Goal: Task Accomplishment & Management: Use online tool/utility

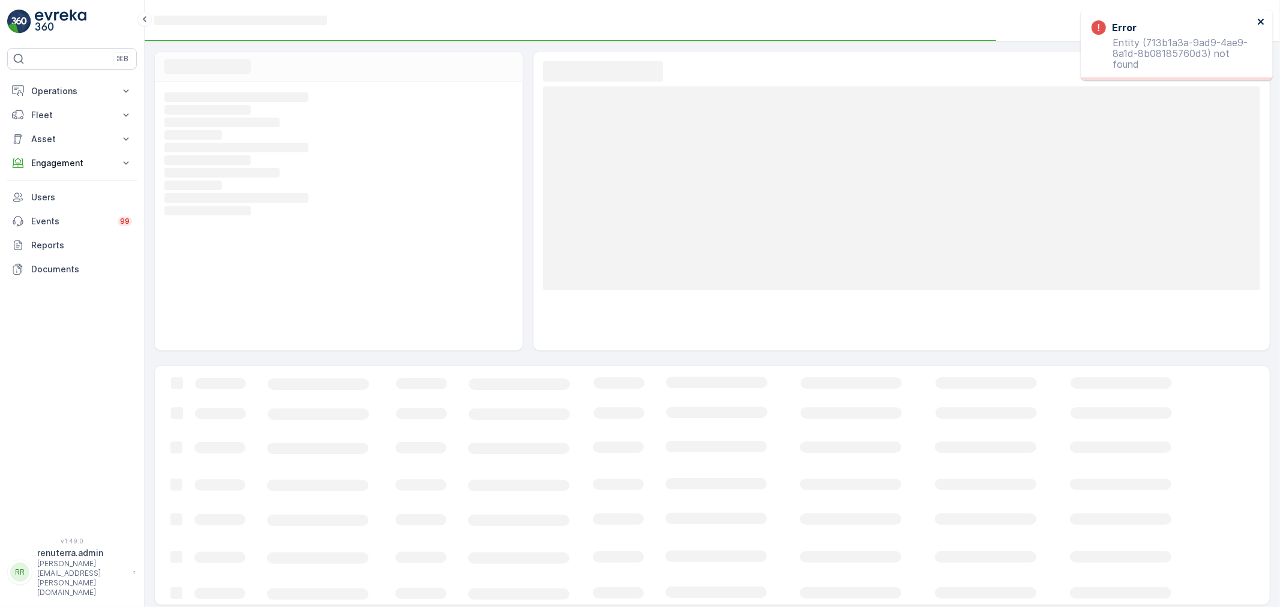
drag, startPoint x: 1257, startPoint y: 21, endPoint x: 1226, endPoint y: 32, distance: 32.6
click at [1257, 21] on icon "close" at bounding box center [1261, 22] width 8 height 10
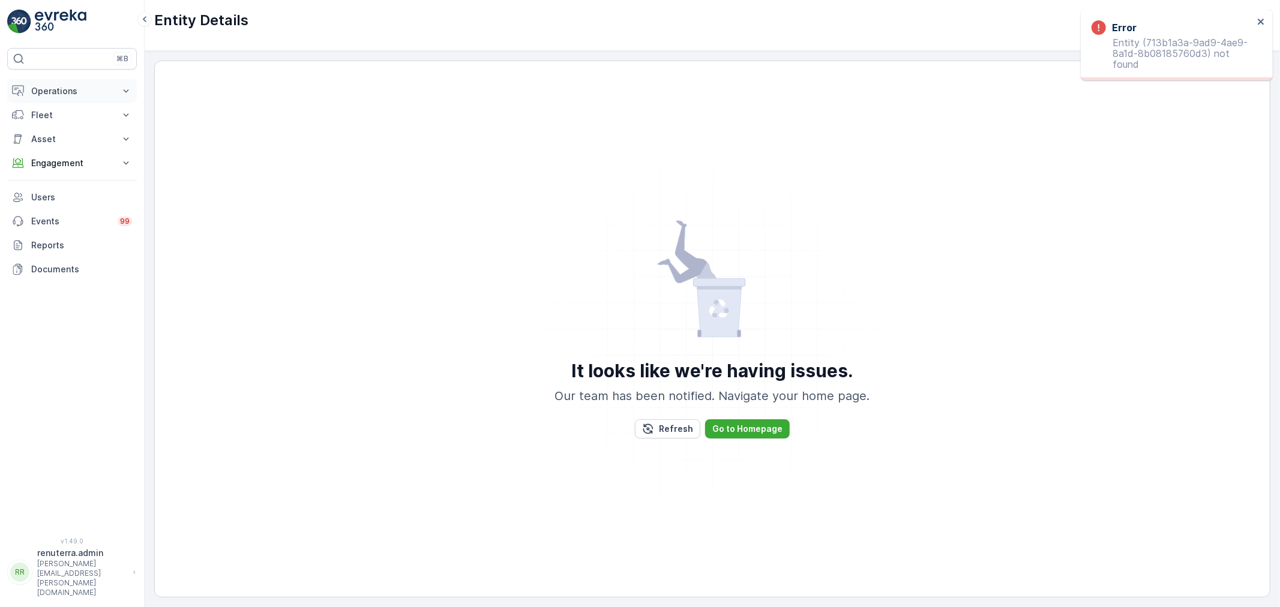
click at [59, 90] on p "Operations" at bounding box center [72, 91] width 82 height 12
click at [56, 127] on p "Planning" at bounding box center [48, 128] width 34 height 12
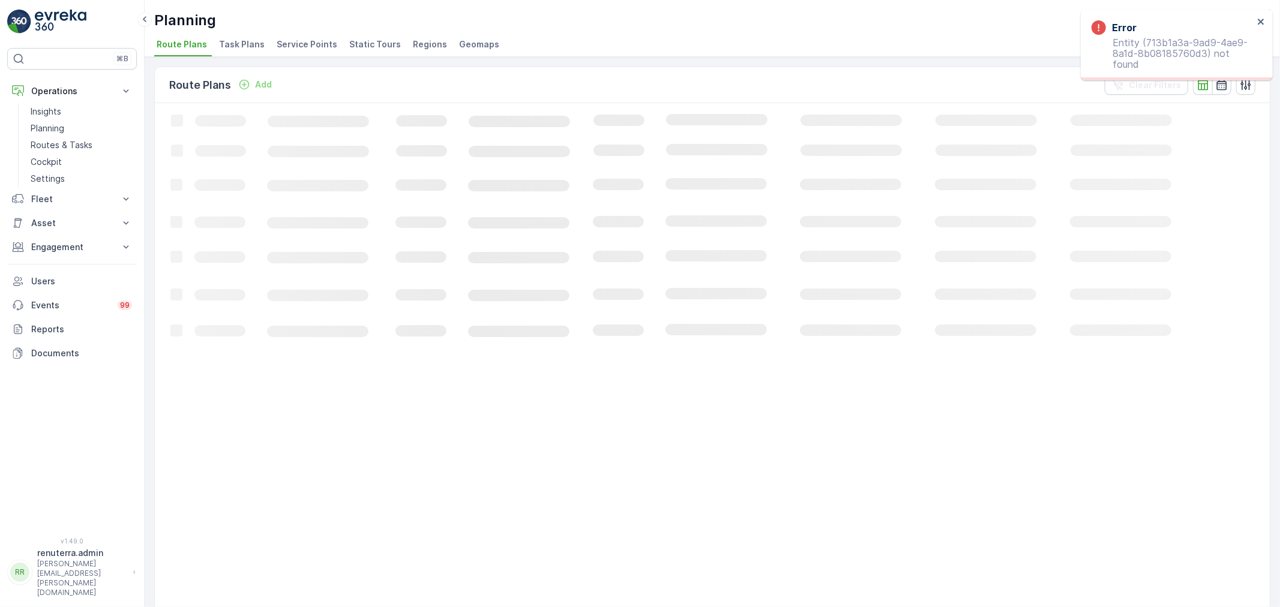
click at [313, 56] on div "Planning Renuterra ( +04:00 ) Route Plans Task Plans Service Points Static Tour…" at bounding box center [712, 303] width 1135 height 607
click at [311, 50] on span "Service Points" at bounding box center [307, 44] width 61 height 12
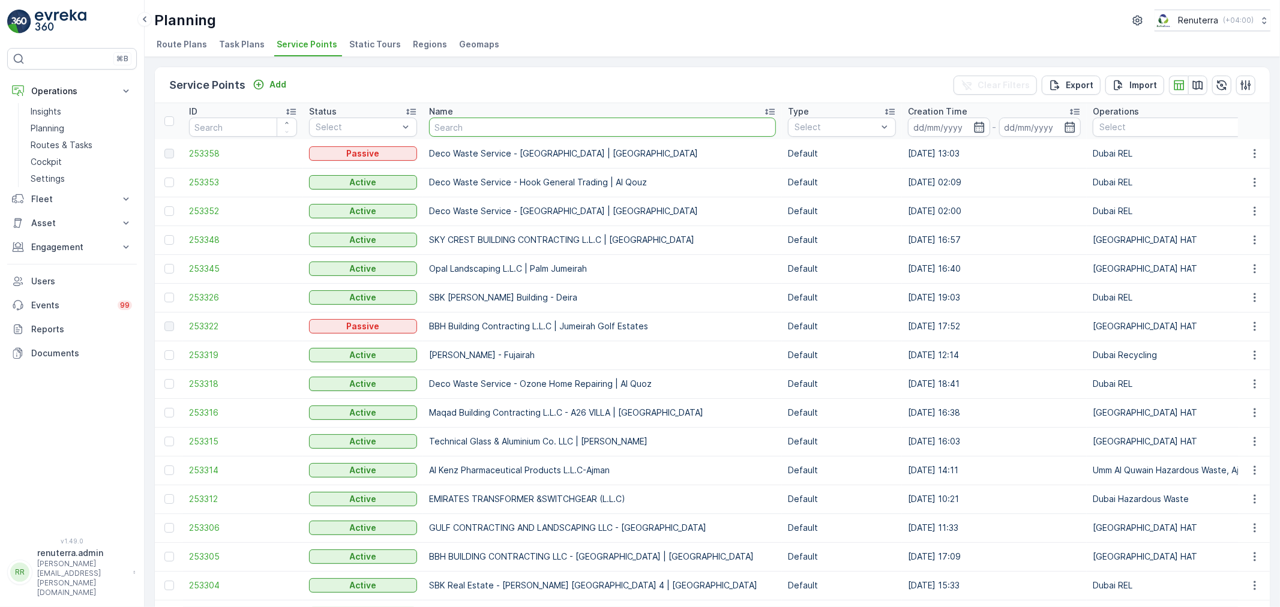
drag, startPoint x: 482, startPoint y: 129, endPoint x: 470, endPoint y: 115, distance: 17.9
click at [482, 128] on input "text" at bounding box center [602, 127] width 347 height 19
type input "[PERSON_NAME] ad"
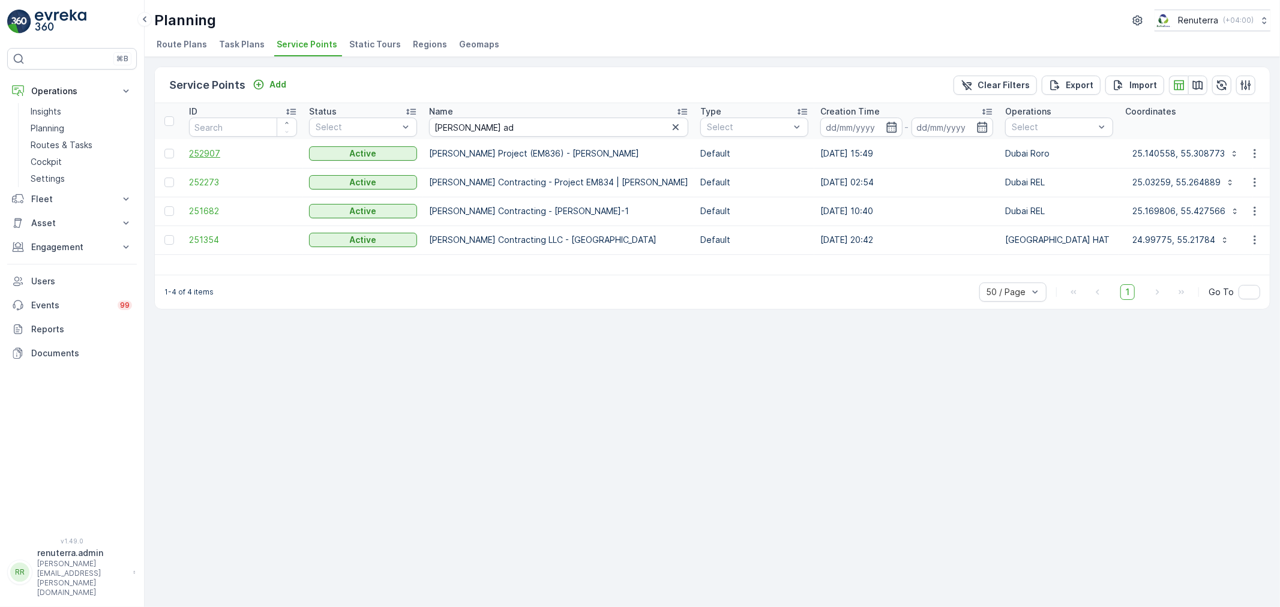
click at [216, 155] on span "252907" at bounding box center [243, 154] width 108 height 12
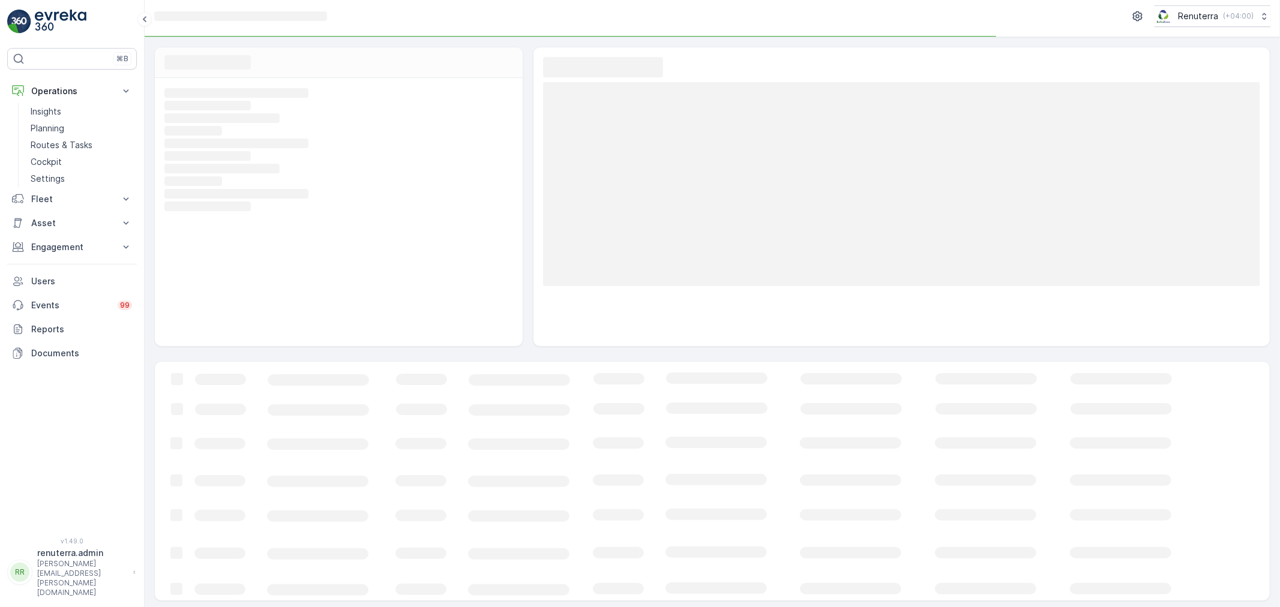
scroll to position [8, 0]
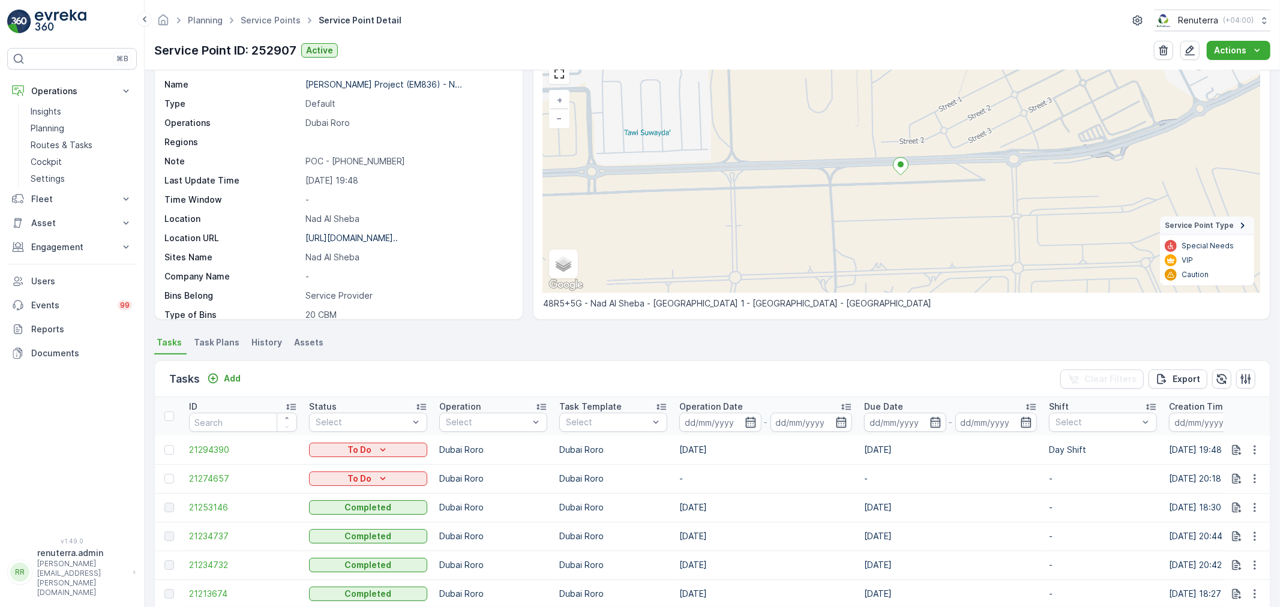
scroll to position [67, 0]
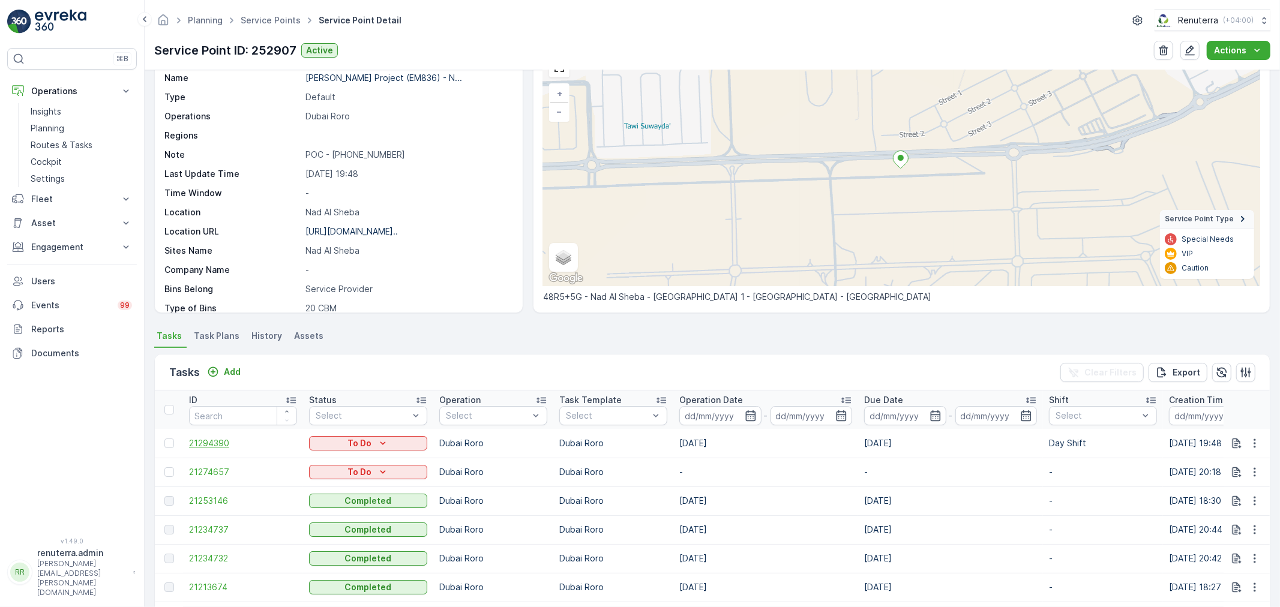
click at [213, 437] on span "21294390" at bounding box center [243, 443] width 108 height 12
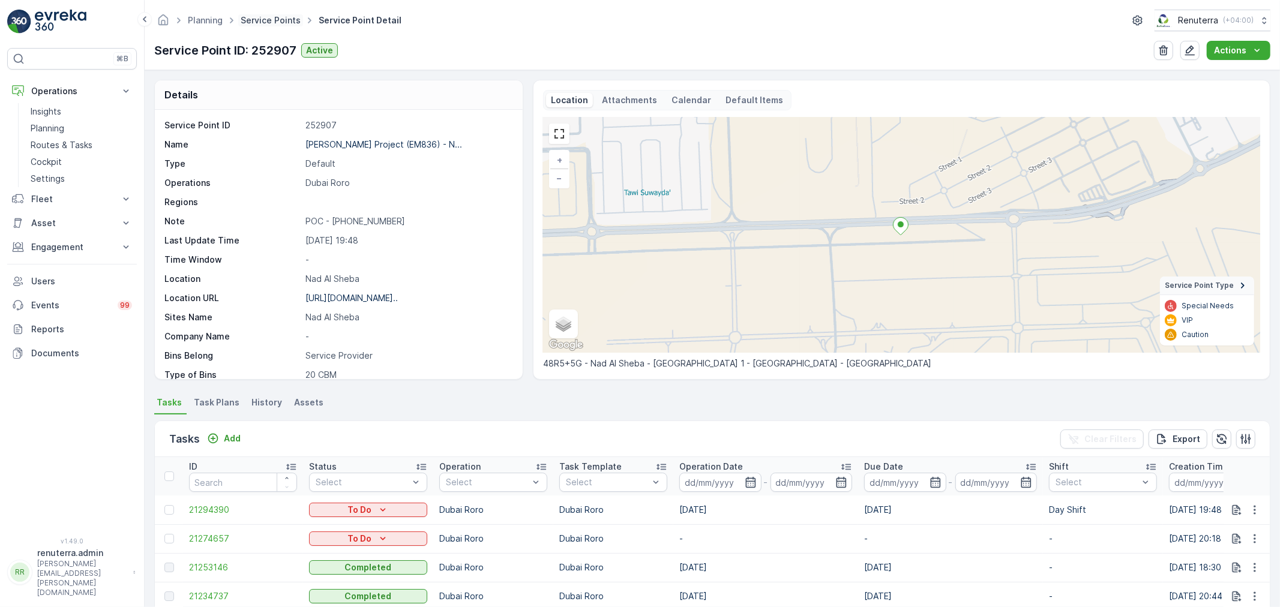
click at [264, 21] on link "Service Points" at bounding box center [271, 20] width 60 height 10
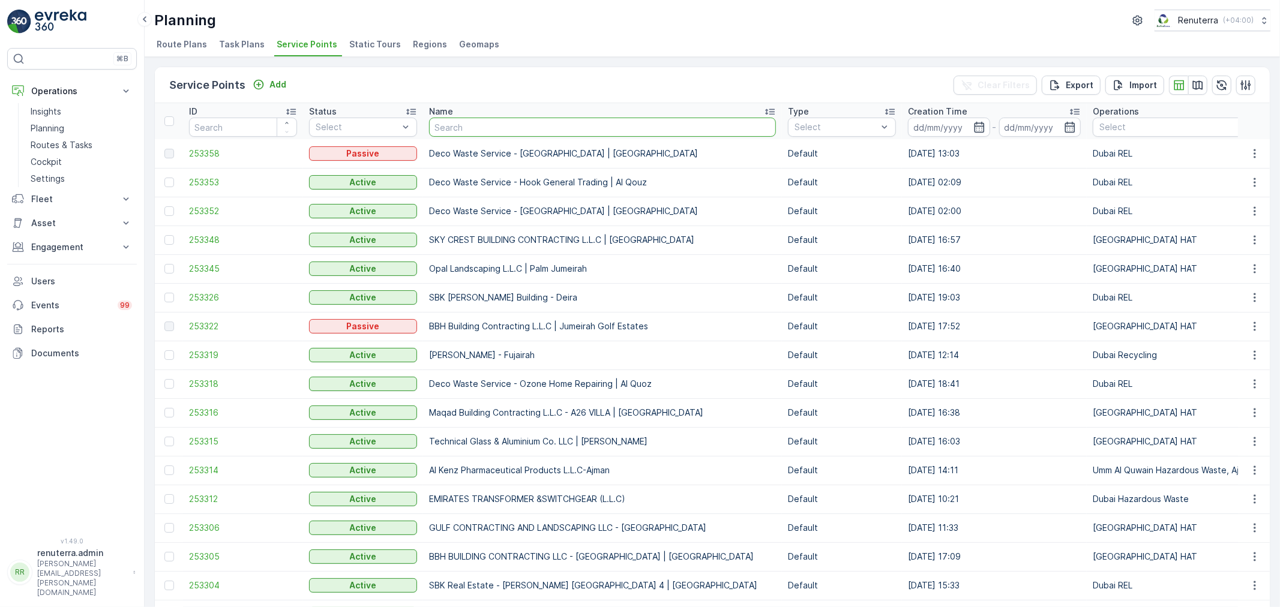
click at [524, 130] on input "text" at bounding box center [602, 127] width 347 height 19
type input "[PERSON_NAME]"
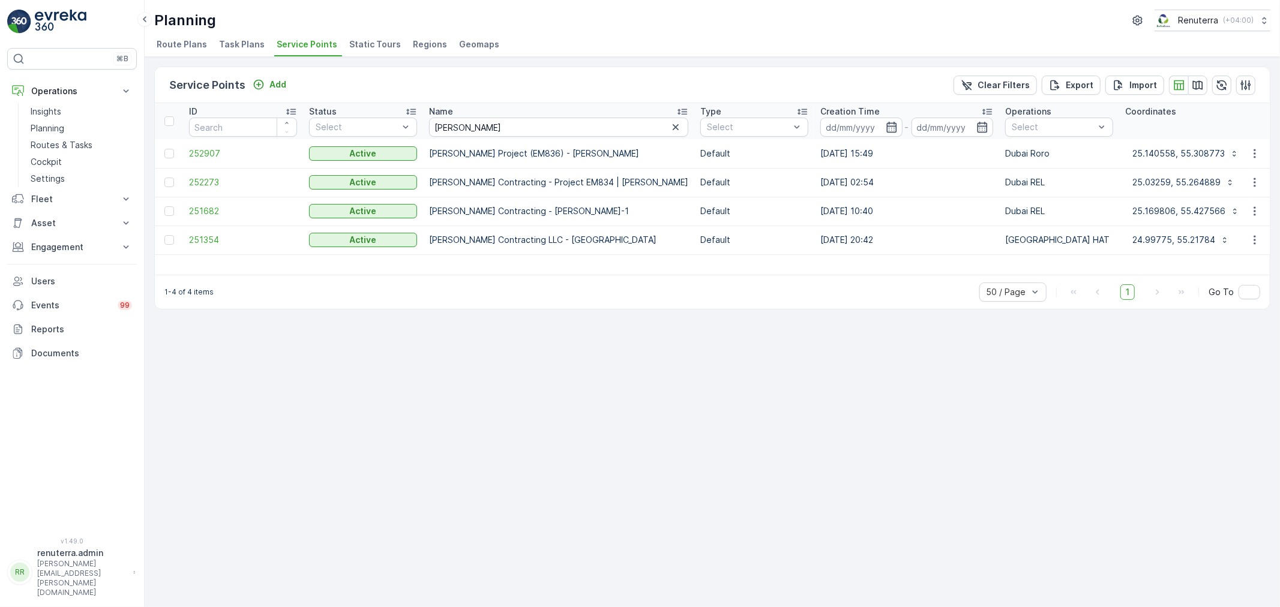
click at [199, 175] on td "252273" at bounding box center [243, 182] width 120 height 29
click at [200, 177] on span "252273" at bounding box center [243, 182] width 108 height 12
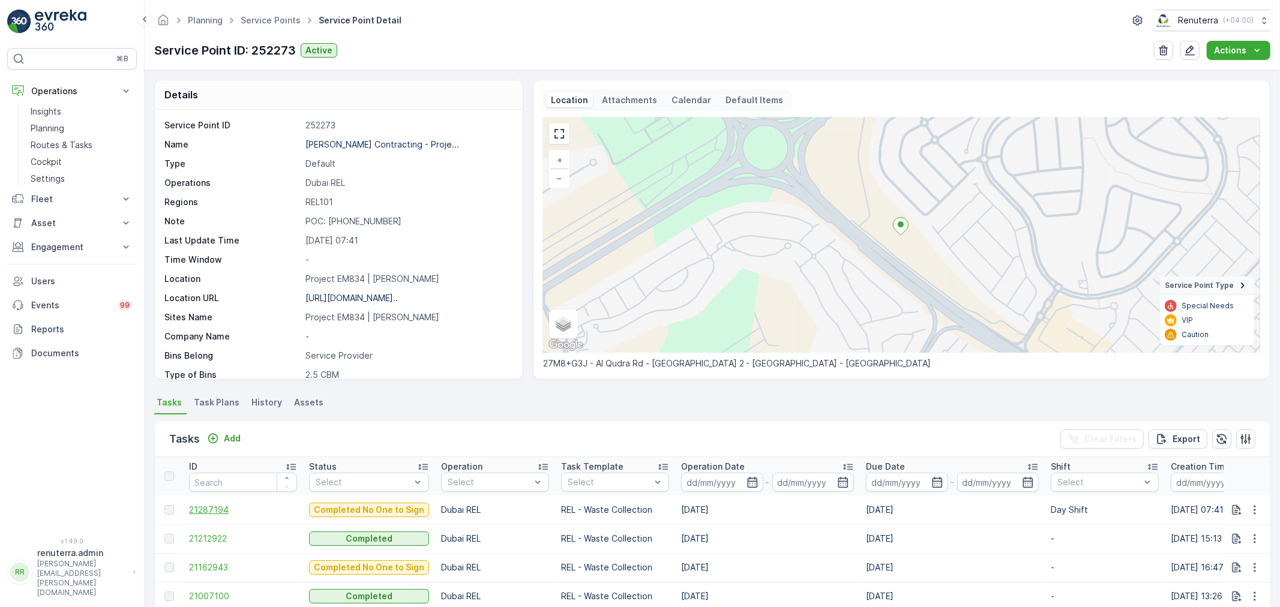
click at [209, 506] on span "21287194" at bounding box center [243, 510] width 108 height 12
click at [221, 433] on div "Add" at bounding box center [224, 439] width 34 height 12
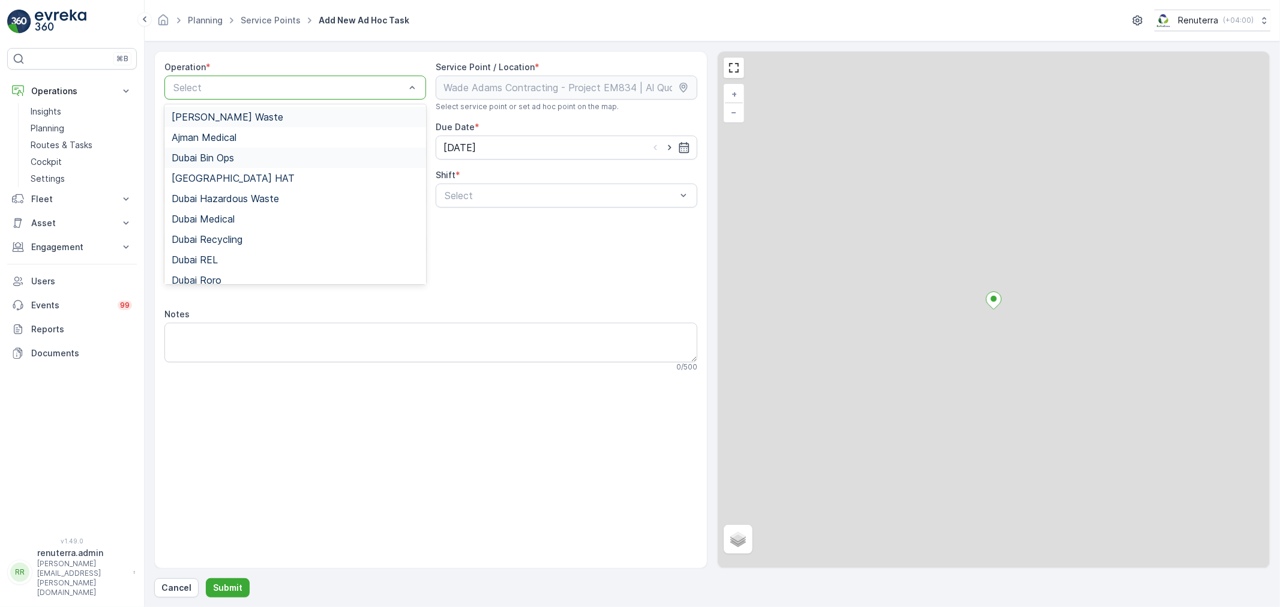
drag, startPoint x: 256, startPoint y: 94, endPoint x: 241, endPoint y: 149, distance: 56.6
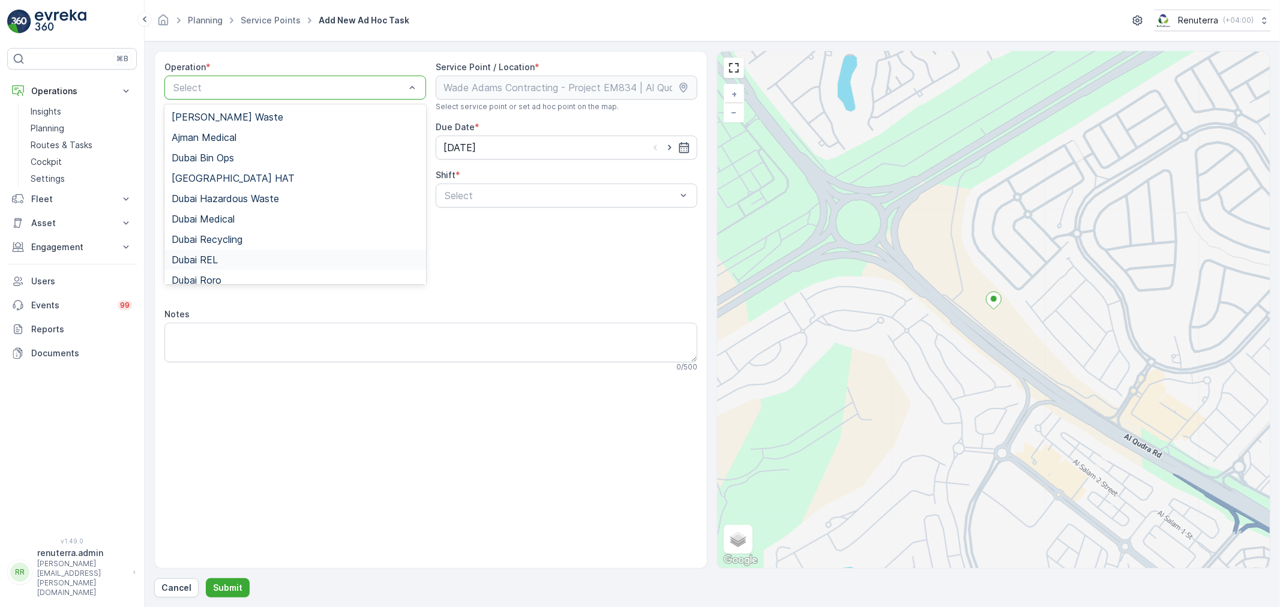
drag, startPoint x: 238, startPoint y: 256, endPoint x: 396, endPoint y: 246, distance: 158.7
click at [243, 259] on div "Dubai REL" at bounding box center [295, 259] width 247 height 11
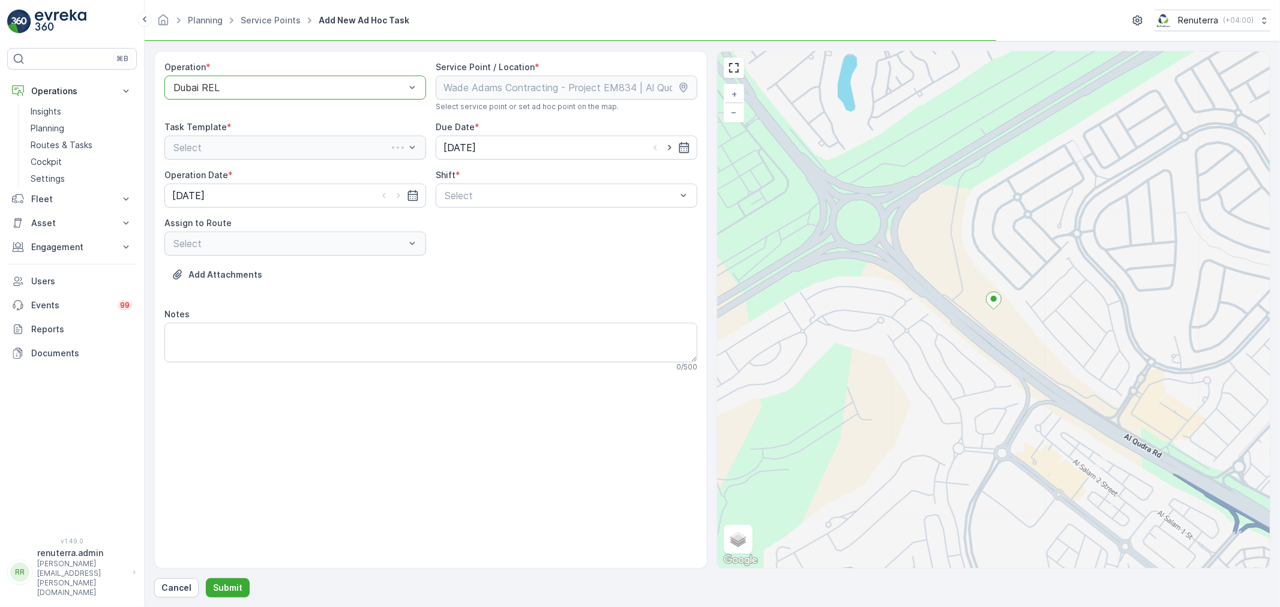
click at [475, 208] on div "Operation * option Dubai REL, selected. Dubai REL Service Point / Location * Se…" at bounding box center [430, 221] width 533 height 320
click at [487, 194] on div at bounding box center [560, 195] width 234 height 11
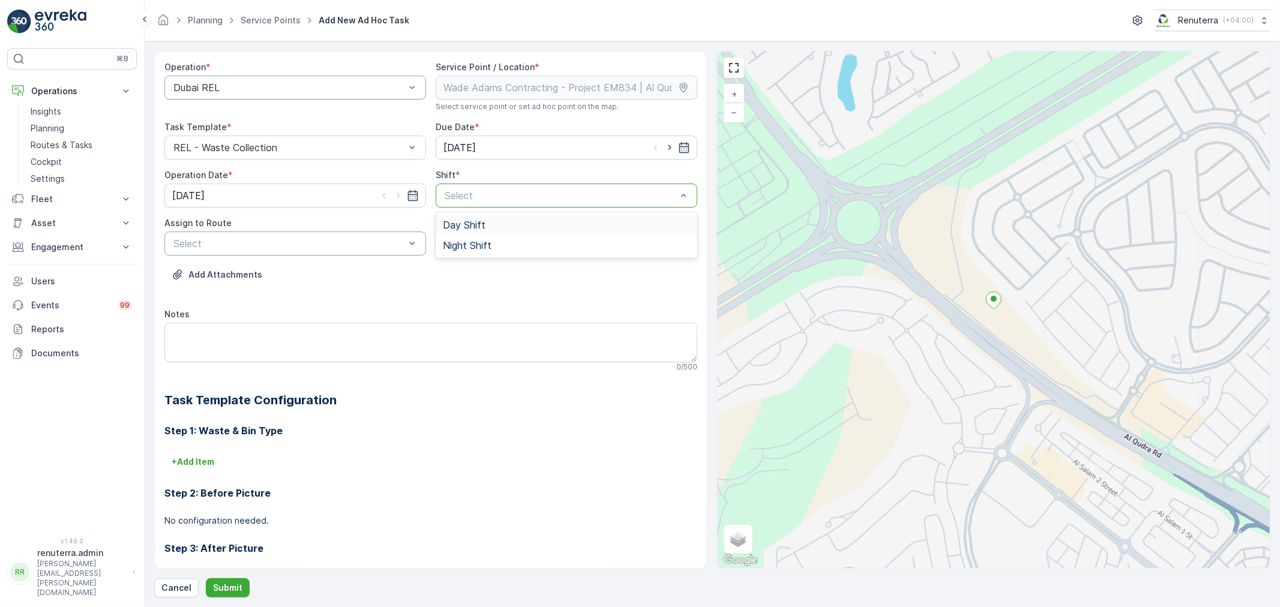
drag, startPoint x: 460, startPoint y: 226, endPoint x: 400, endPoint y: 232, distance: 59.7
click at [457, 226] on span "Day Shift" at bounding box center [464, 225] width 43 height 11
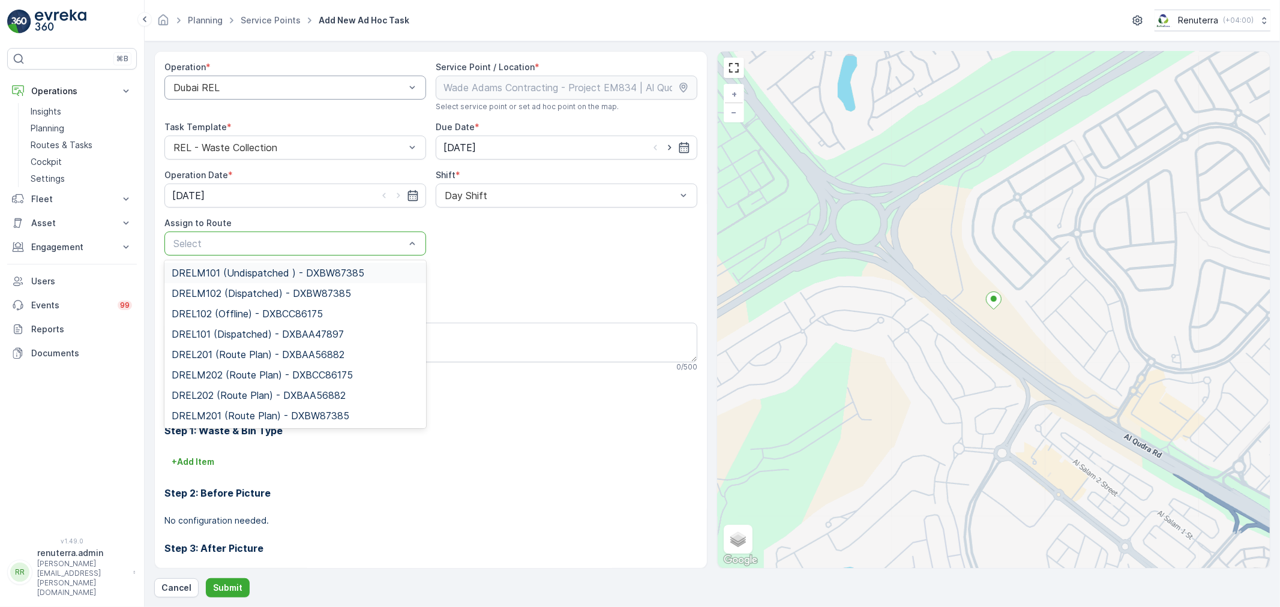
click at [311, 238] on div at bounding box center [289, 243] width 234 height 11
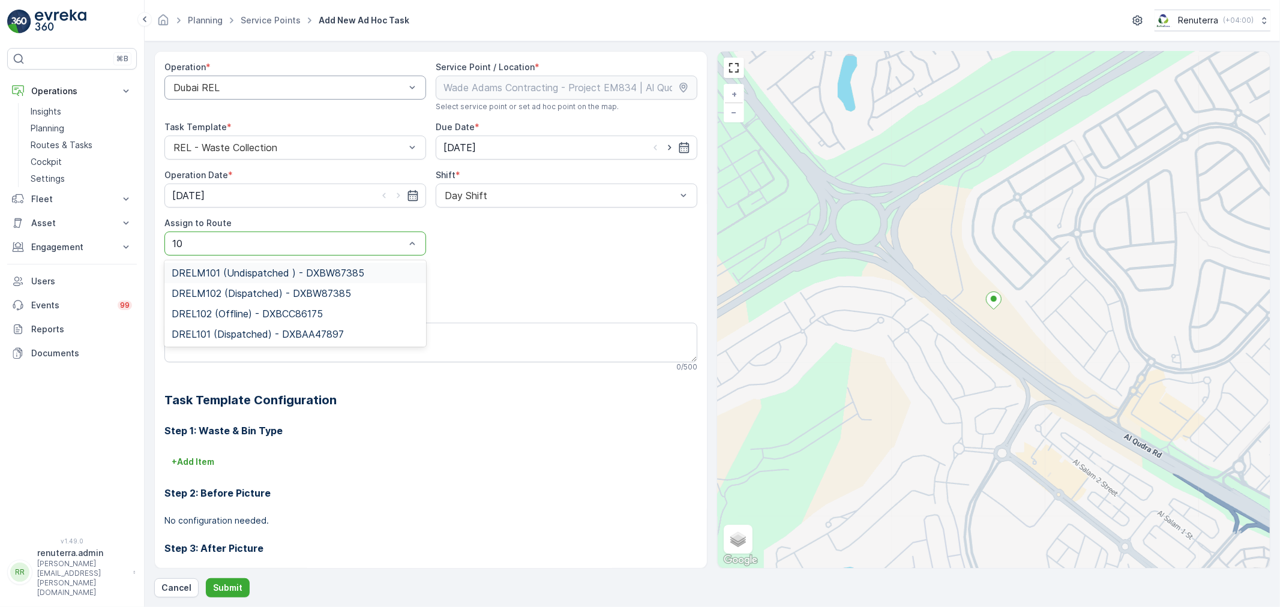
type input "101"
click at [277, 289] on span "DREL101 (Dispatched) - DXBAA47897" at bounding box center [258, 293] width 172 height 11
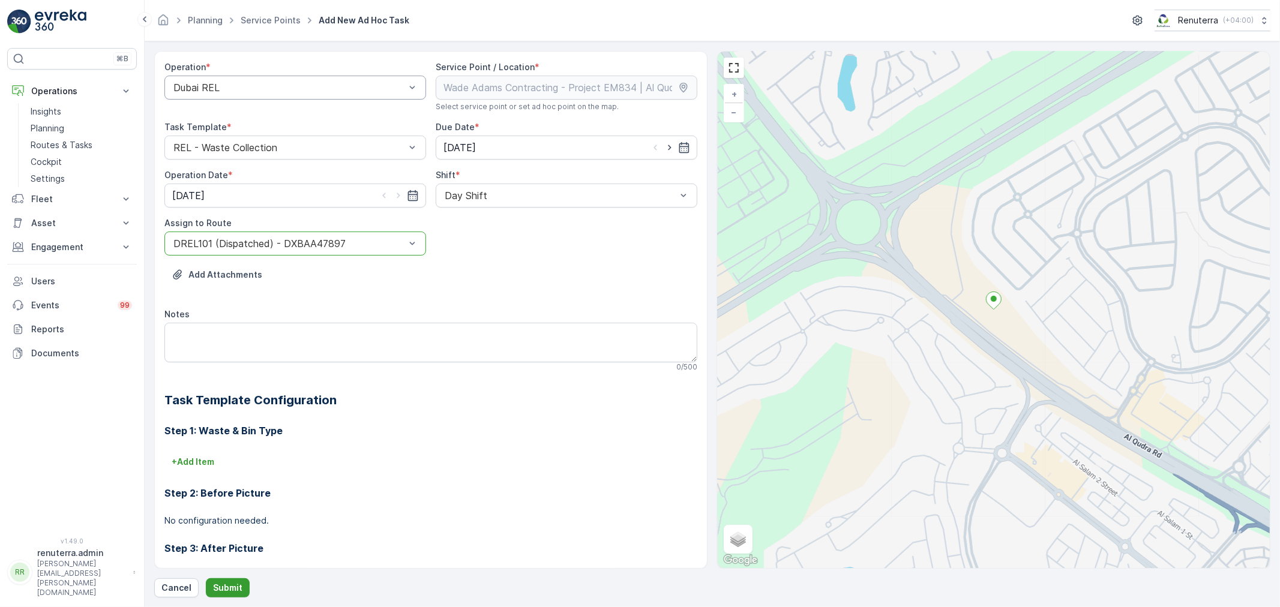
click at [222, 586] on p "Submit" at bounding box center [227, 588] width 29 height 12
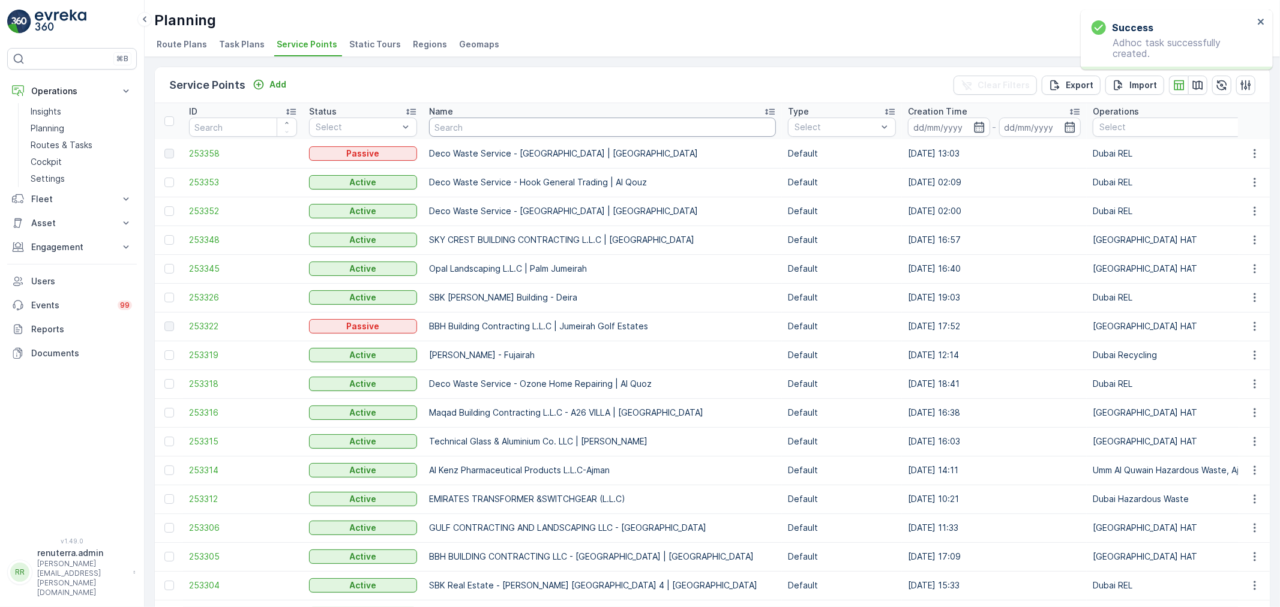
click at [500, 116] on div "Name" at bounding box center [602, 112] width 347 height 12
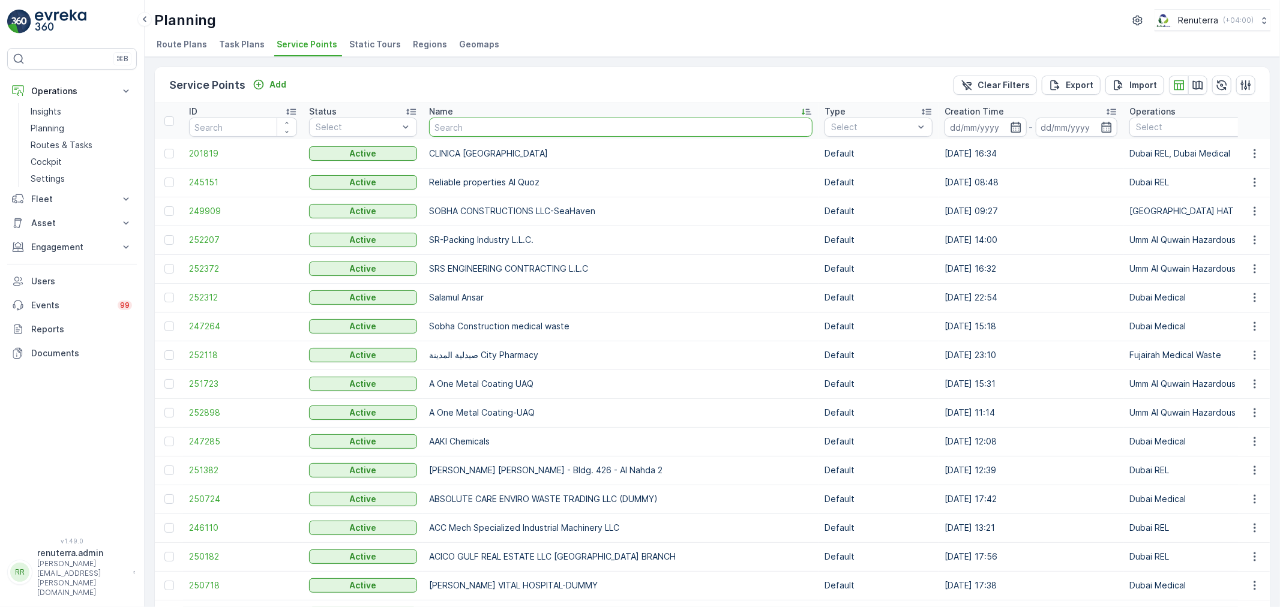
click at [514, 128] on input "text" at bounding box center [620, 127] width 383 height 19
type input "[PERSON_NAME] a"
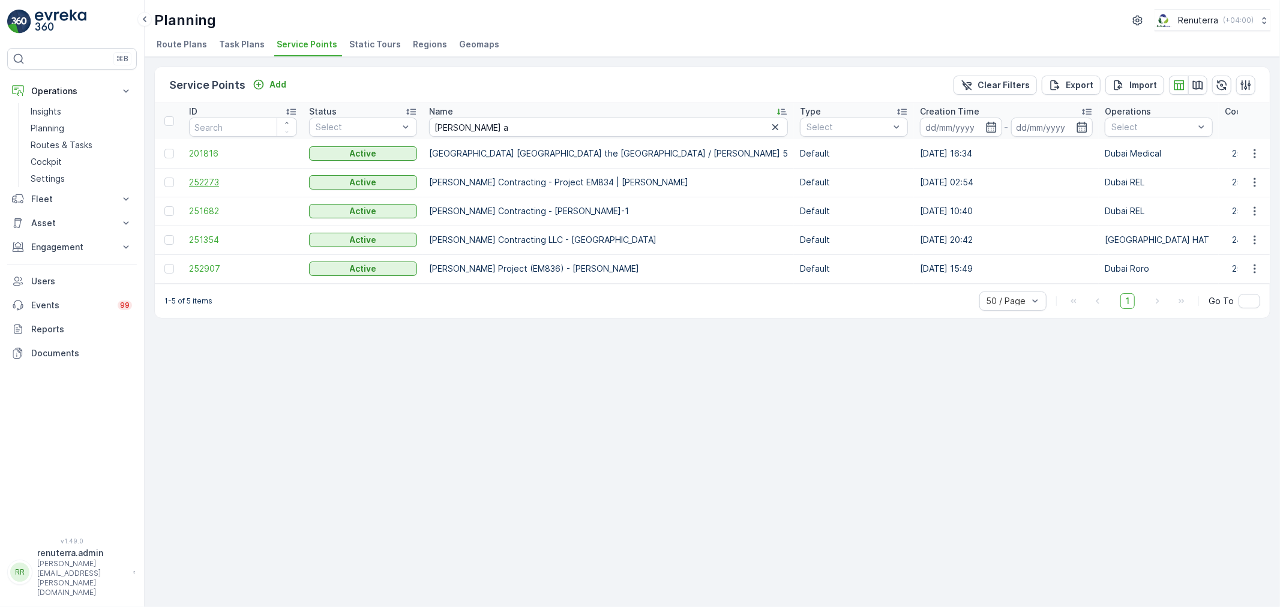
click at [211, 181] on span "252273" at bounding box center [243, 182] width 108 height 12
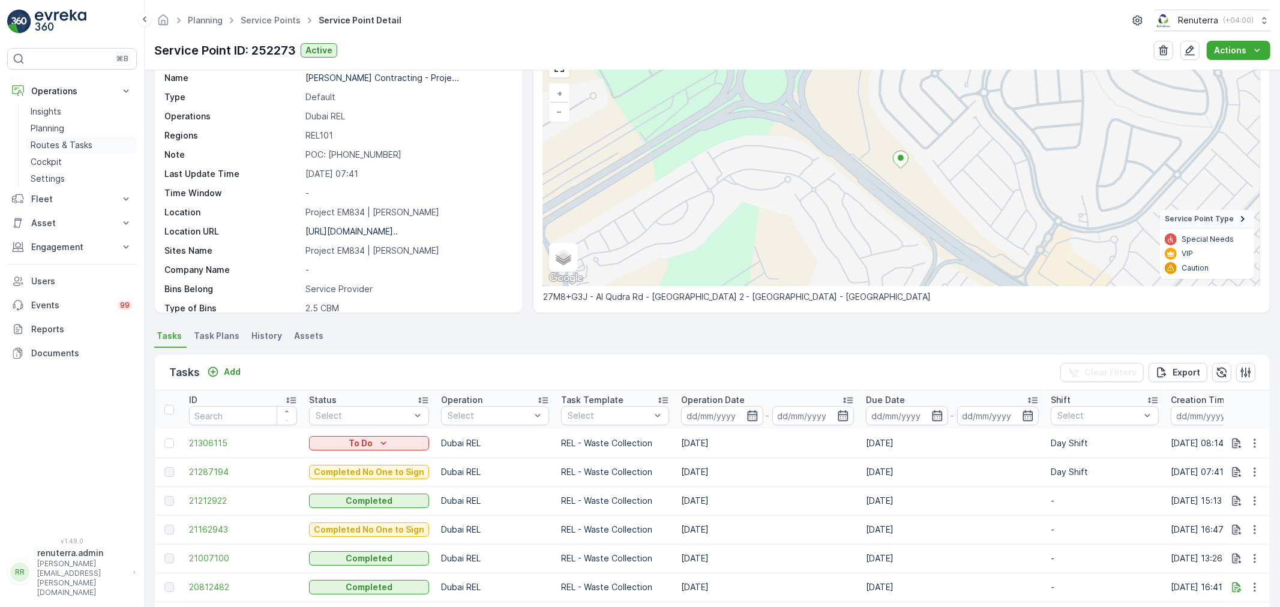
click at [80, 137] on link "Routes & Tasks" at bounding box center [81, 145] width 111 height 17
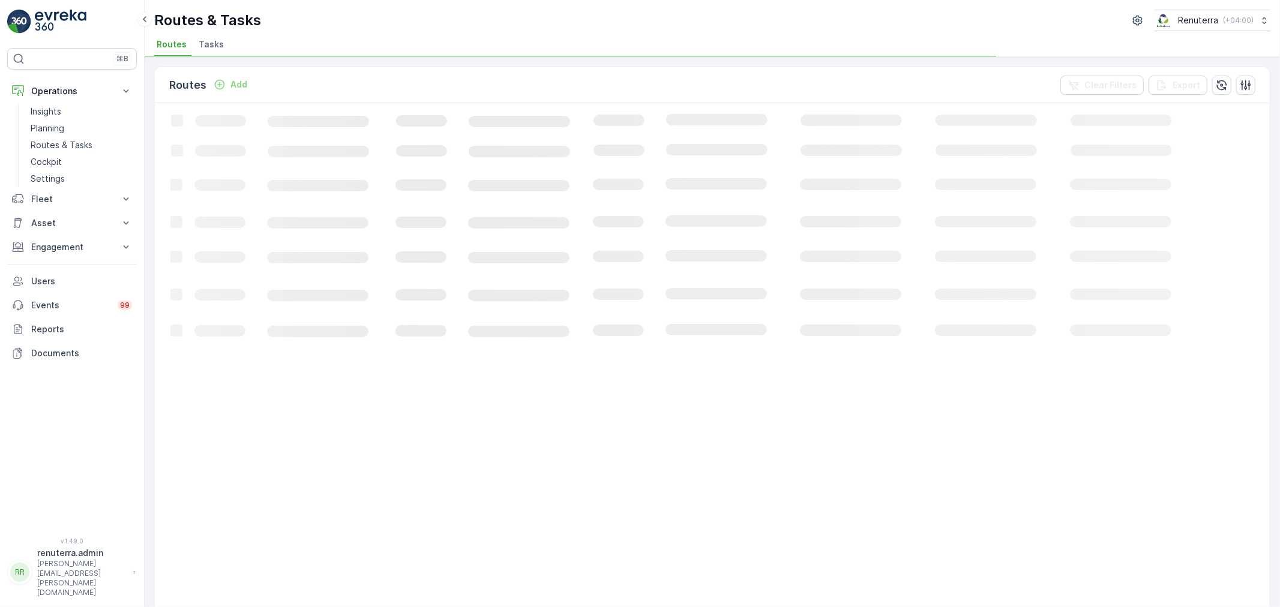
click at [202, 41] on span "Tasks" at bounding box center [211, 44] width 25 height 12
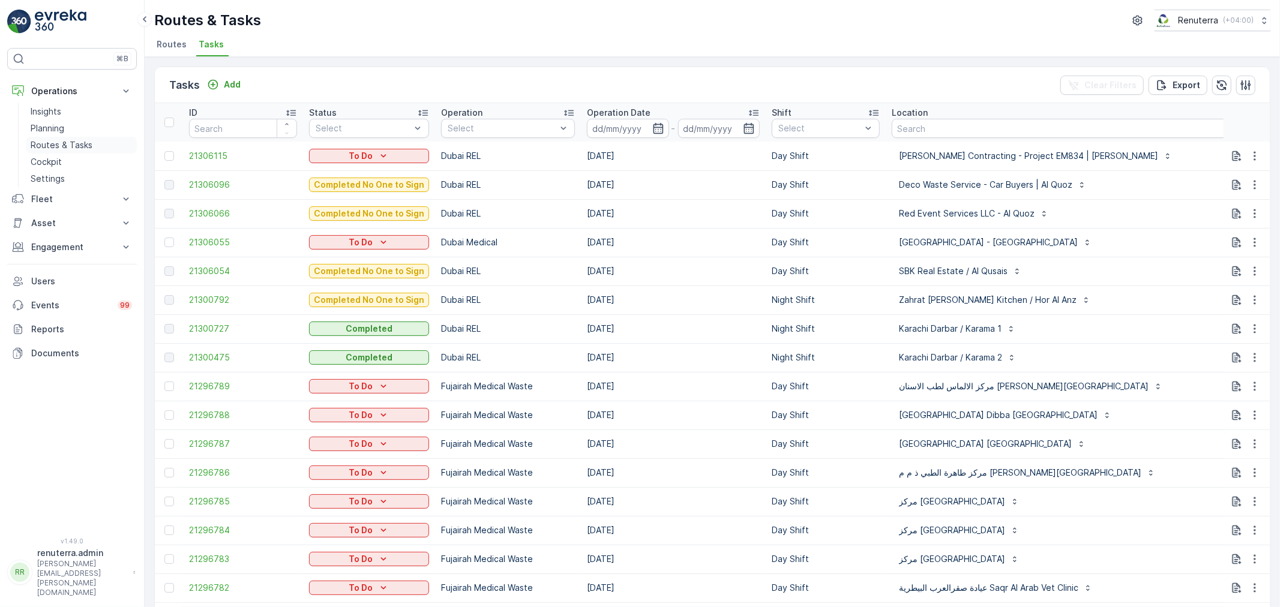
click at [42, 137] on link "Routes & Tasks" at bounding box center [81, 145] width 111 height 17
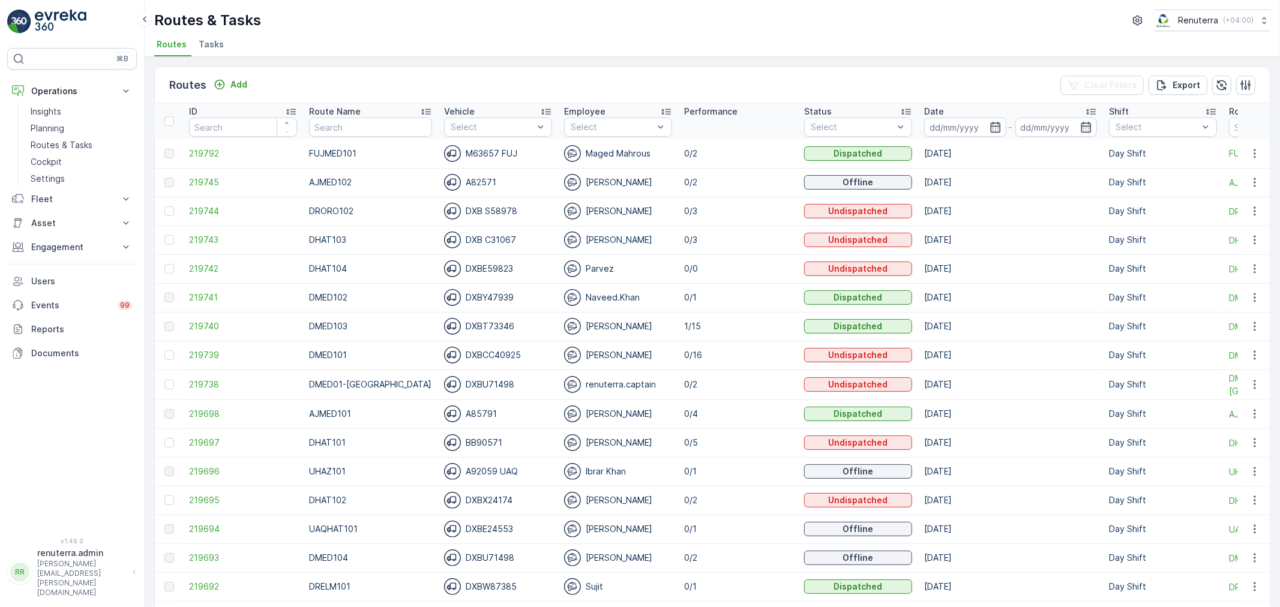
scroll to position [67, 0]
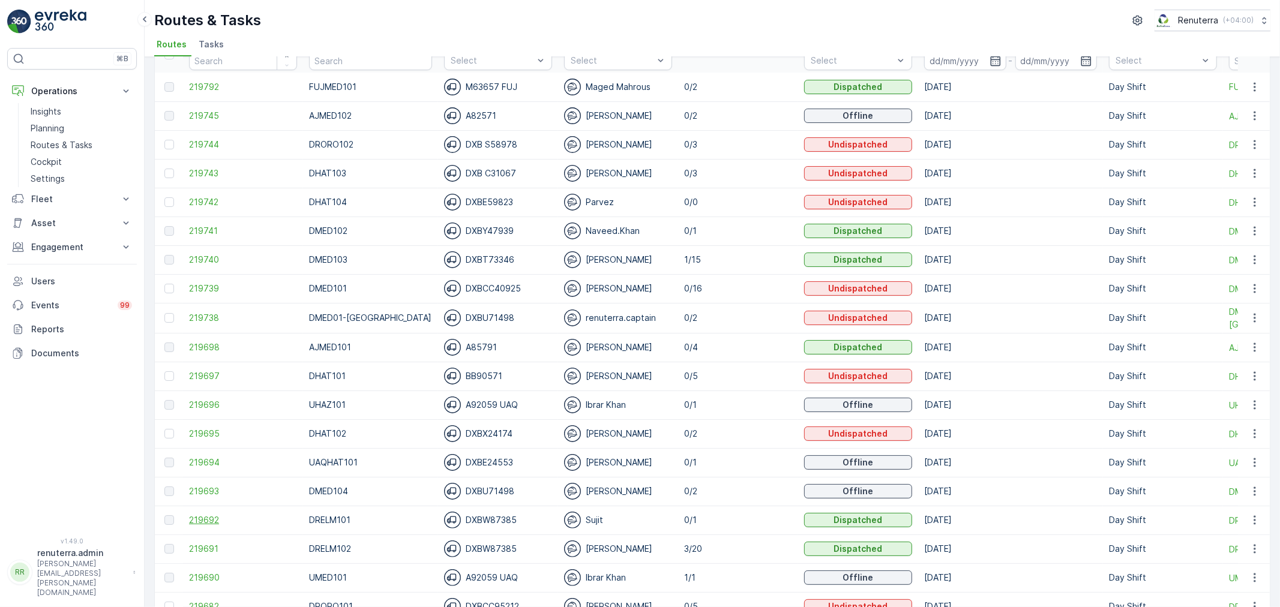
click at [201, 520] on span "219692" at bounding box center [243, 520] width 108 height 12
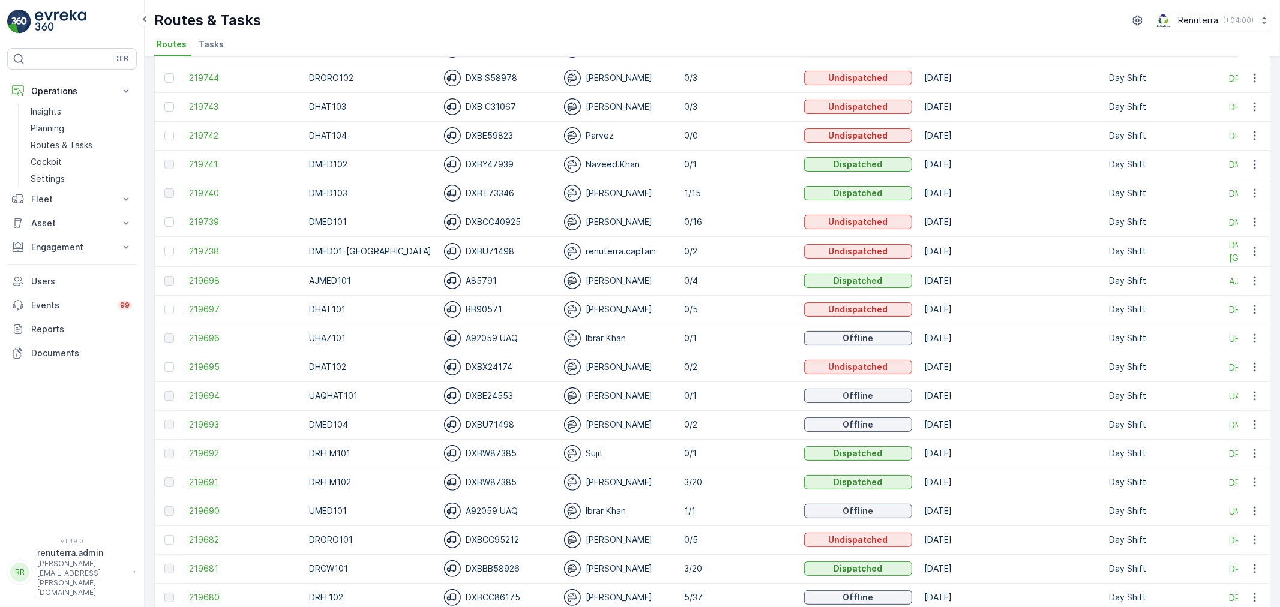
click at [206, 484] on span "219691" at bounding box center [243, 482] width 108 height 12
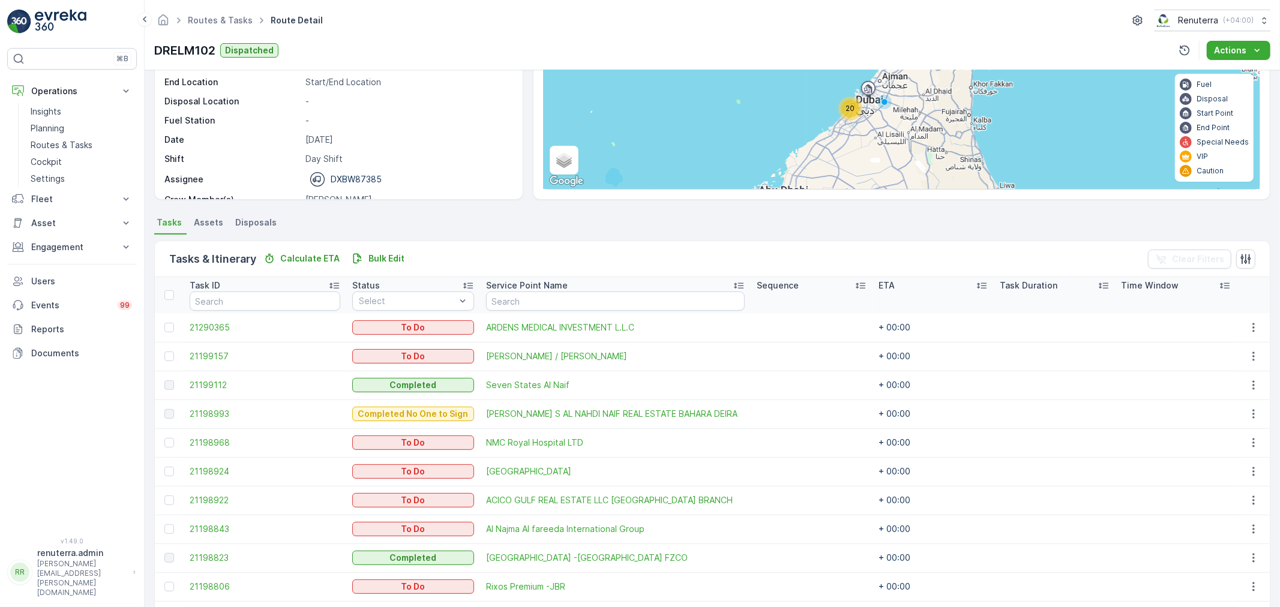
scroll to position [118, 0]
click at [170, 355] on div at bounding box center [169, 358] width 10 height 10
click at [164, 353] on input "checkbox" at bounding box center [164, 353] width 0 height 0
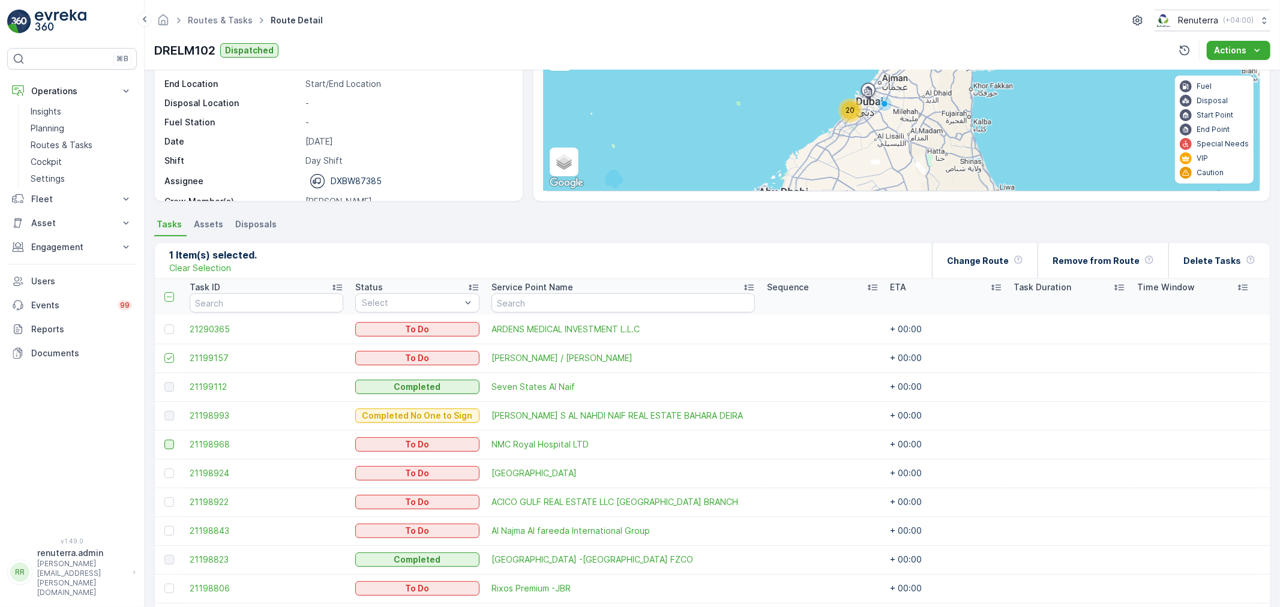
click at [168, 441] on div at bounding box center [169, 445] width 10 height 10
click at [164, 440] on input "checkbox" at bounding box center [164, 440] width 0 height 0
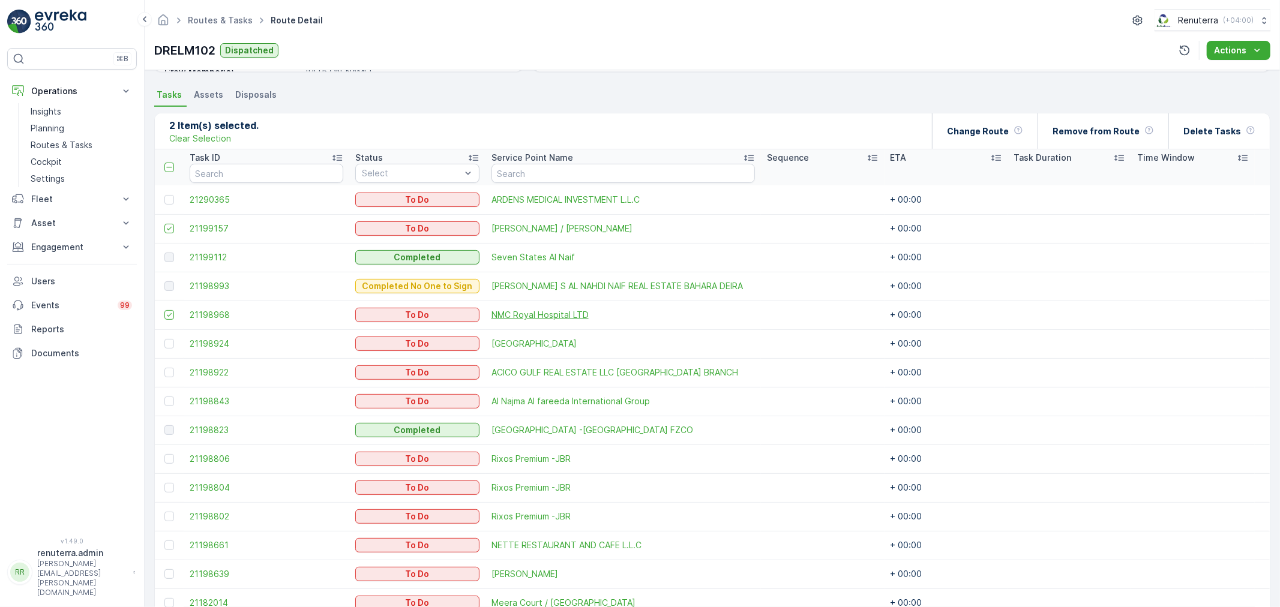
scroll to position [252, 0]
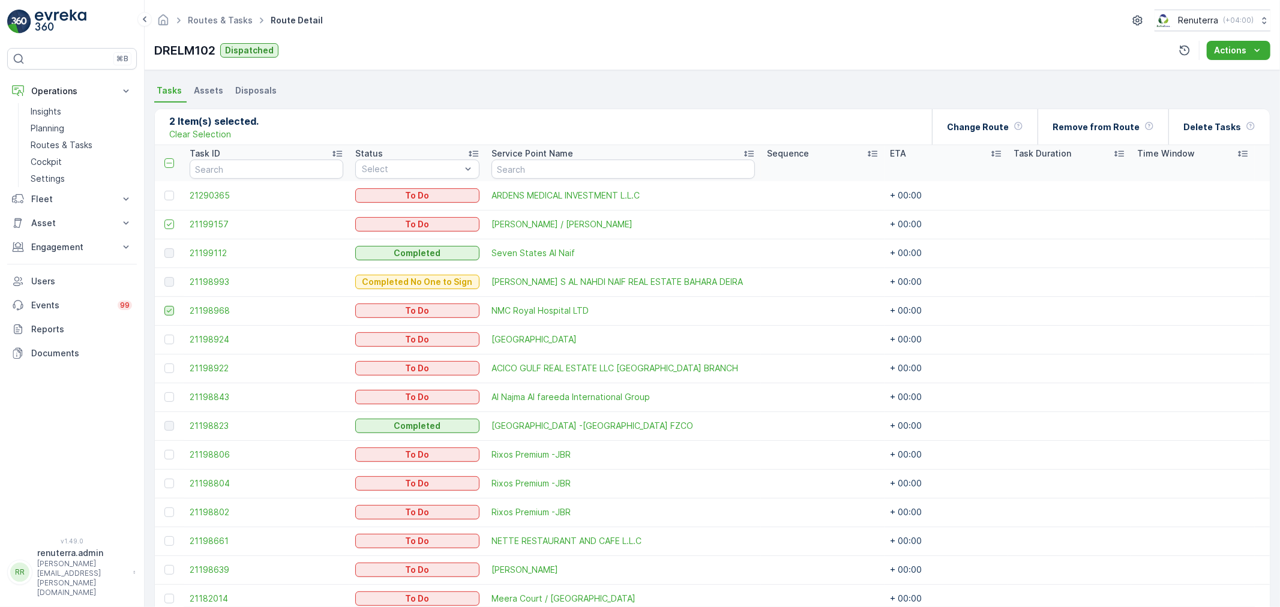
click at [169, 310] on icon at bounding box center [169, 311] width 8 height 8
click at [164, 306] on input "checkbox" at bounding box center [164, 306] width 0 height 0
click at [167, 340] on div at bounding box center [169, 340] width 10 height 10
click at [164, 335] on input "checkbox" at bounding box center [164, 335] width 0 height 0
click at [170, 309] on div at bounding box center [169, 311] width 10 height 10
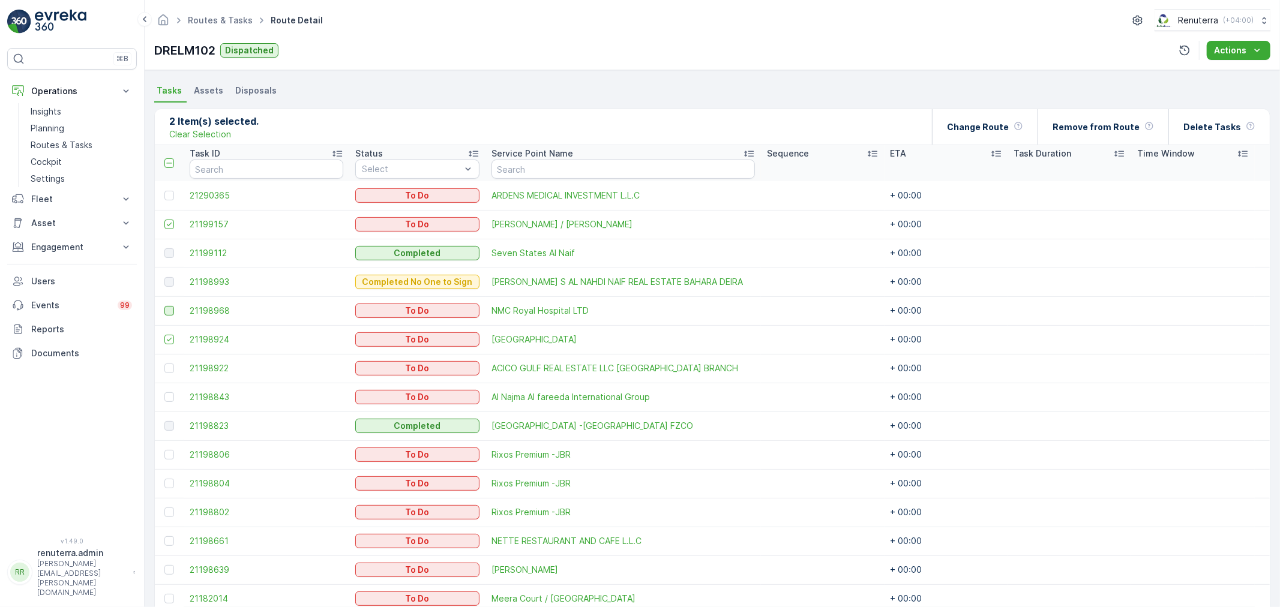
click at [164, 306] on input "checkbox" at bounding box center [164, 306] width 0 height 0
click at [987, 133] on div "Change Route" at bounding box center [985, 126] width 76 height 35
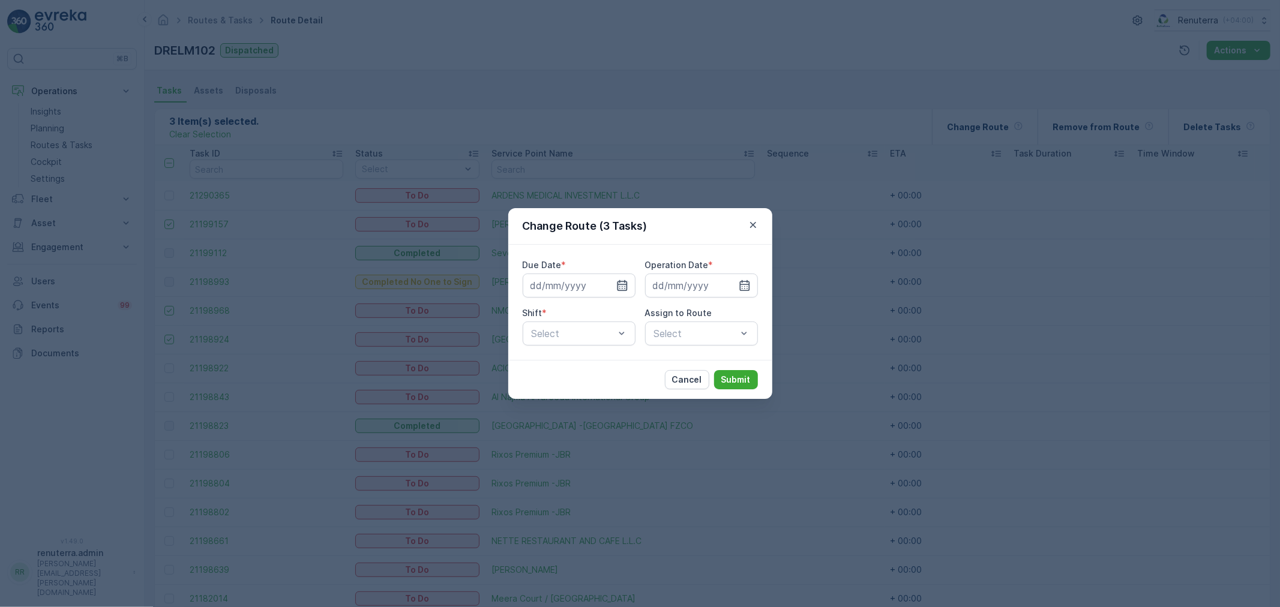
click at [617, 284] on icon "button" at bounding box center [622, 285] width 10 height 11
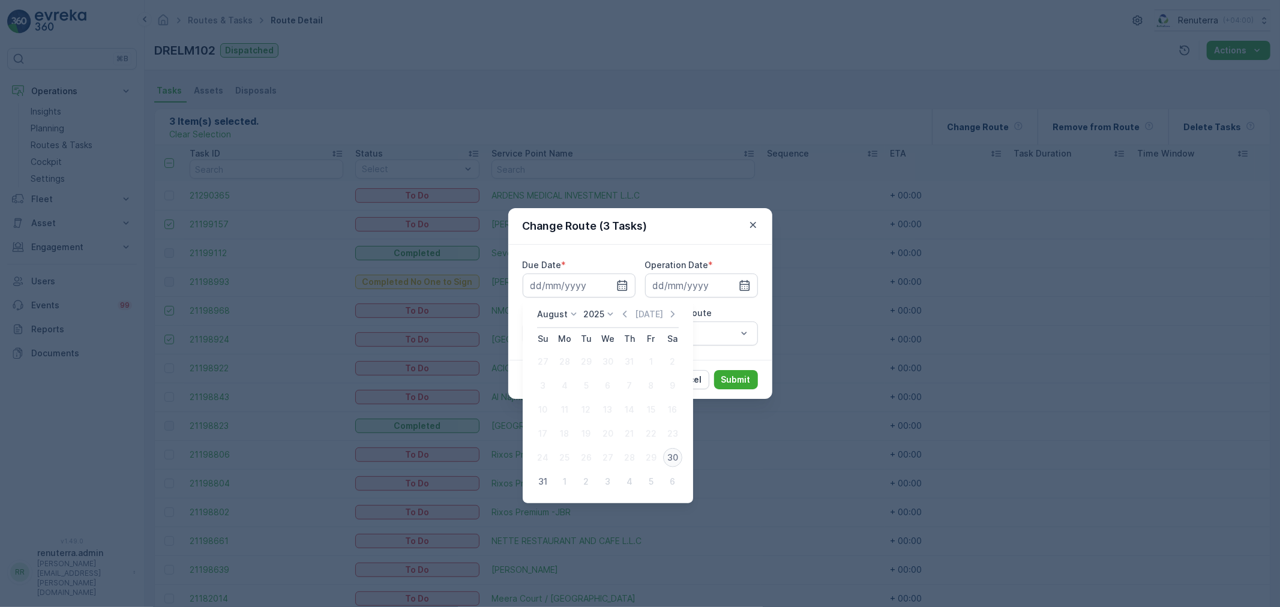
click at [672, 450] on div "30" at bounding box center [672, 457] width 19 height 19
type input "[DATE]"
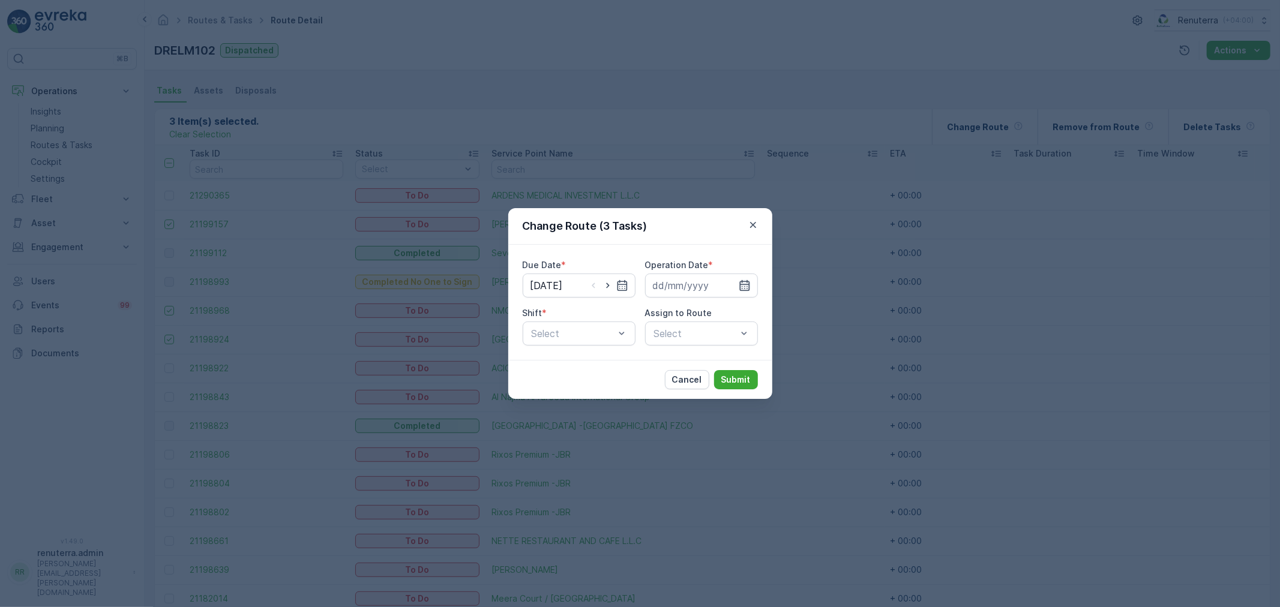
click at [747, 280] on icon "button" at bounding box center [744, 286] width 12 height 12
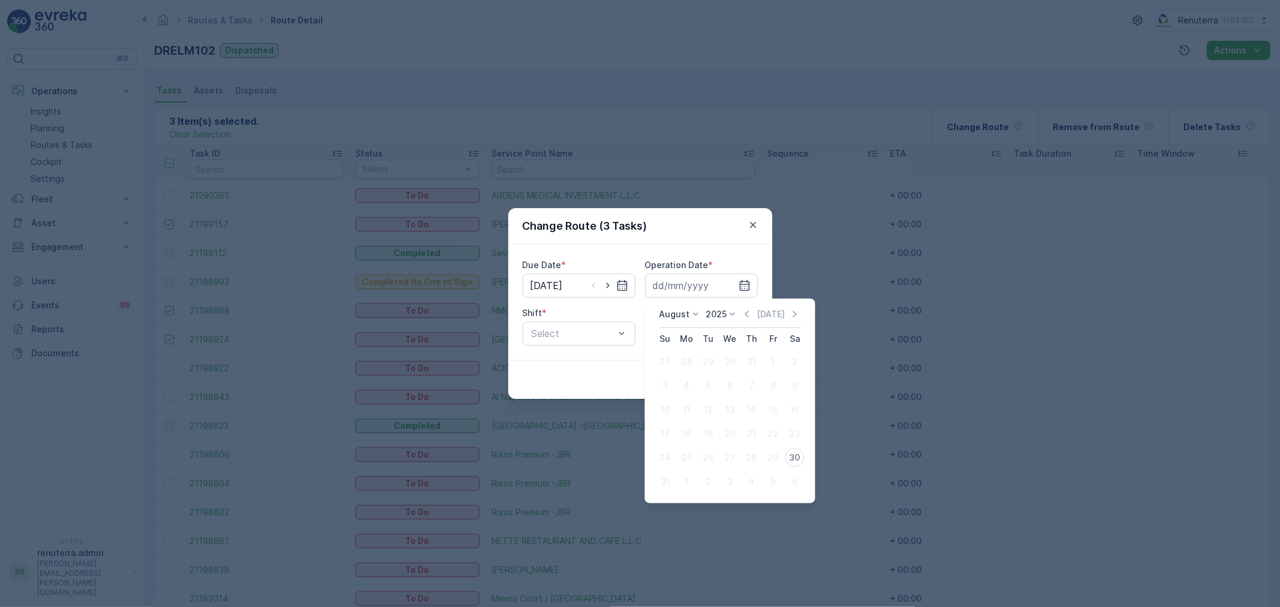
drag, startPoint x: 789, startPoint y: 458, endPoint x: 774, endPoint y: 445, distance: 20.0
click at [789, 457] on div "30" at bounding box center [794, 457] width 19 height 19
type input "[DATE]"
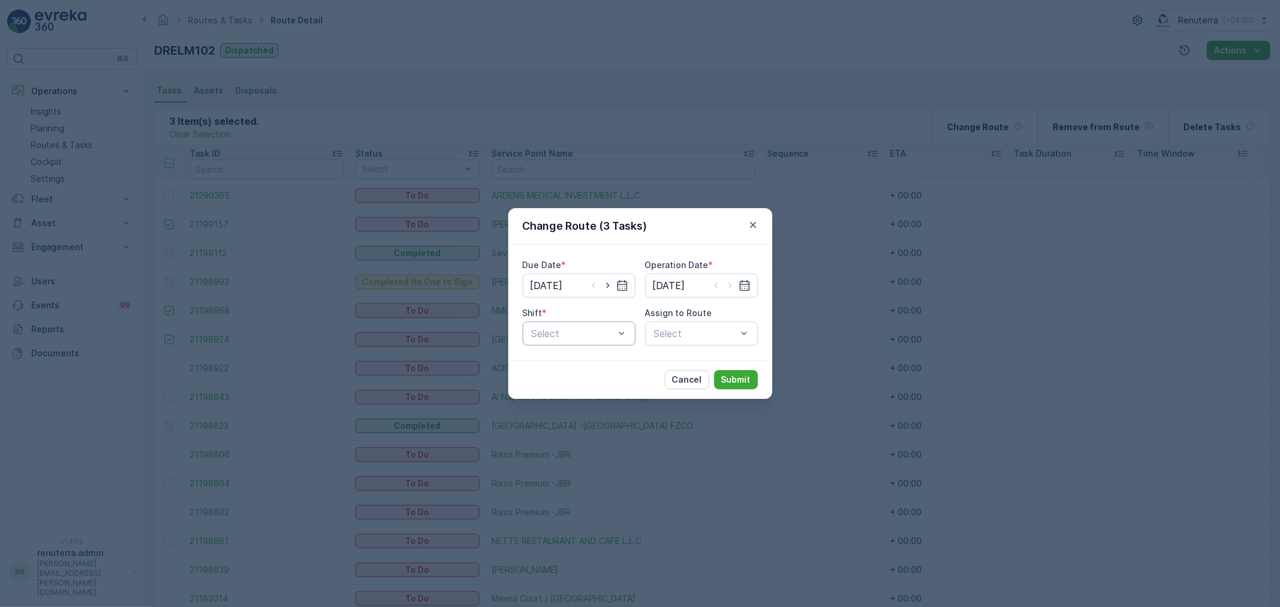
drag, startPoint x: 575, startPoint y: 321, endPoint x: 575, endPoint y: 336, distance: 15.0
click at [577, 323] on div "Select" at bounding box center [579, 334] width 113 height 24
click at [579, 364] on div "Day Shift" at bounding box center [579, 363] width 98 height 11
drag, startPoint x: 687, startPoint y: 343, endPoint x: 693, endPoint y: 339, distance: 7.8
click at [690, 341] on div "Select" at bounding box center [701, 334] width 113 height 24
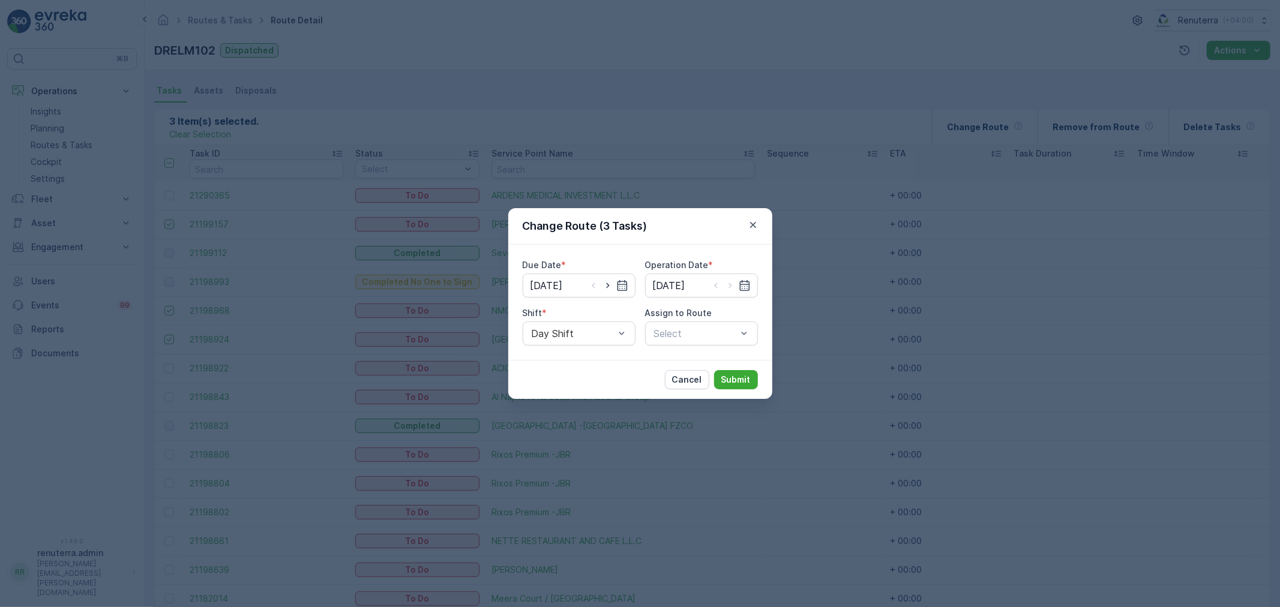
click at [693, 339] on div "Select" at bounding box center [701, 334] width 113 height 24
click at [722, 320] on div "Assign to Route Select" at bounding box center [701, 326] width 113 height 38
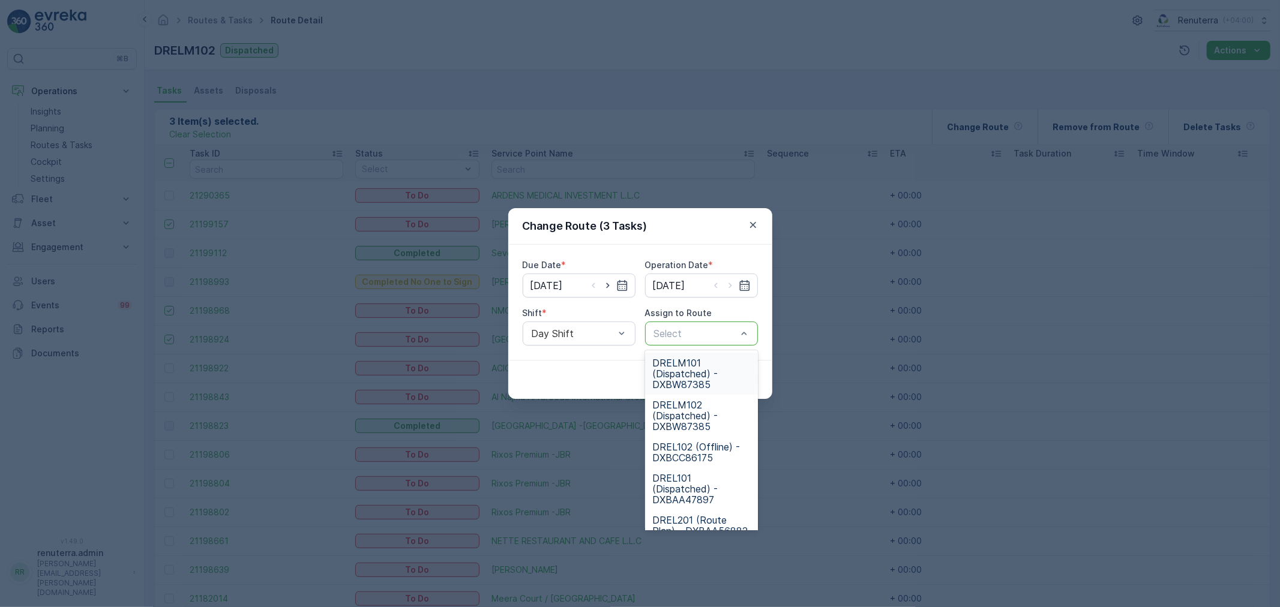
click at [720, 325] on div "Select" at bounding box center [701, 334] width 113 height 24
click at [716, 376] on span "DRELM101 (Dispatched) - DXBW87385" at bounding box center [701, 374] width 98 height 32
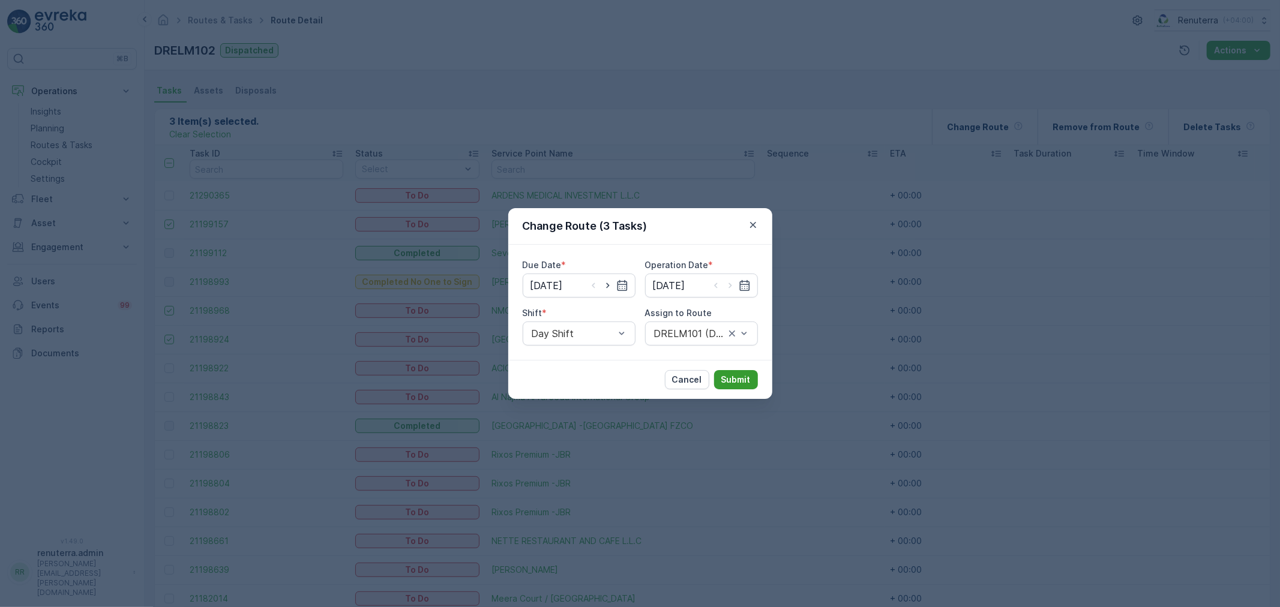
click at [736, 379] on p "Submit" at bounding box center [735, 380] width 29 height 12
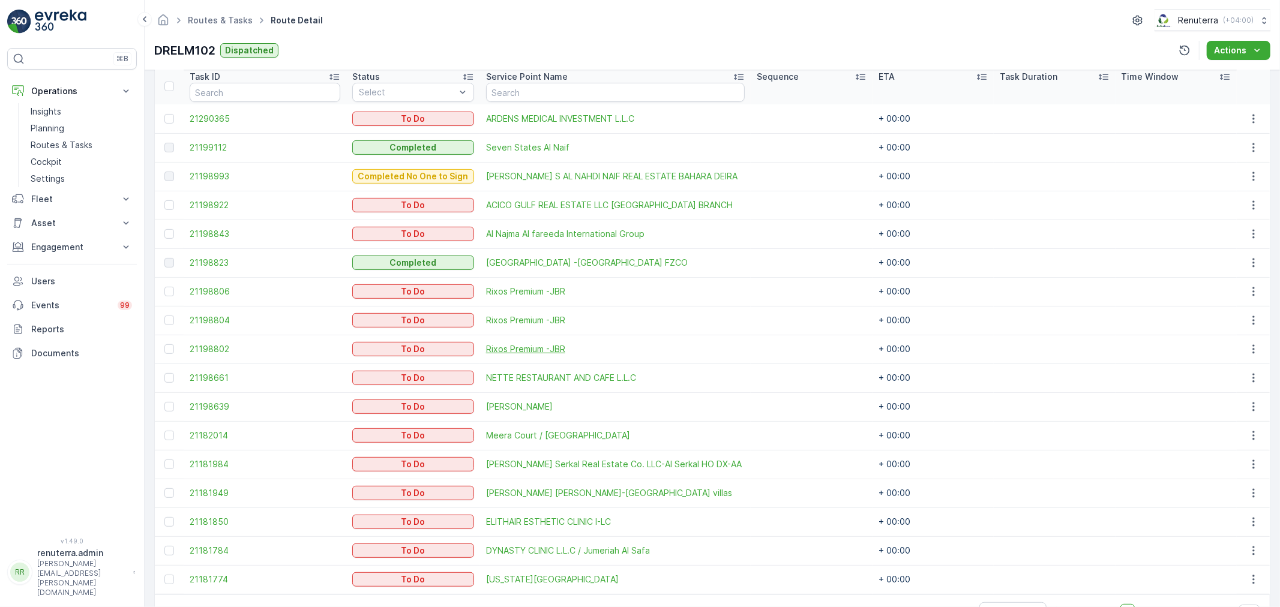
scroll to position [366, 0]
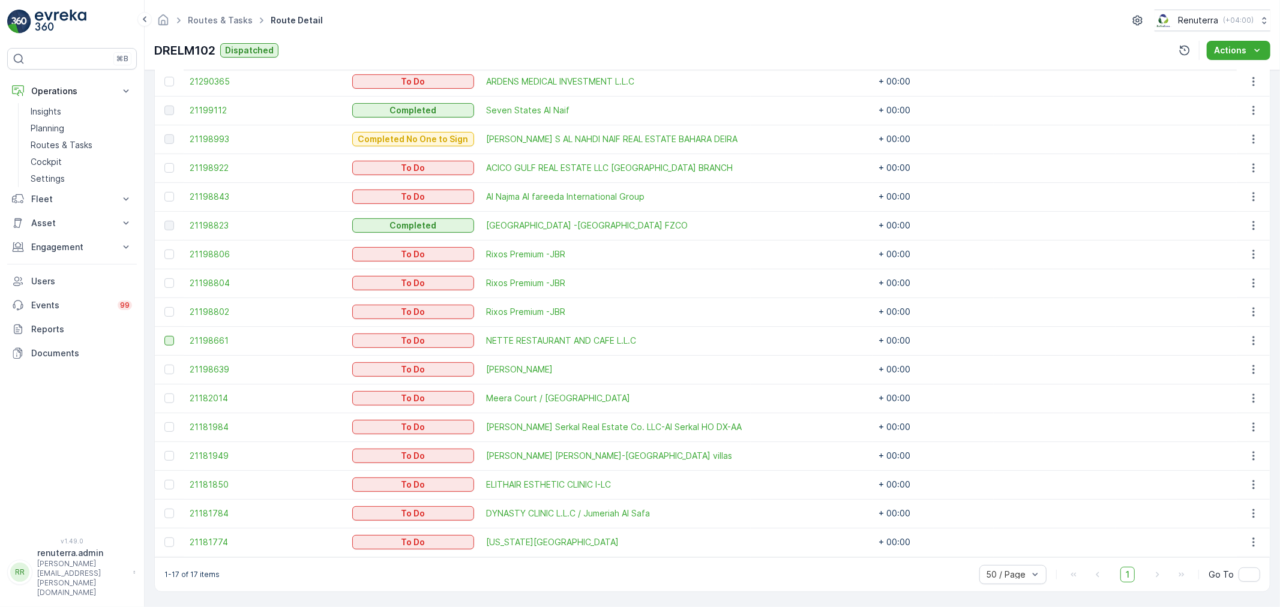
click at [170, 342] on div at bounding box center [169, 341] width 10 height 10
click at [164, 336] on input "checkbox" at bounding box center [164, 336] width 0 height 0
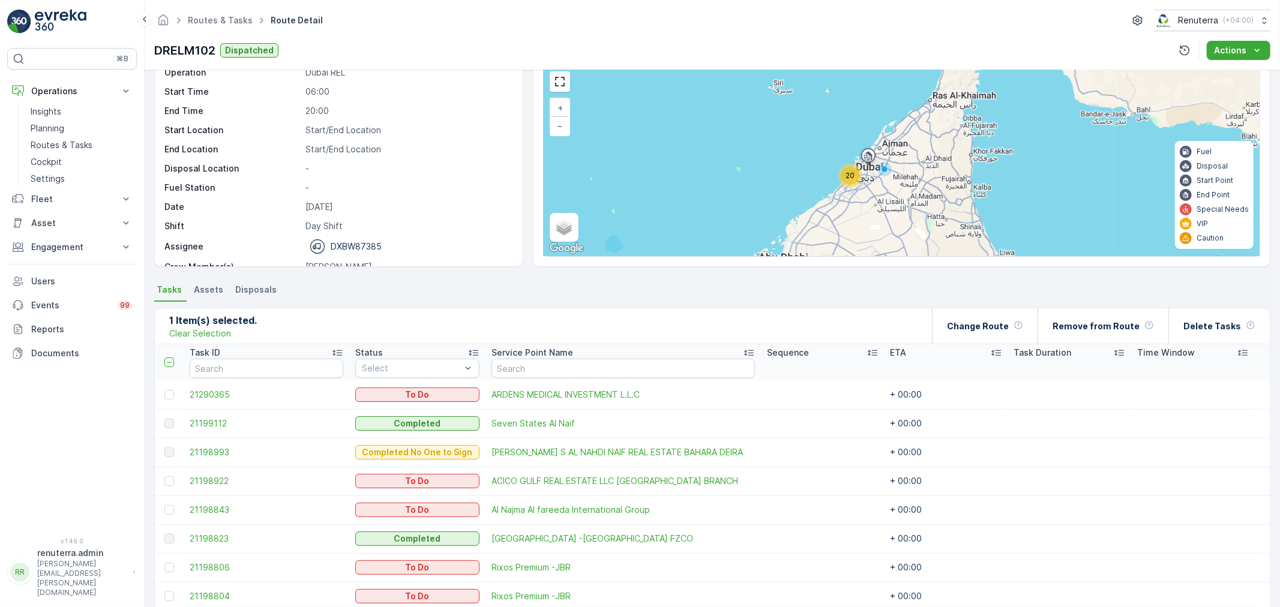
scroll to position [32, 0]
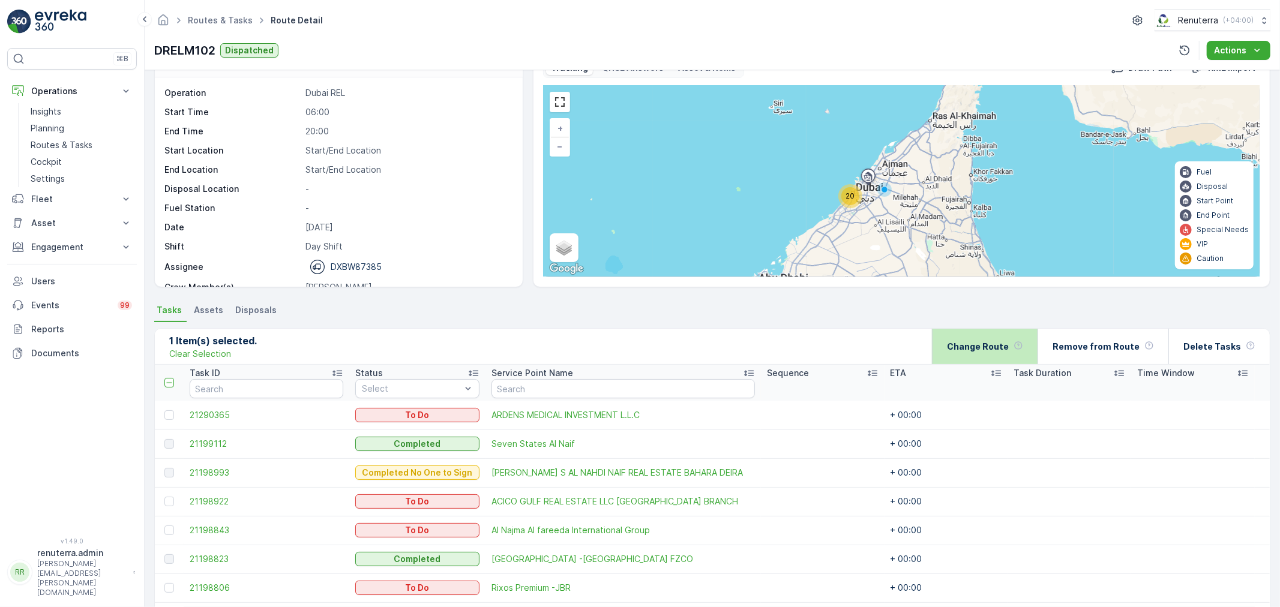
click at [1005, 353] on div "Change Route" at bounding box center [985, 346] width 76 height 35
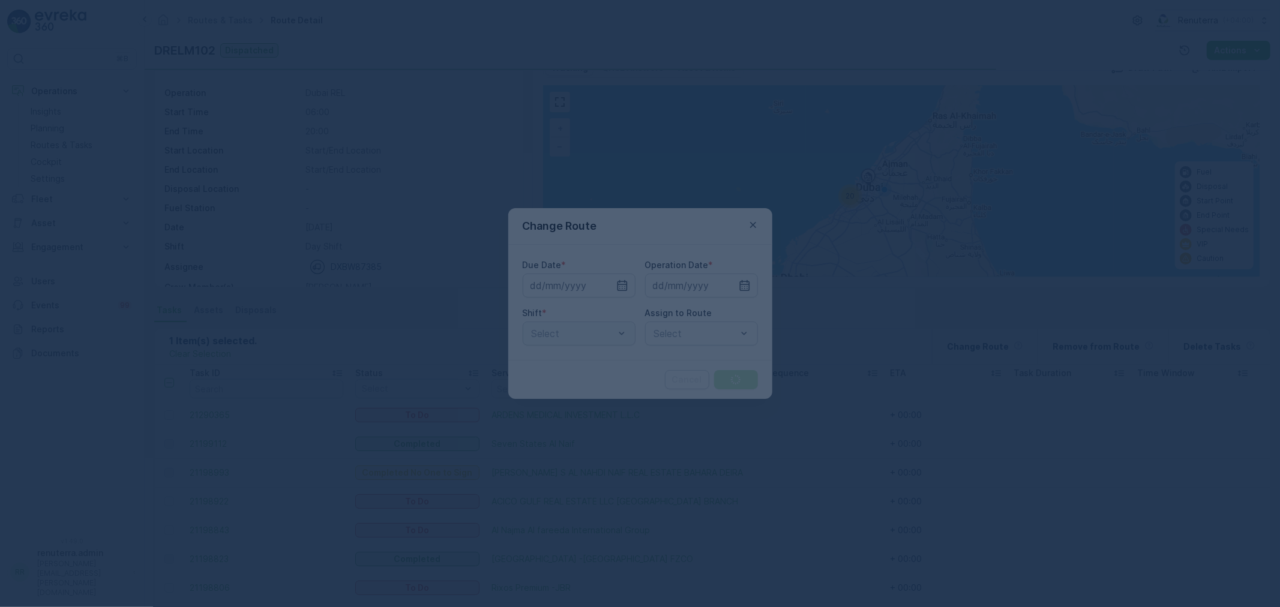
type input "[DATE]"
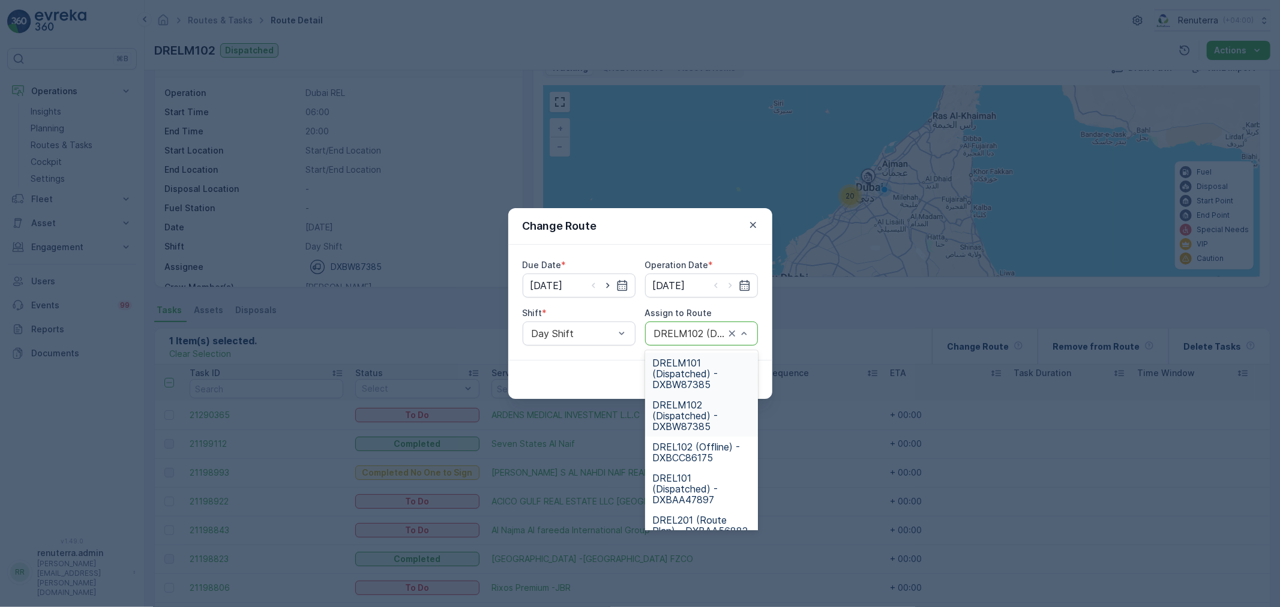
click at [752, 334] on div "DRELM102 (Dispatched) - DXBW87385" at bounding box center [701, 334] width 113 height 24
click at [707, 365] on span "DRELM101 (Dispatched) - DXBW87385" at bounding box center [701, 374] width 98 height 32
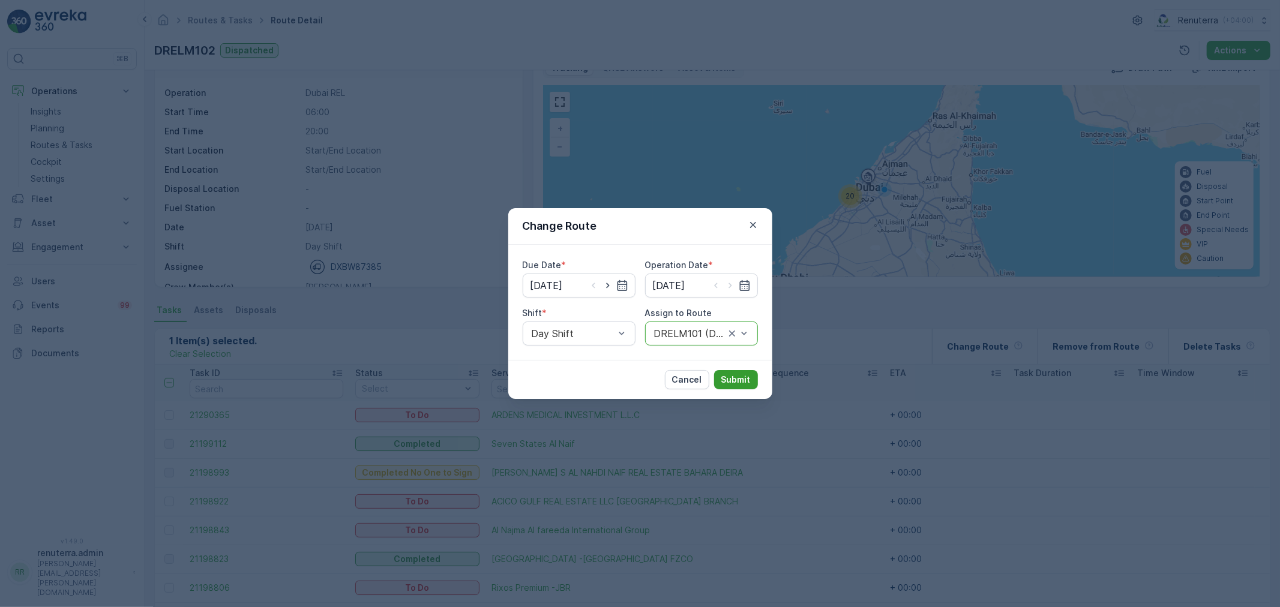
click at [742, 382] on p "Submit" at bounding box center [735, 380] width 29 height 12
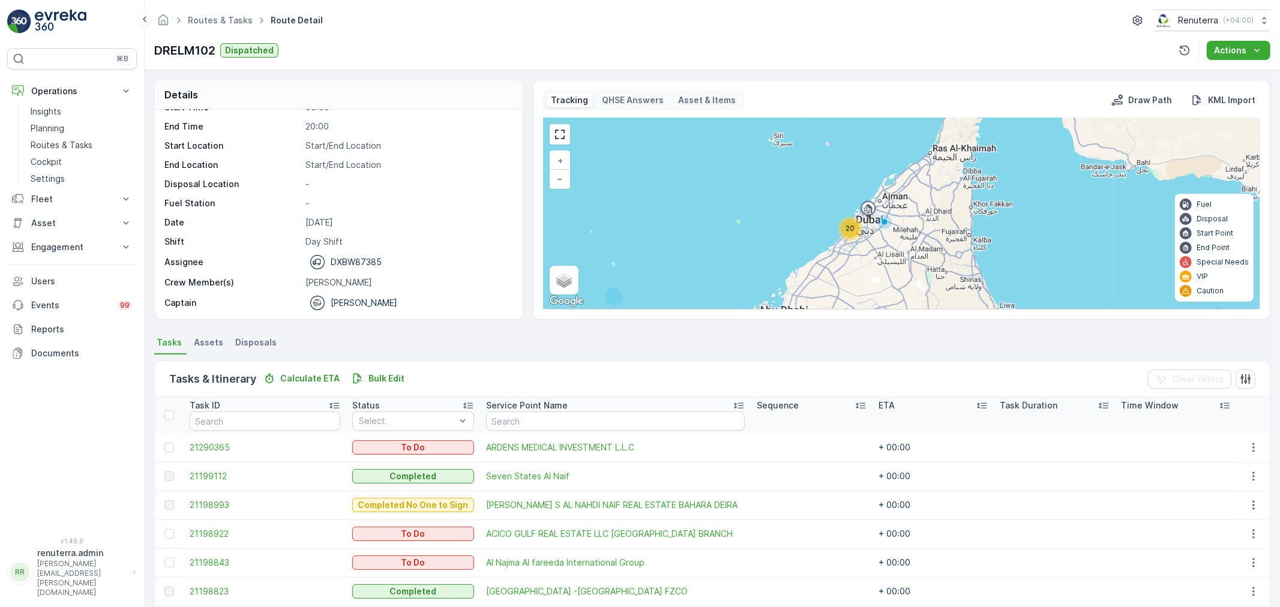
scroll to position [38, 0]
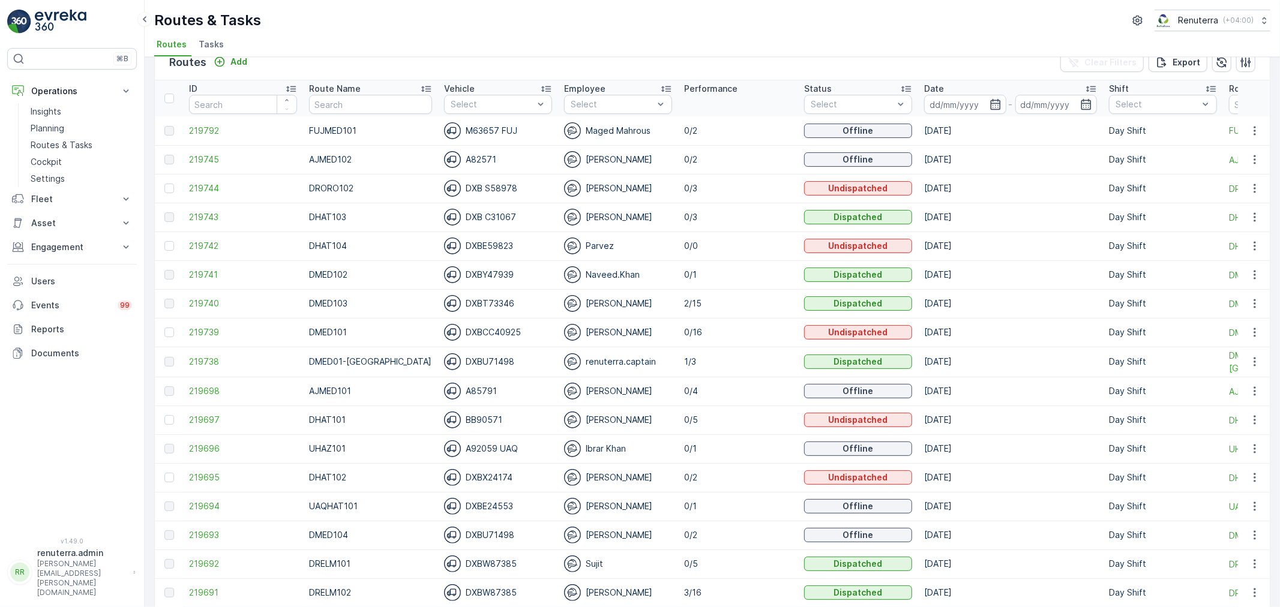
scroll to position [67, 0]
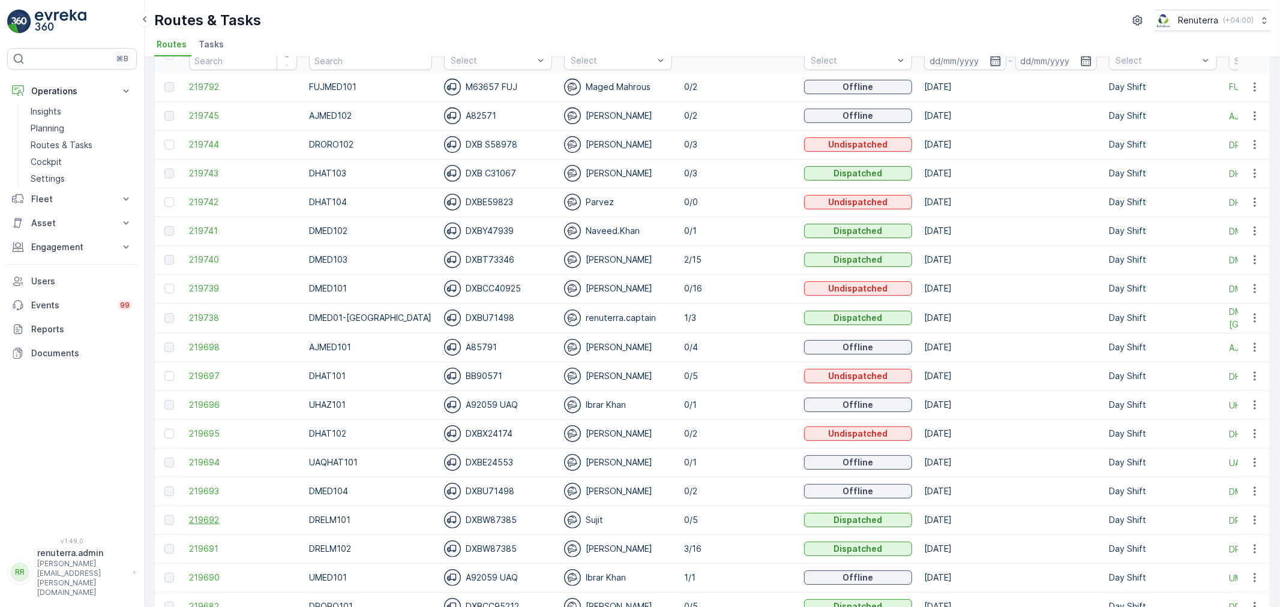
click at [199, 522] on span "219692" at bounding box center [243, 520] width 108 height 12
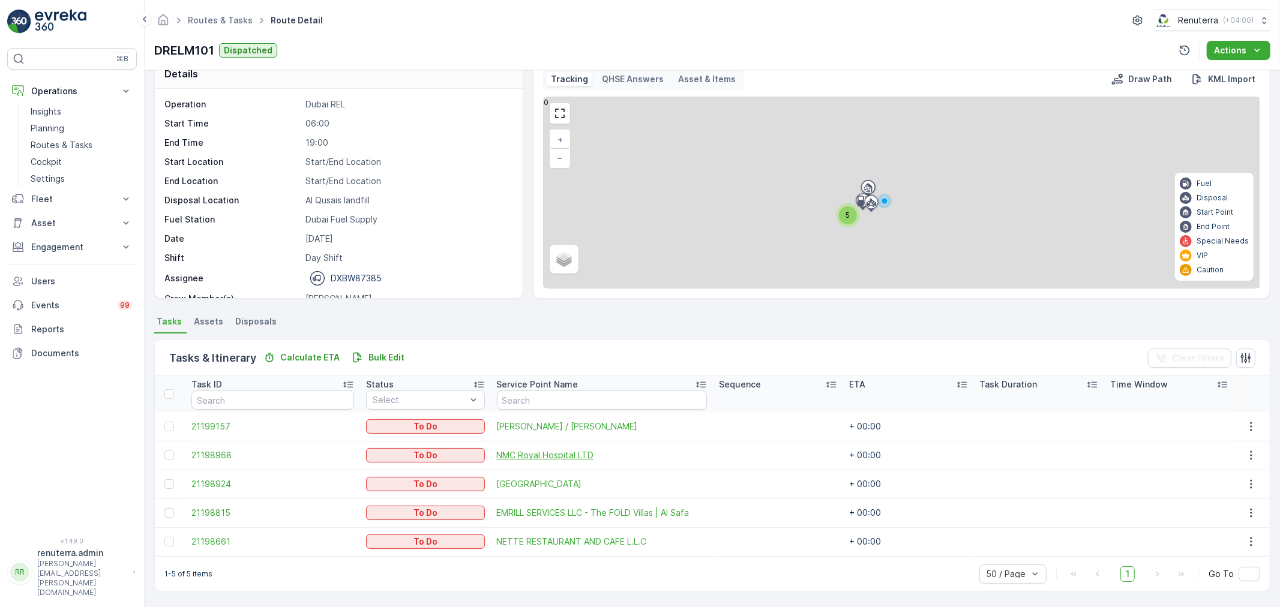
scroll to position [20, 0]
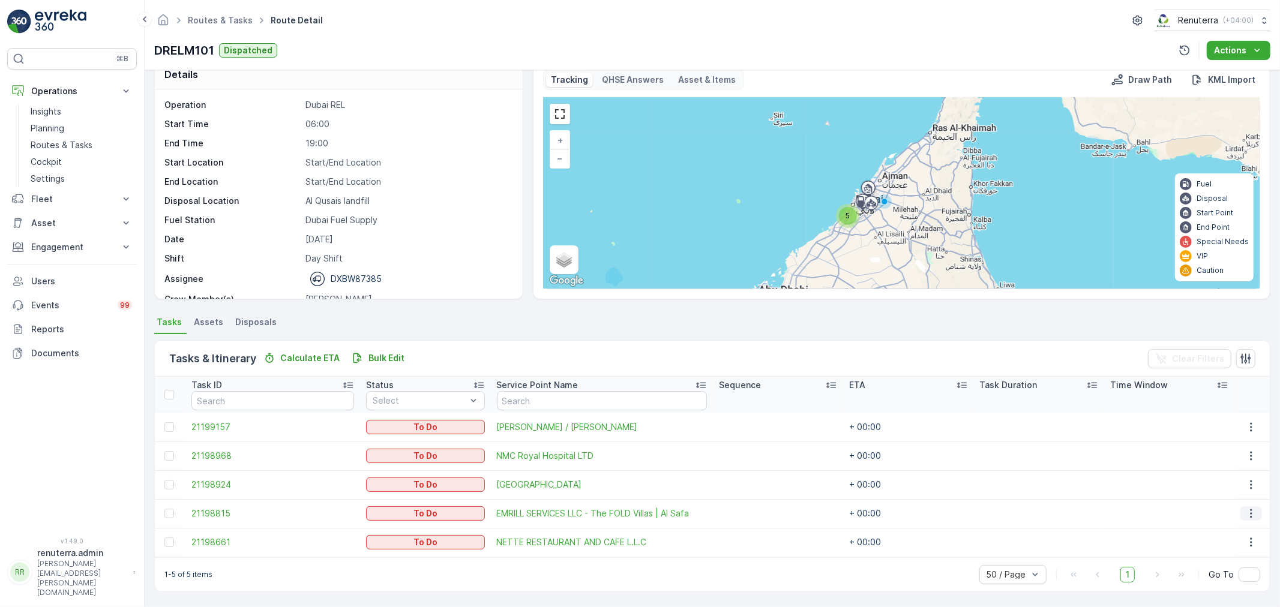
click at [1250, 513] on icon "button" at bounding box center [1251, 513] width 2 height 9
click at [1201, 491] on span "Delete" at bounding box center [1208, 495] width 28 height 12
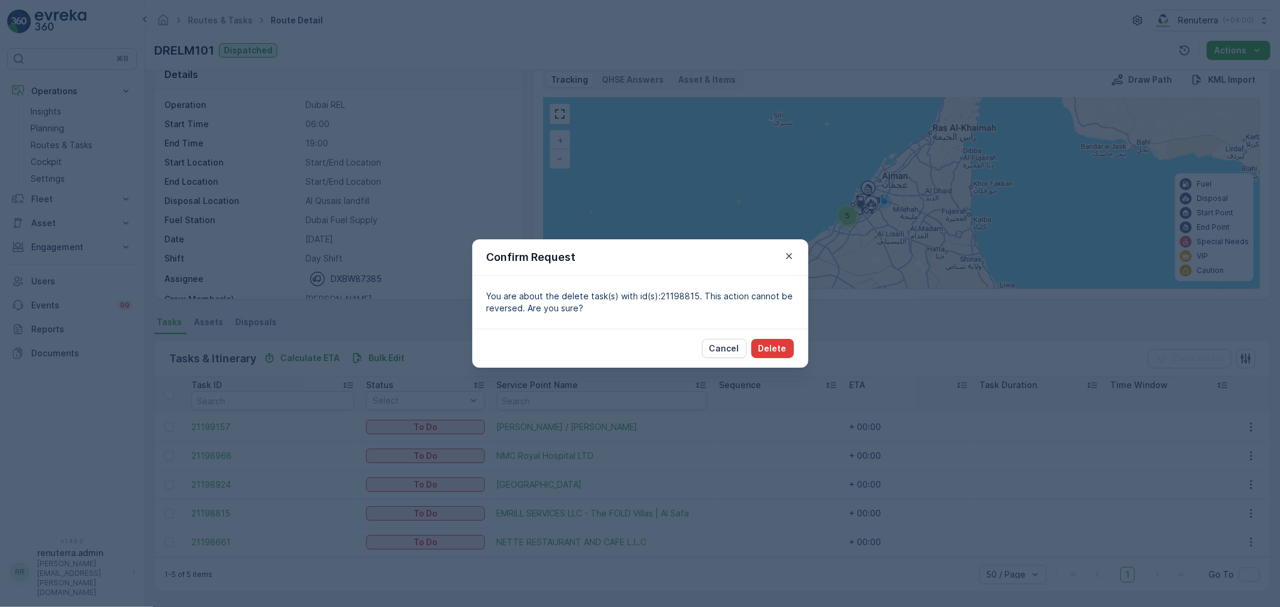
click at [776, 345] on p "Delete" at bounding box center [772, 349] width 28 height 12
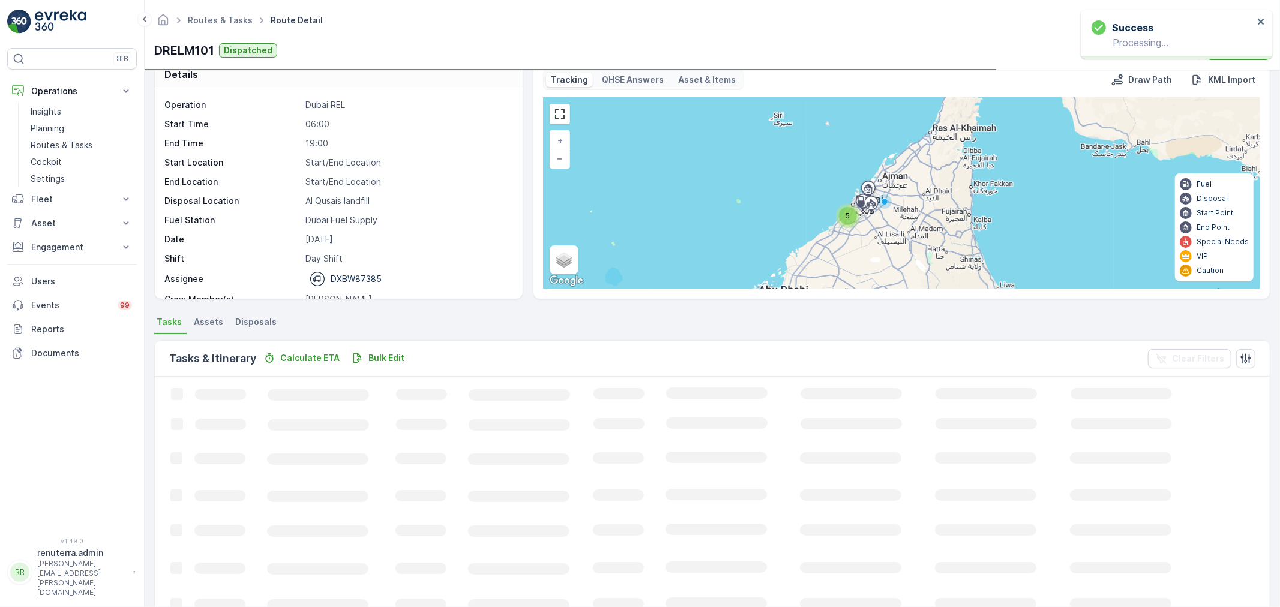
scroll to position [12, 0]
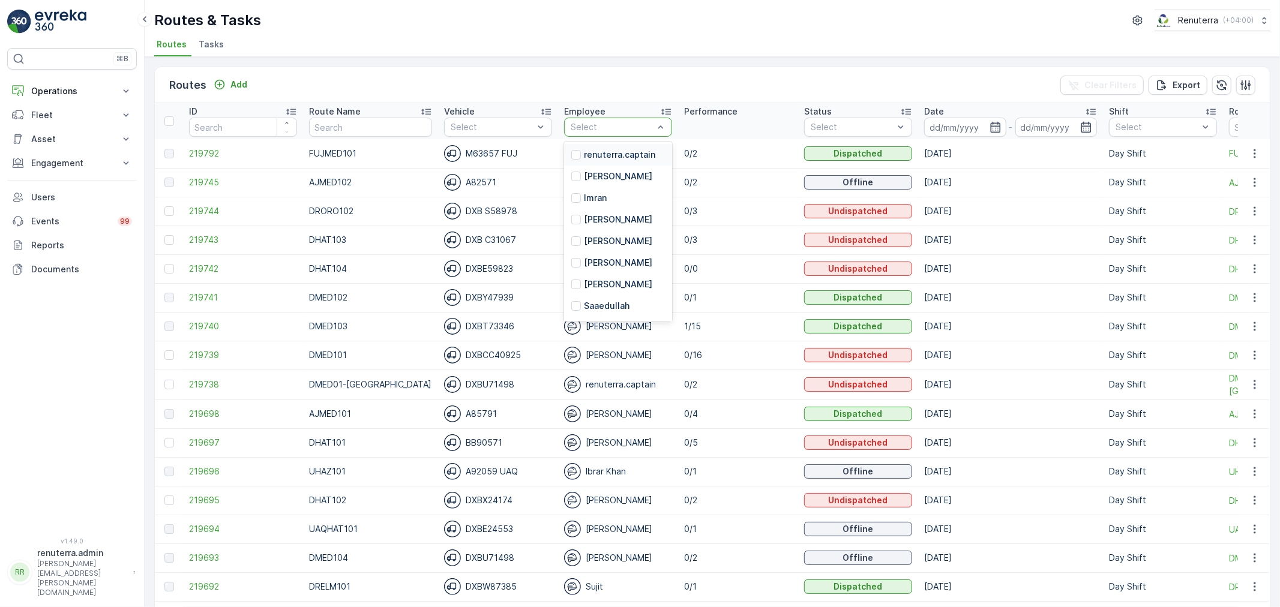
drag, startPoint x: 611, startPoint y: 124, endPoint x: 616, endPoint y: 128, distance: 6.8
click at [612, 126] on div at bounding box center [611, 127] width 85 height 10
type input "suhi"
click at [577, 128] on div at bounding box center [611, 127] width 85 height 10
type input "suji"
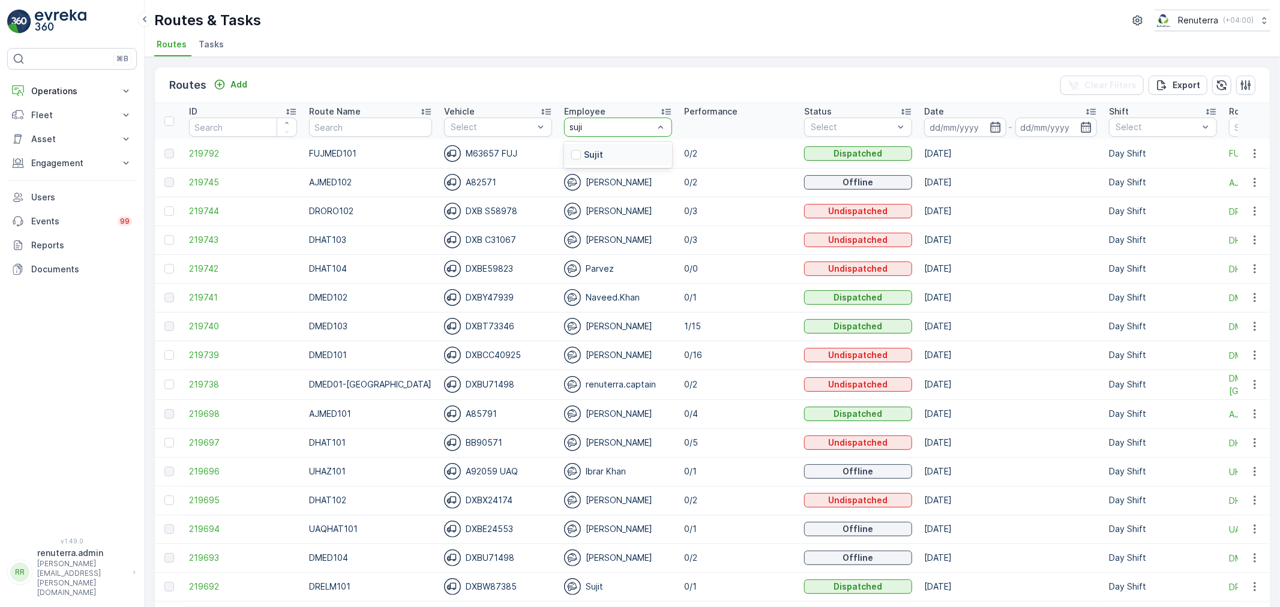
click at [592, 159] on div "Sujit" at bounding box center [618, 155] width 108 height 22
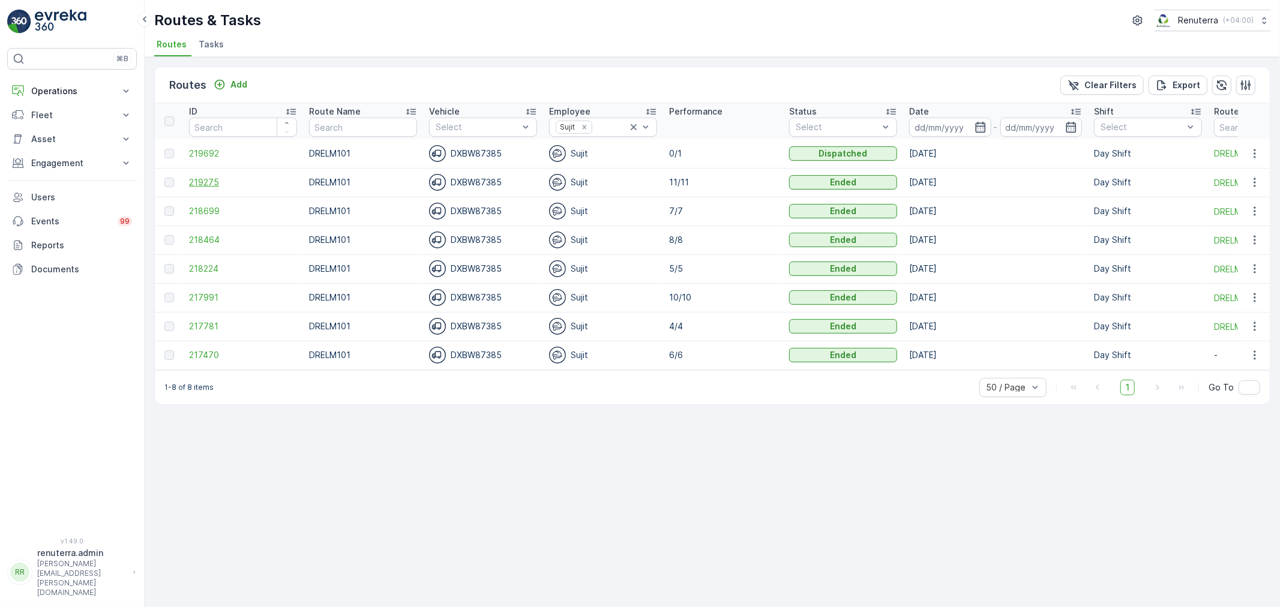
click at [193, 179] on span "219275" at bounding box center [243, 182] width 108 height 12
drag, startPoint x: 88, startPoint y: 93, endPoint x: 62, endPoint y: 148, distance: 60.4
click at [88, 94] on p "Operations" at bounding box center [72, 91] width 82 height 12
drag, startPoint x: 61, startPoint y: 130, endPoint x: 143, endPoint y: 112, distance: 83.7
click at [61, 130] on p "Planning" at bounding box center [48, 128] width 34 height 12
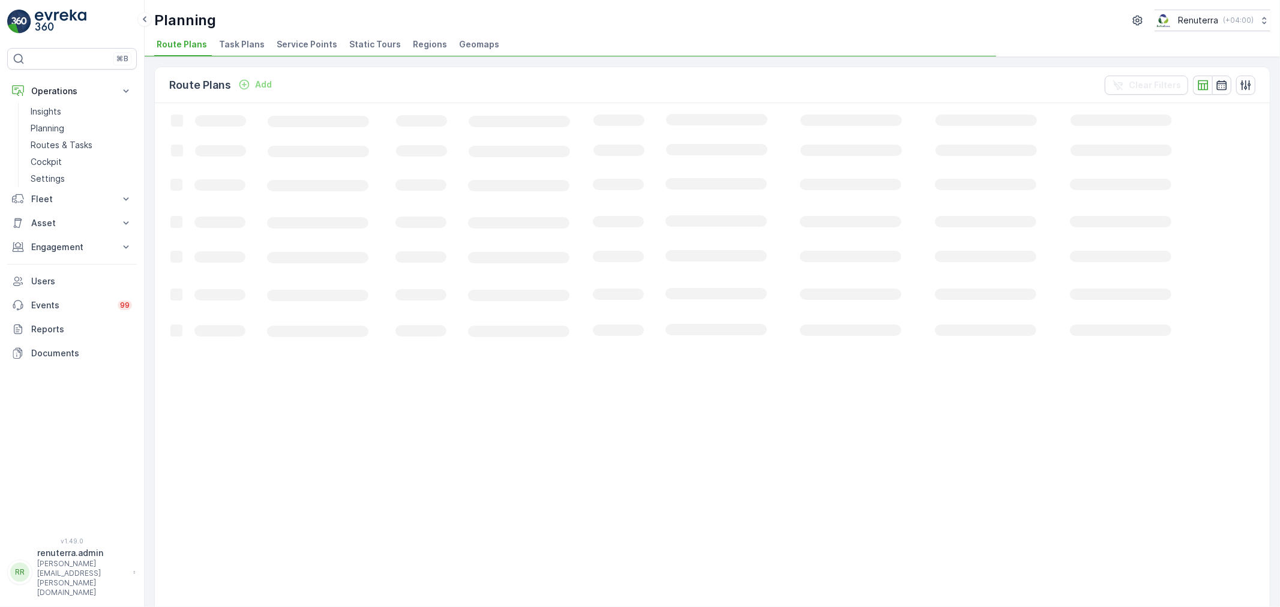
click at [296, 47] on span "Service Points" at bounding box center [307, 44] width 61 height 12
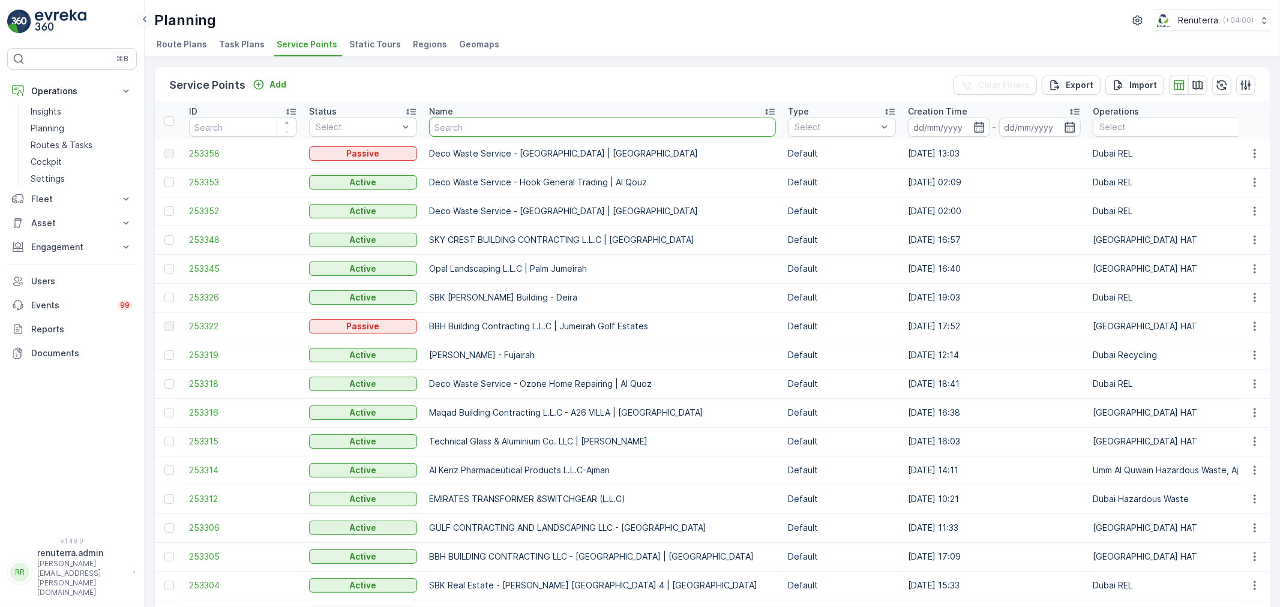
click at [459, 128] on input "text" at bounding box center [602, 127] width 347 height 19
type input "royal"
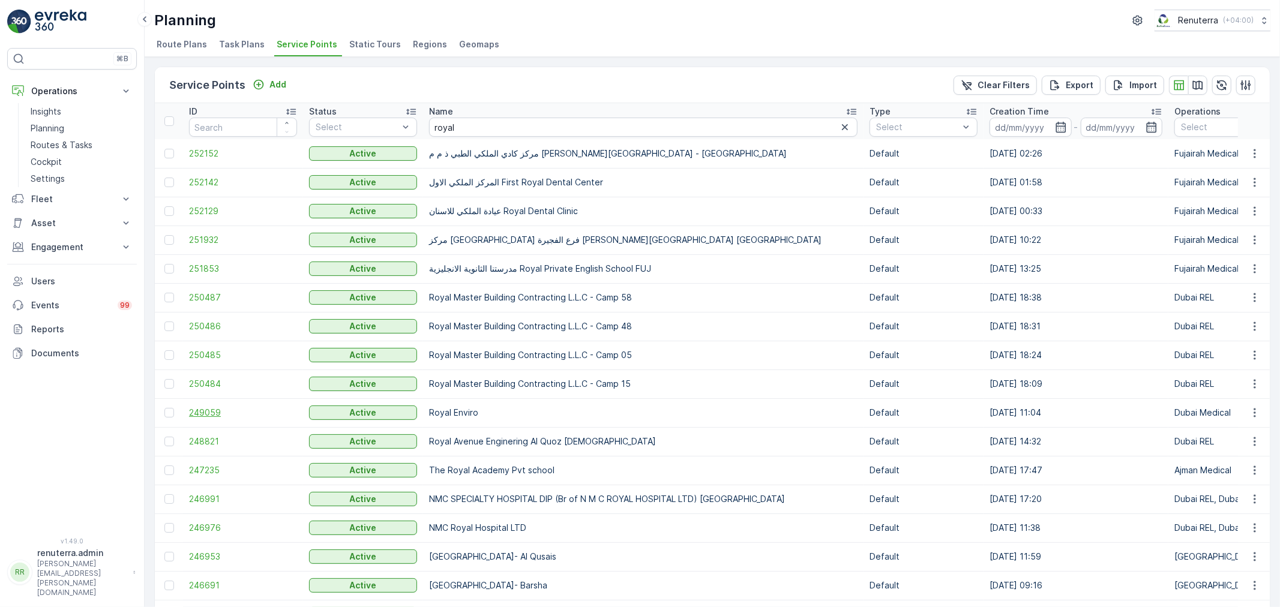
click at [208, 417] on span "249059" at bounding box center [243, 413] width 108 height 12
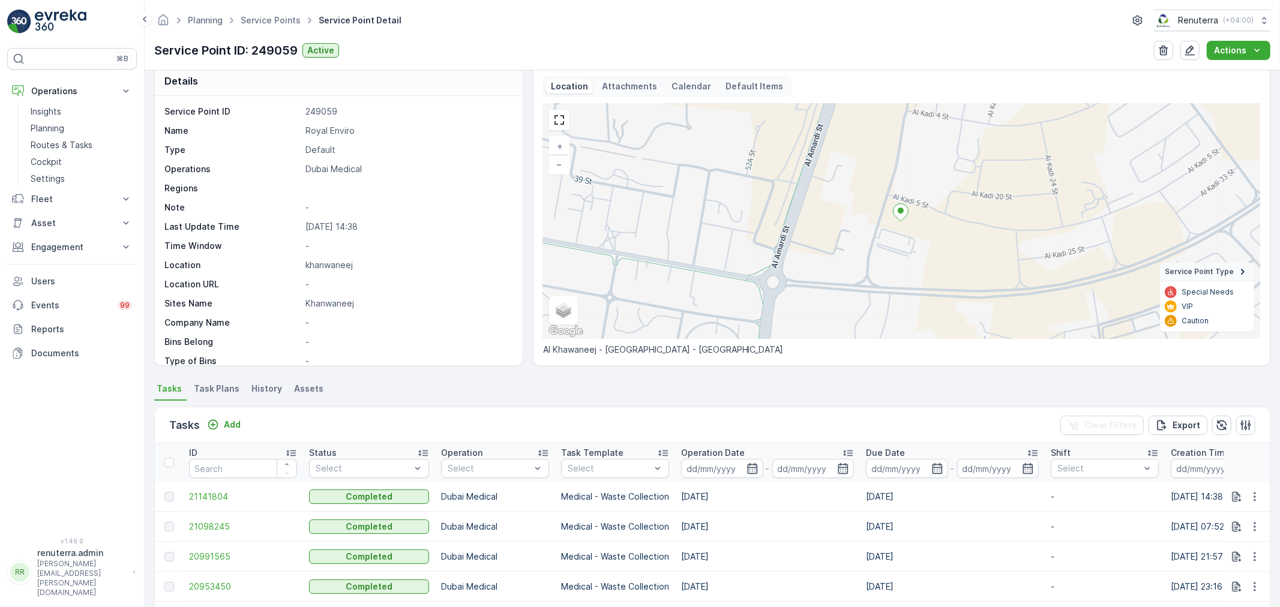
scroll to position [67, 0]
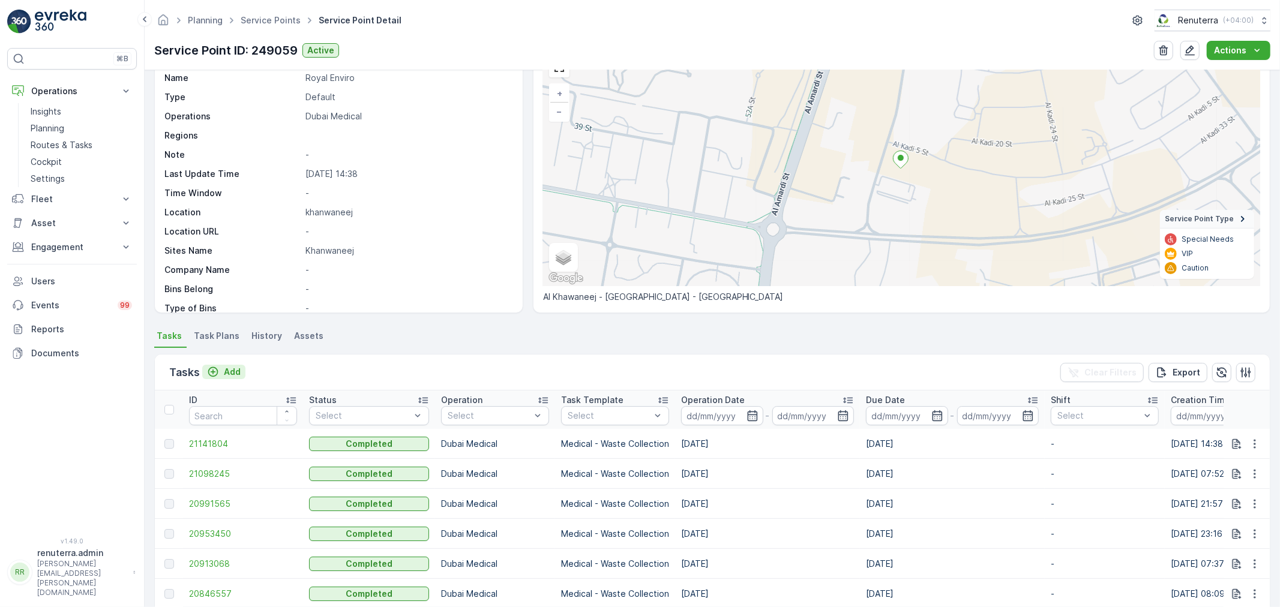
click at [241, 365] on button "Add" at bounding box center [223, 372] width 43 height 14
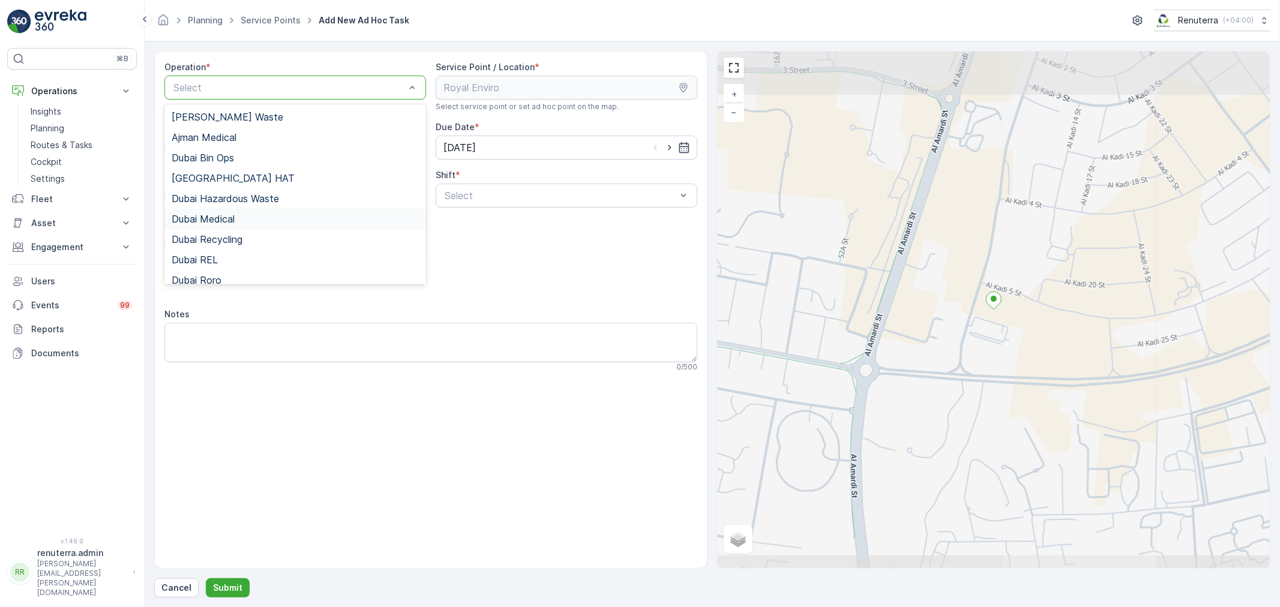
click at [238, 214] on div "Dubai Medical" at bounding box center [295, 219] width 247 height 11
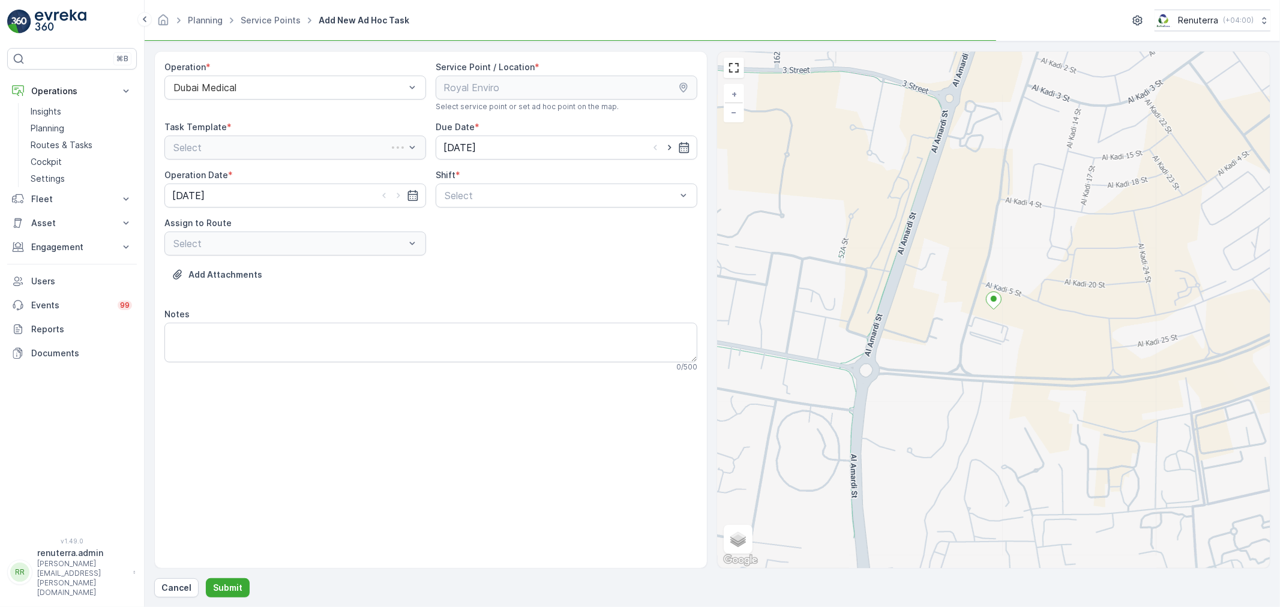
drag, startPoint x: 503, startPoint y: 176, endPoint x: 492, endPoint y: 211, distance: 37.0
click at [502, 180] on div "Shift *" at bounding box center [567, 175] width 262 height 12
click at [491, 211] on div "Operation * Dubai Medical Service Point / Location * Select service point or se…" at bounding box center [430, 221] width 533 height 320
drag, startPoint x: 519, startPoint y: 177, endPoint x: 506, endPoint y: 199, distance: 25.3
click at [517, 182] on div "Shift * Select" at bounding box center [567, 188] width 262 height 38
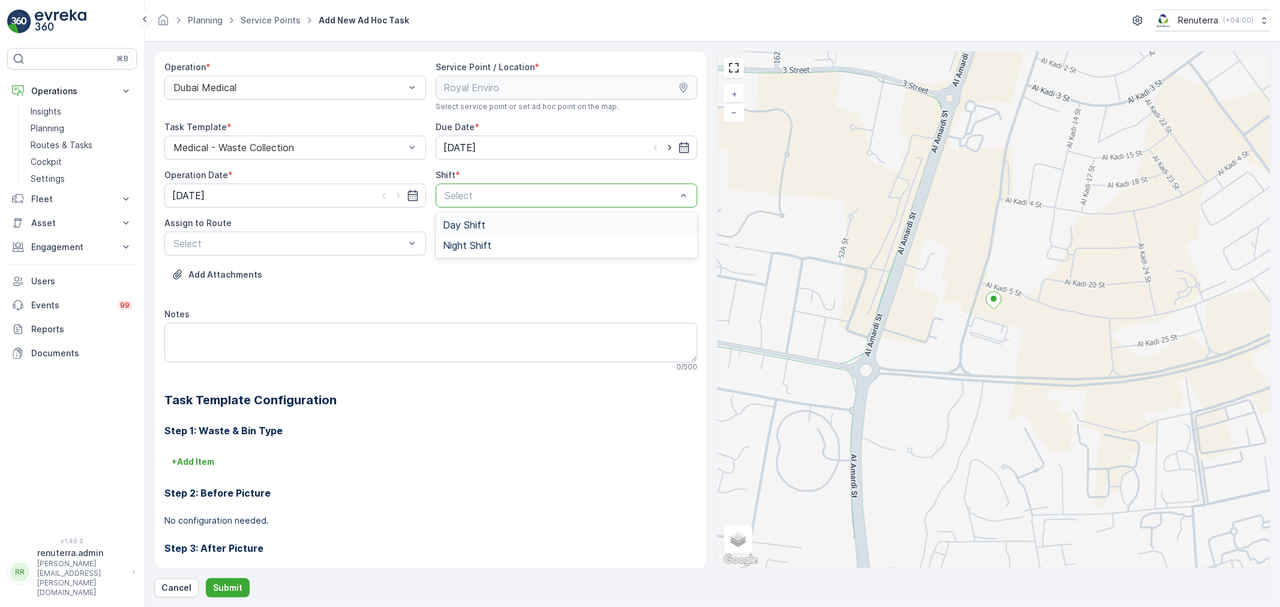
click at [494, 224] on div "Day Shift" at bounding box center [566, 225] width 247 height 11
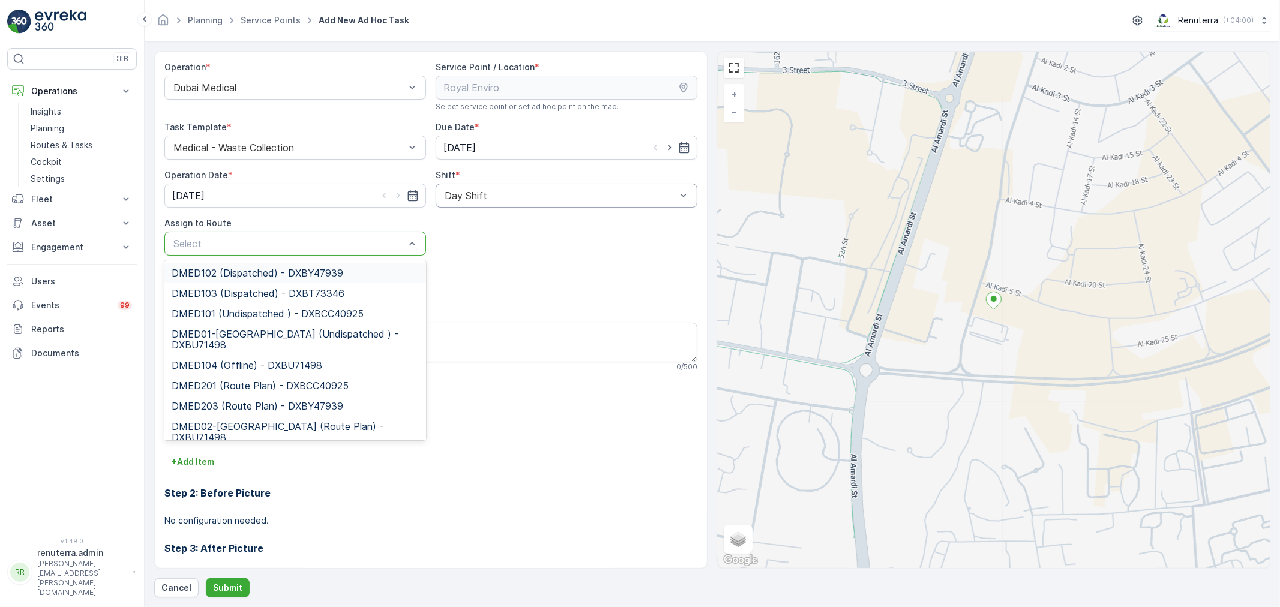
click at [317, 244] on div at bounding box center [289, 243] width 234 height 11
click at [278, 329] on span "DMED01-Khawaneej Yard (Undispatched ) - DXBU71498" at bounding box center [295, 340] width 247 height 22
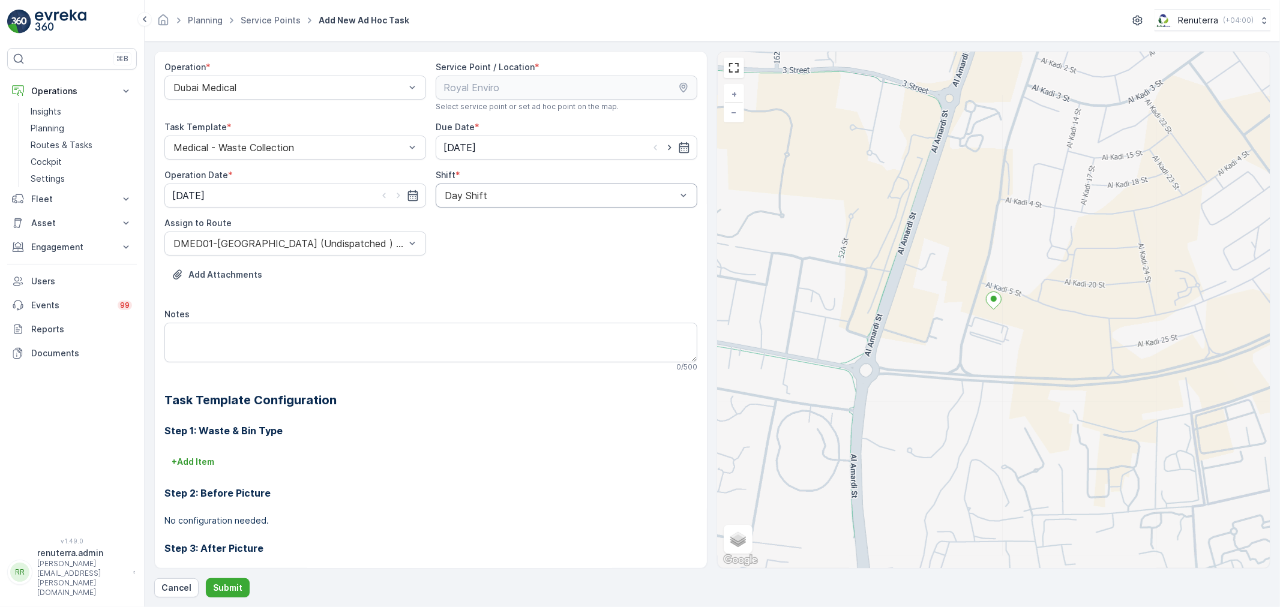
click at [216, 577] on div "Operation * Dubai Medical Service Point / Location * Select service point or se…" at bounding box center [712, 324] width 1116 height 547
click at [220, 582] on p "Submit" at bounding box center [227, 588] width 29 height 12
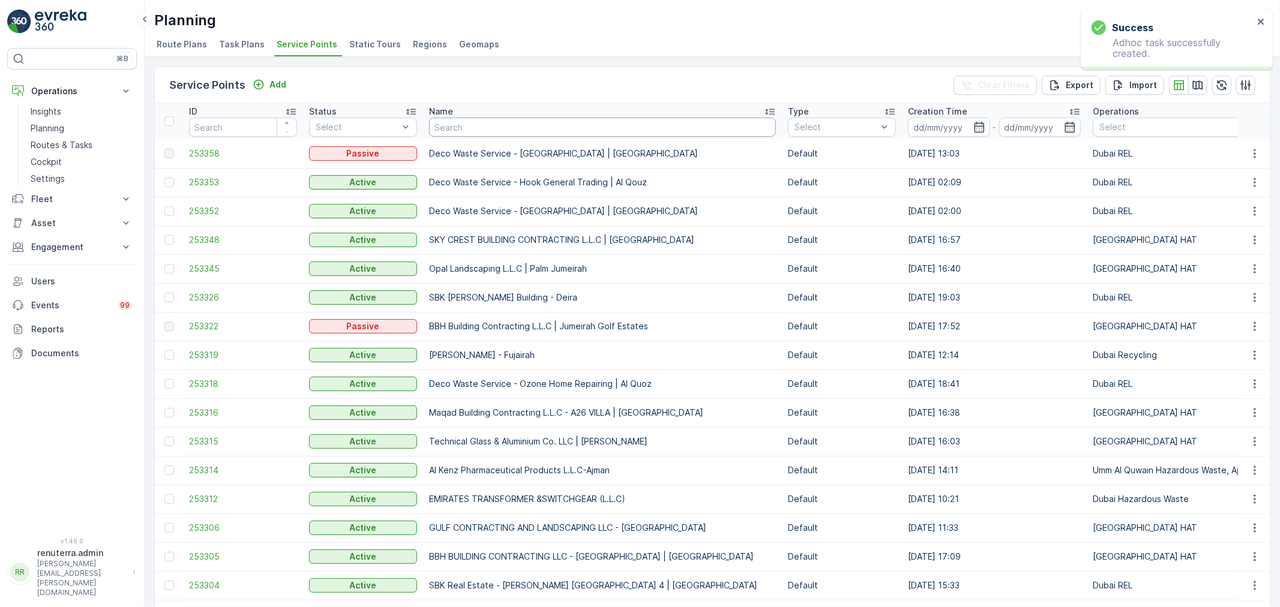
click at [476, 133] on input "text" at bounding box center [602, 127] width 347 height 19
type input "royal"
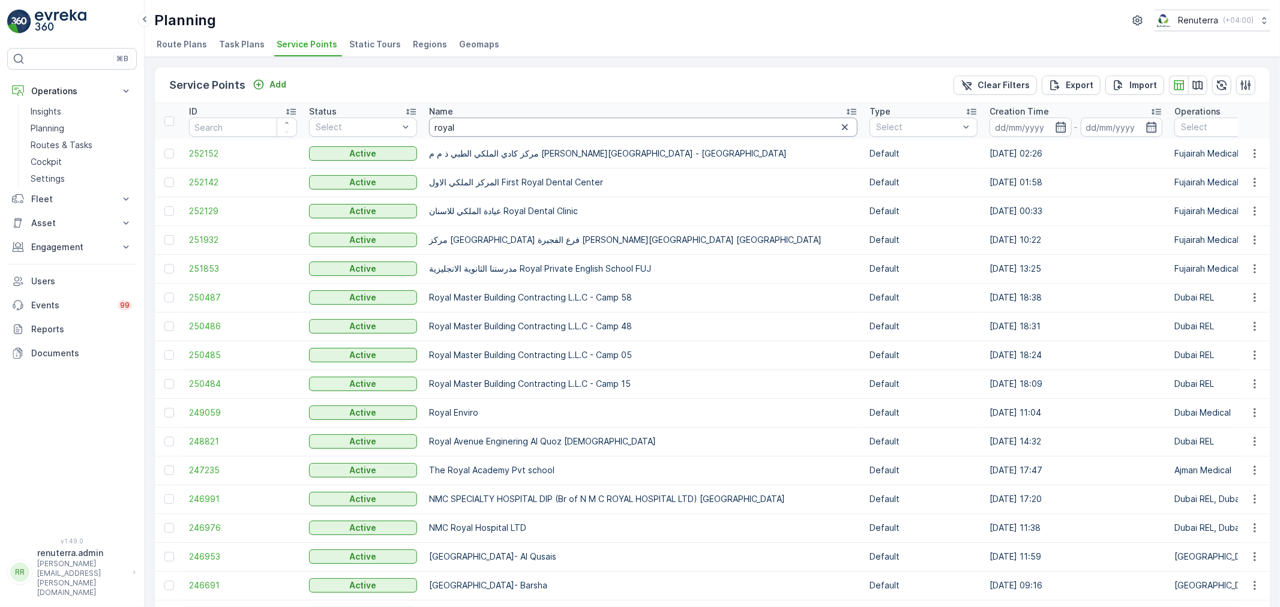
click at [488, 128] on input "royal" at bounding box center [643, 127] width 428 height 19
type input "al hur"
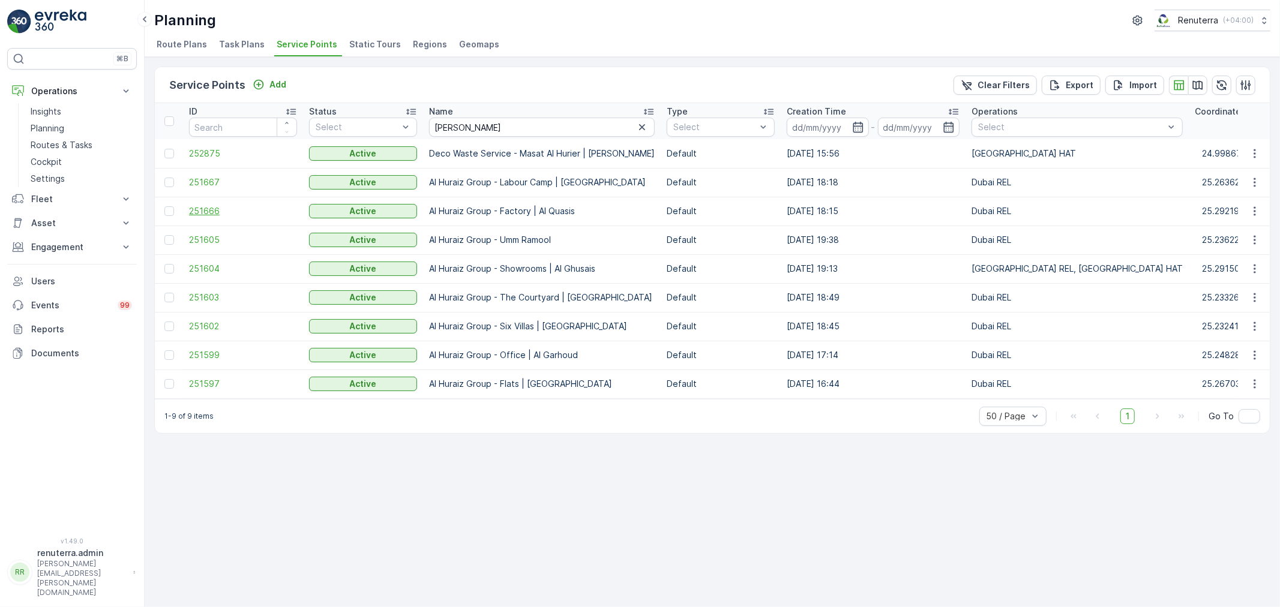
click at [208, 209] on span "251666" at bounding box center [243, 211] width 108 height 12
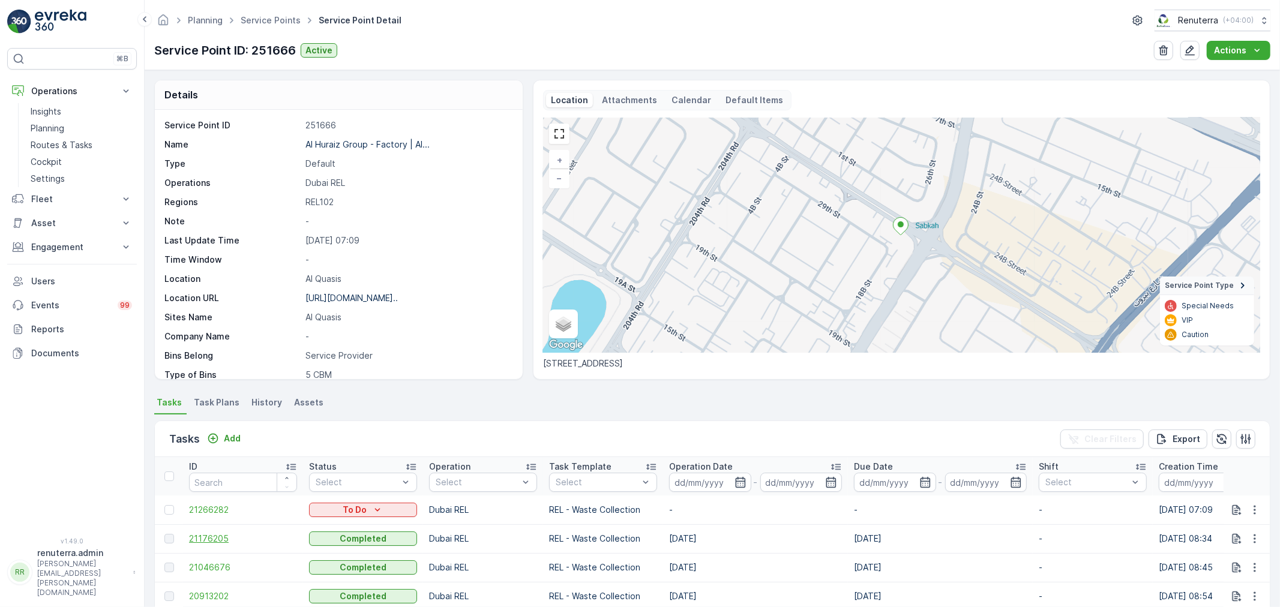
click at [212, 533] on span "21176205" at bounding box center [243, 539] width 108 height 12
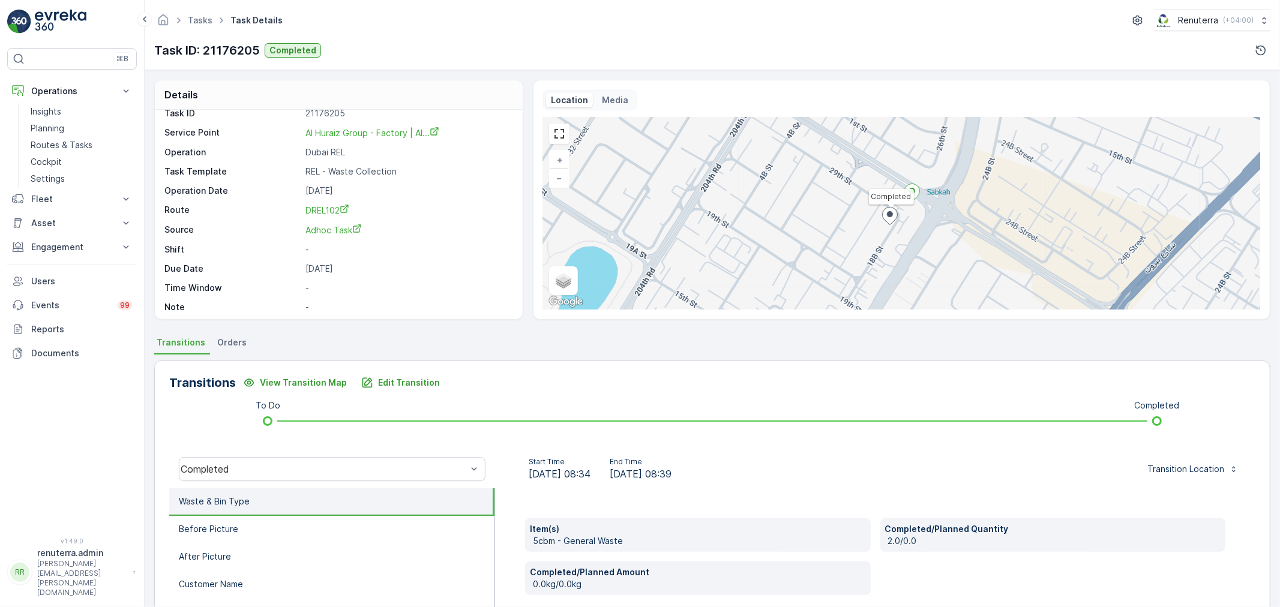
scroll to position [16, 0]
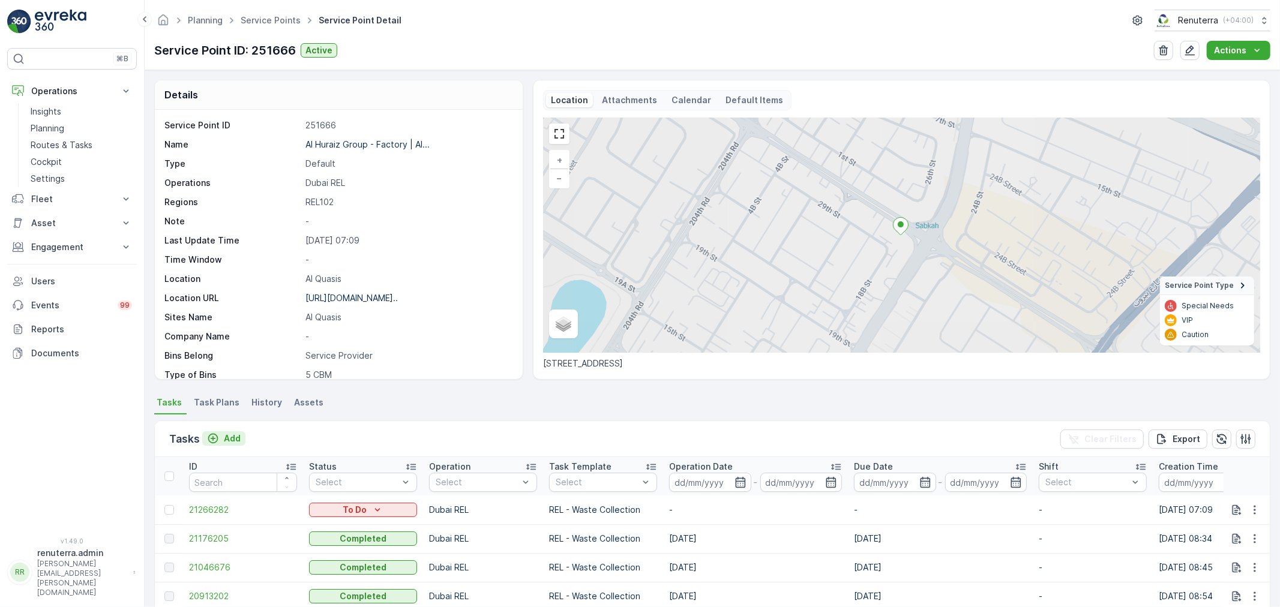
drag, startPoint x: 225, startPoint y: 434, endPoint x: 232, endPoint y: 433, distance: 6.7
click at [232, 433] on p "Add" at bounding box center [232, 439] width 17 height 12
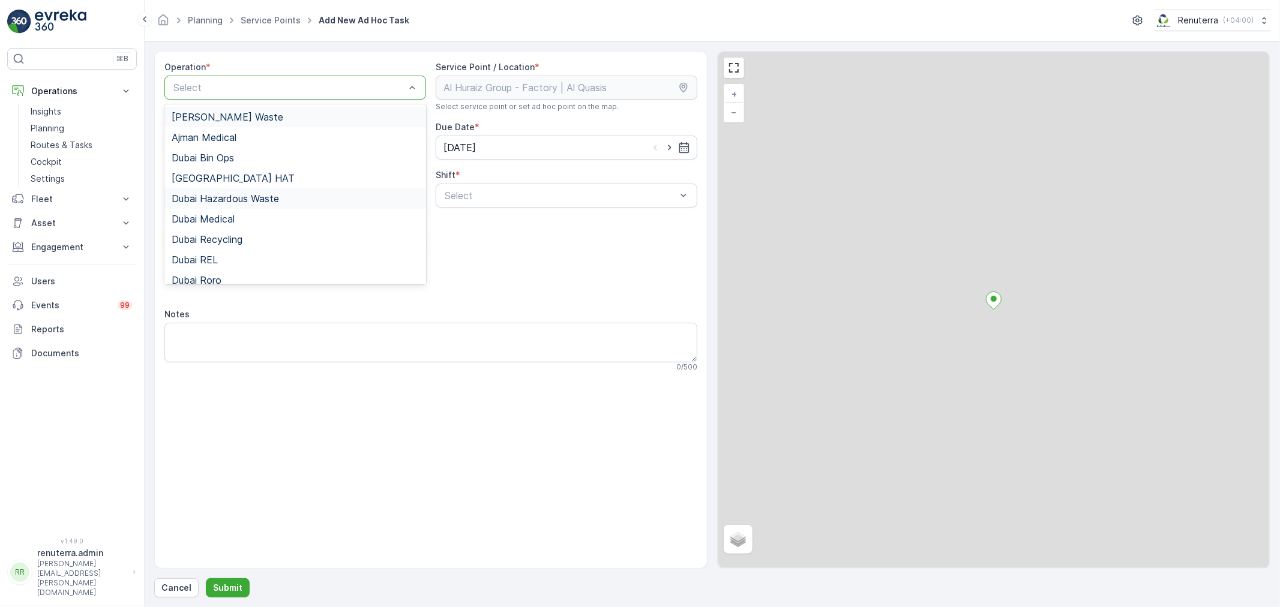
drag, startPoint x: 229, startPoint y: 90, endPoint x: 238, endPoint y: 190, distance: 100.6
click at [230, 89] on div at bounding box center [289, 87] width 234 height 11
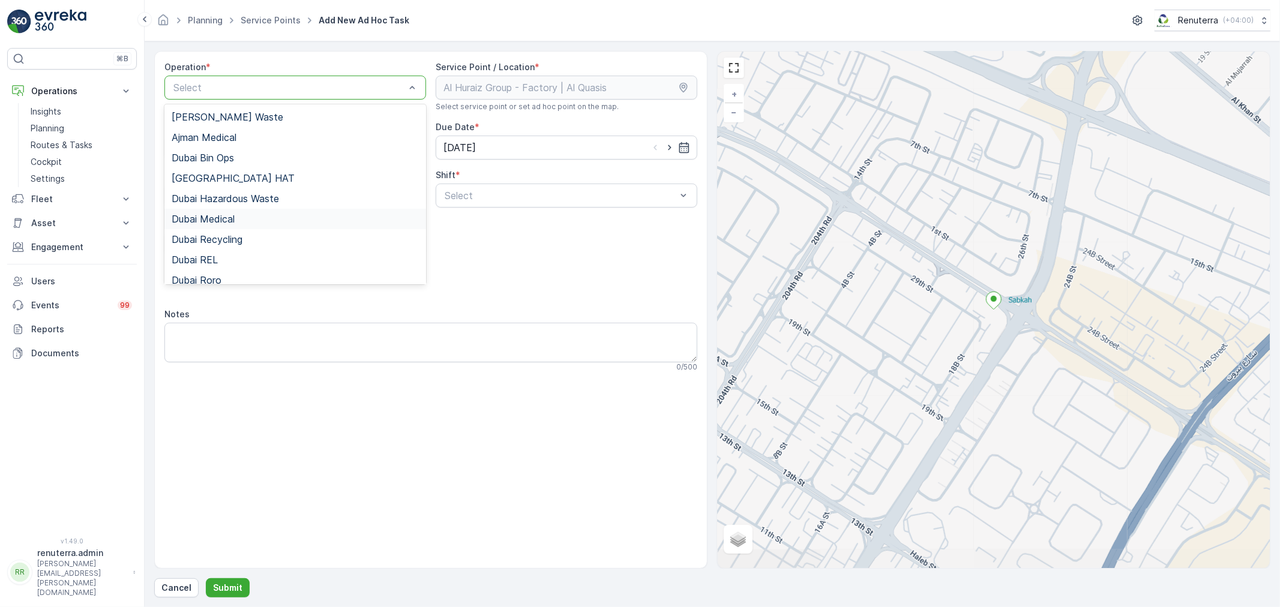
drag, startPoint x: 243, startPoint y: 224, endPoint x: 316, endPoint y: 219, distance: 73.3
click at [244, 223] on div "Dubai Medical" at bounding box center [295, 219] width 247 height 11
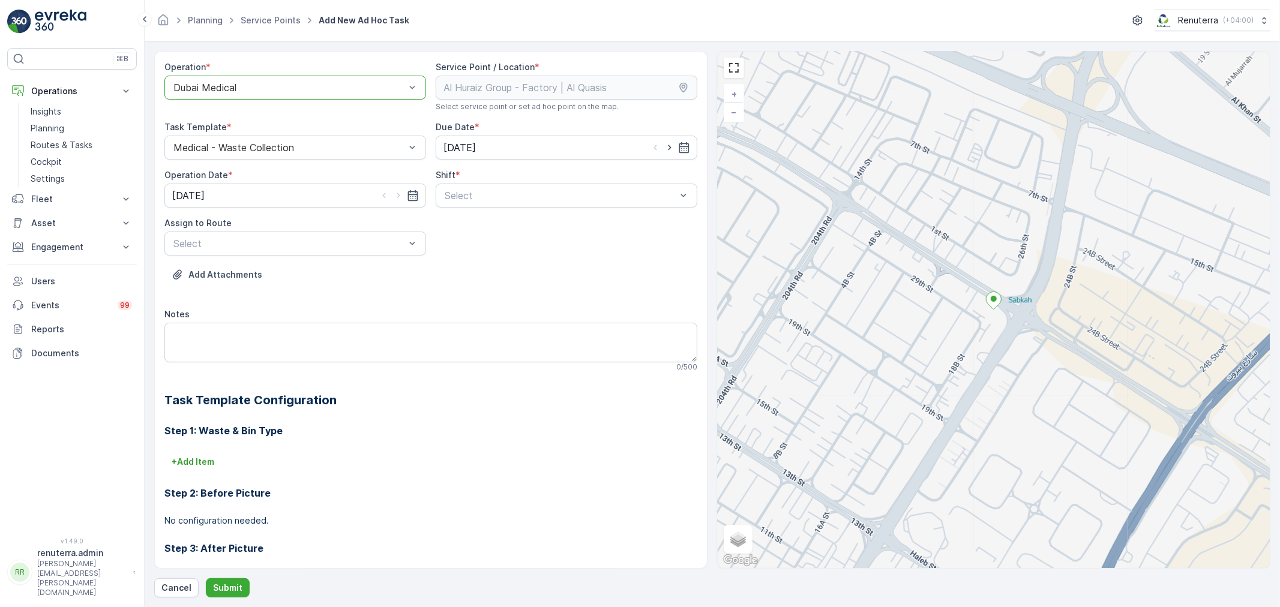
click at [238, 87] on div at bounding box center [289, 87] width 234 height 11
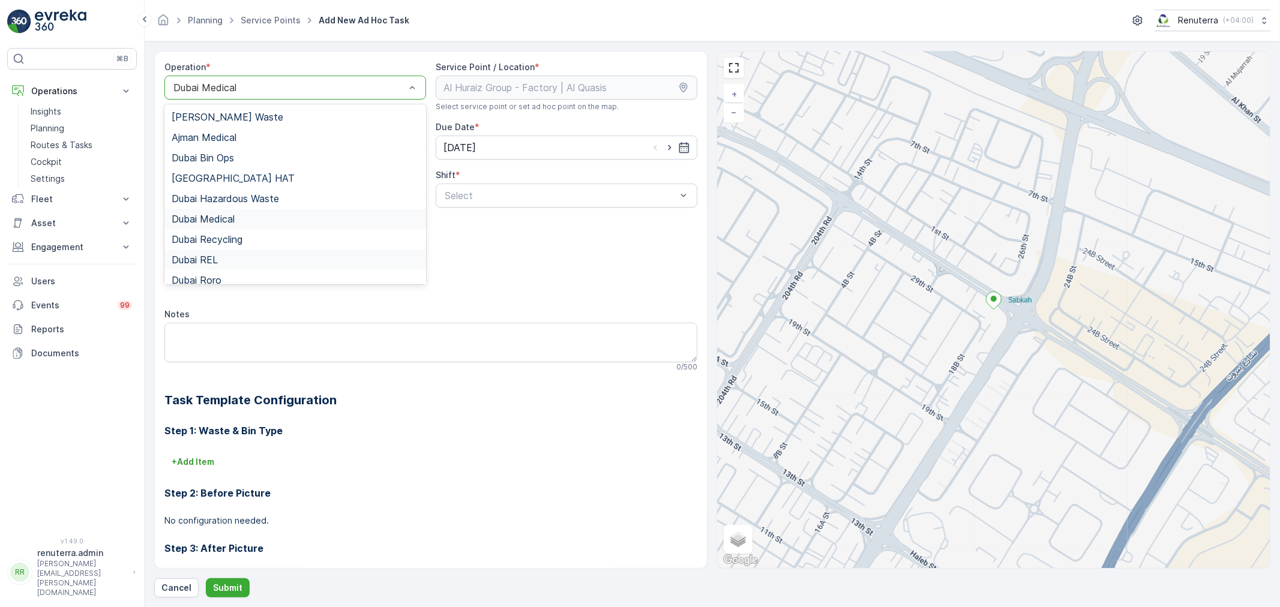
click at [221, 265] on div "Dubai REL" at bounding box center [295, 260] width 262 height 20
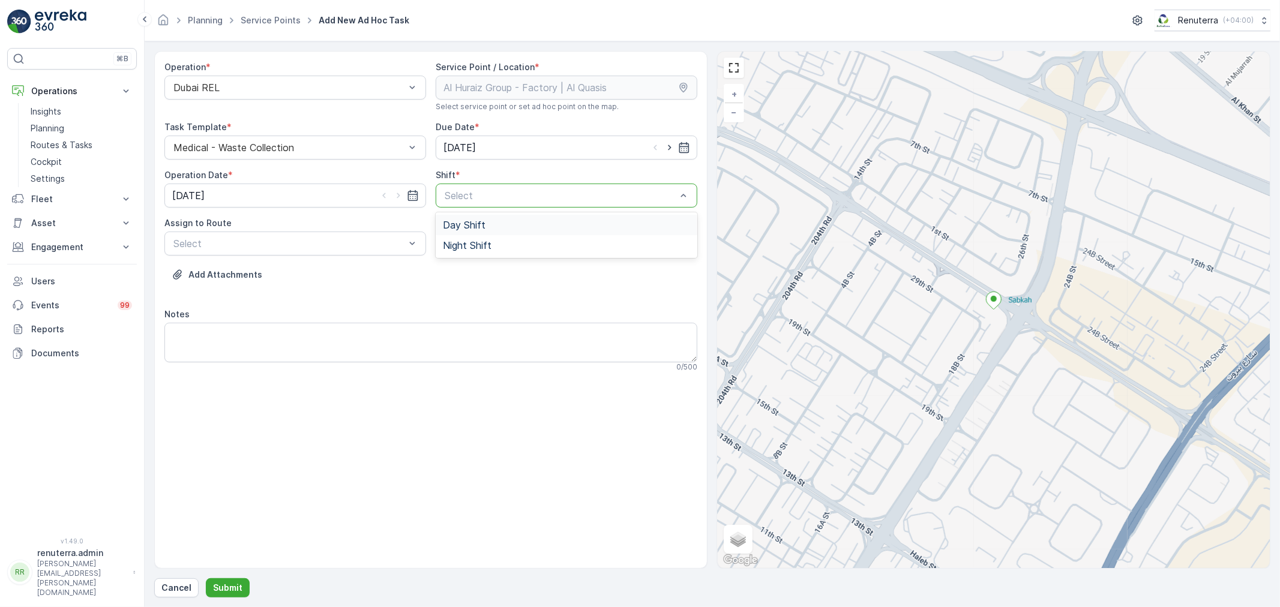
click at [493, 199] on div at bounding box center [560, 195] width 234 height 11
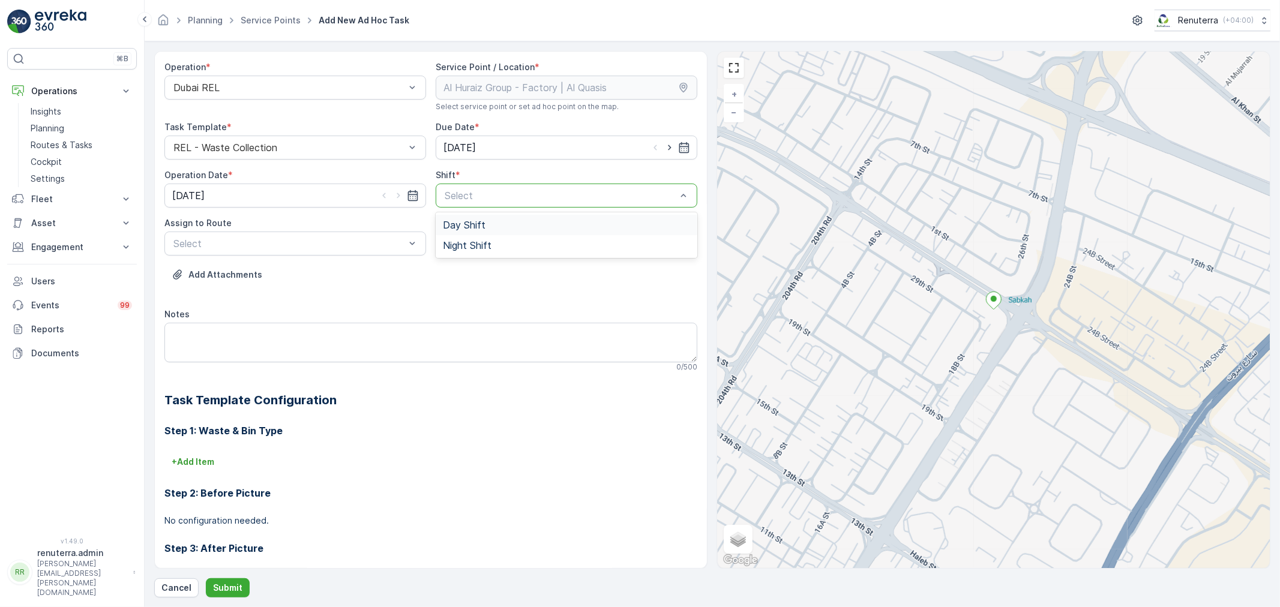
click at [487, 229] on div "Day Shift" at bounding box center [566, 225] width 247 height 11
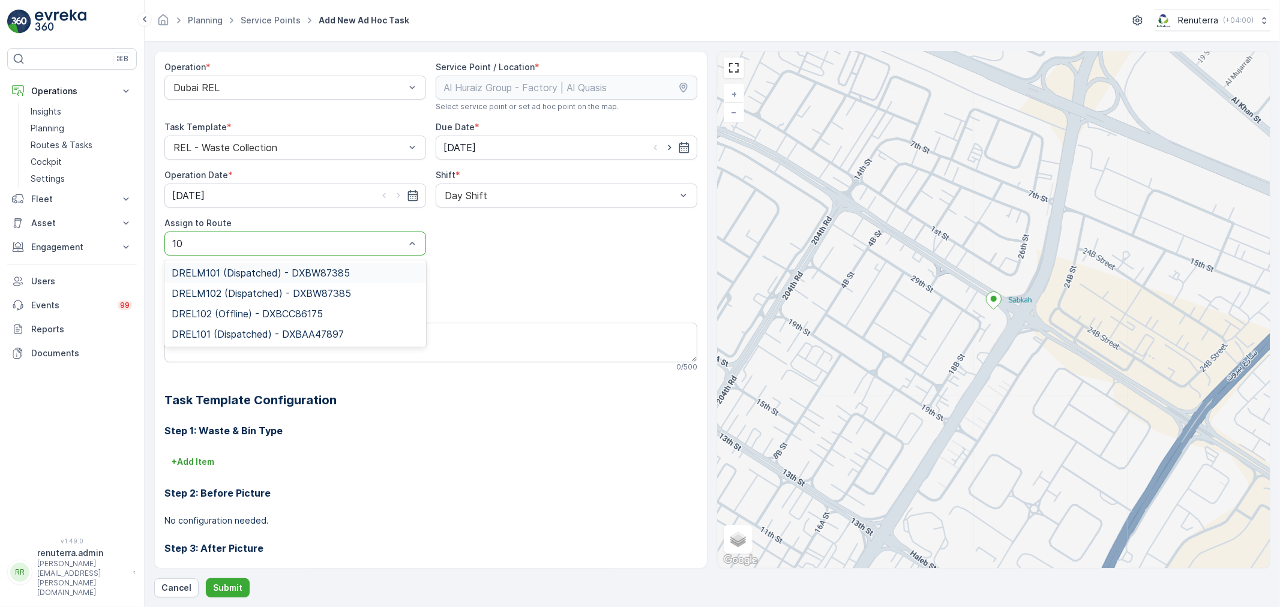
type input "102"
drag, startPoint x: 219, startPoint y: 294, endPoint x: 230, endPoint y: 294, distance: 10.8
click at [226, 294] on span "DREL102 (Offline) - DXBCC86175" at bounding box center [247, 293] width 151 height 11
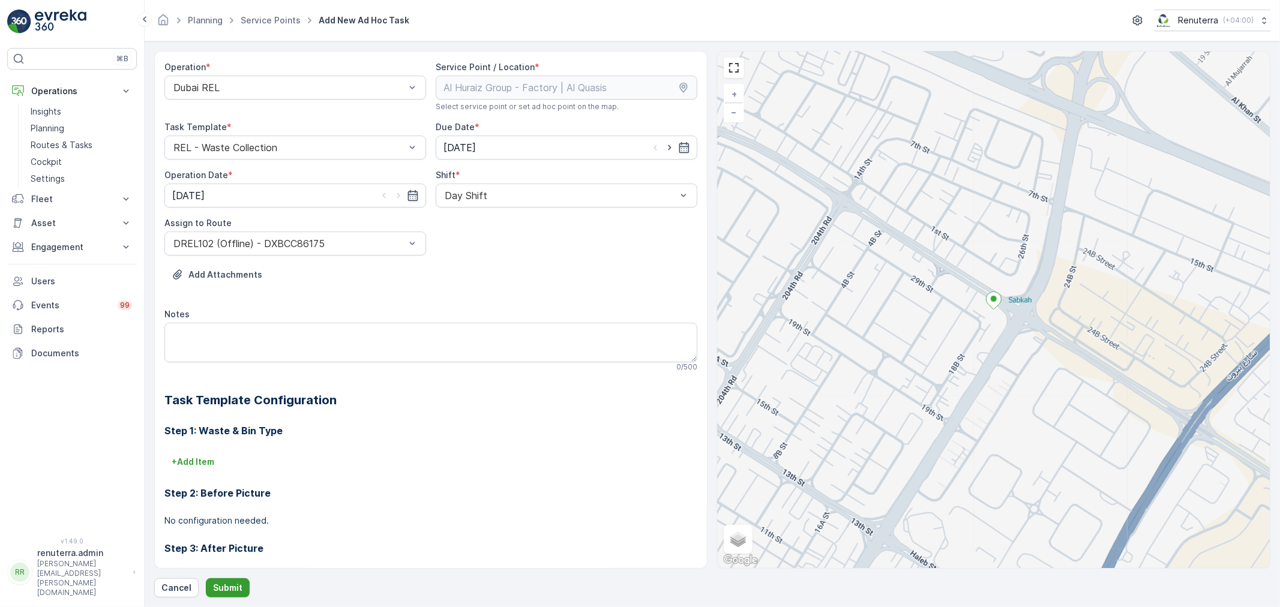
click at [220, 591] on p "Submit" at bounding box center [227, 588] width 29 height 12
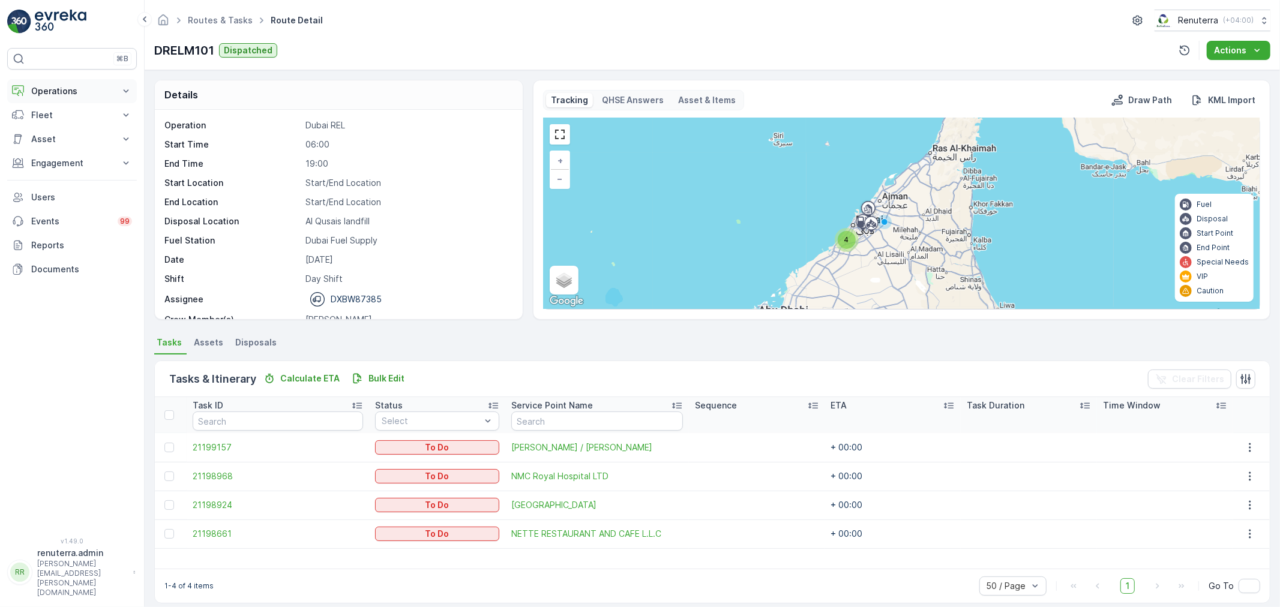
click at [55, 83] on button "Operations" at bounding box center [72, 91] width 130 height 24
click at [61, 128] on p "Planning" at bounding box center [48, 128] width 34 height 12
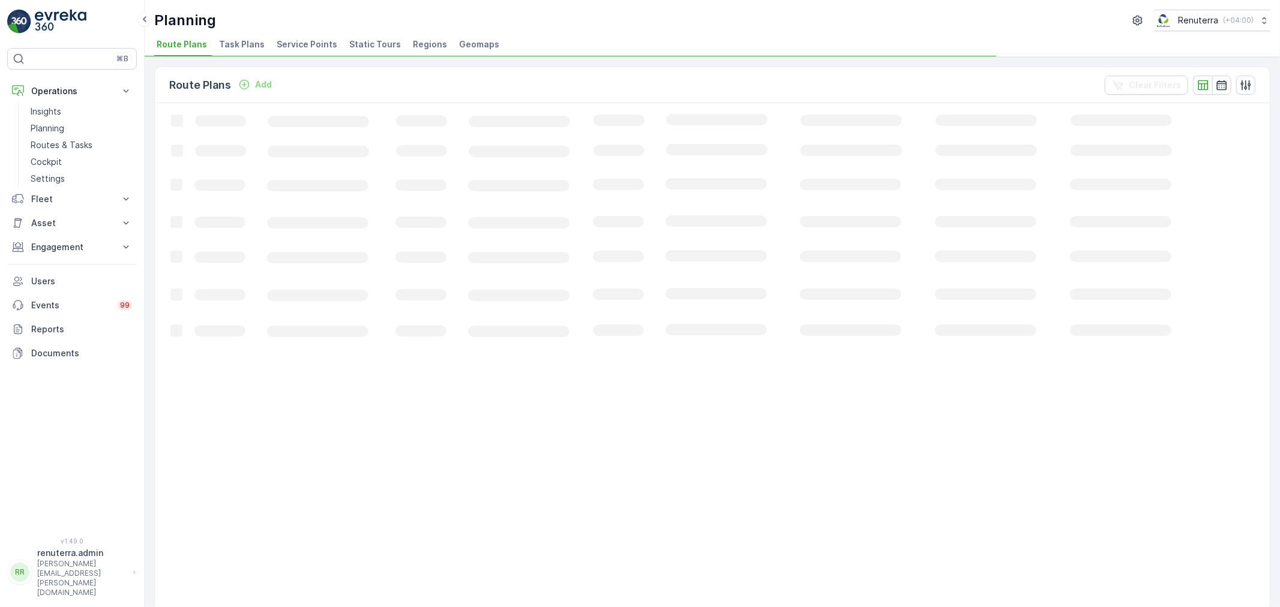
click at [278, 38] on span "Service Points" at bounding box center [307, 44] width 61 height 12
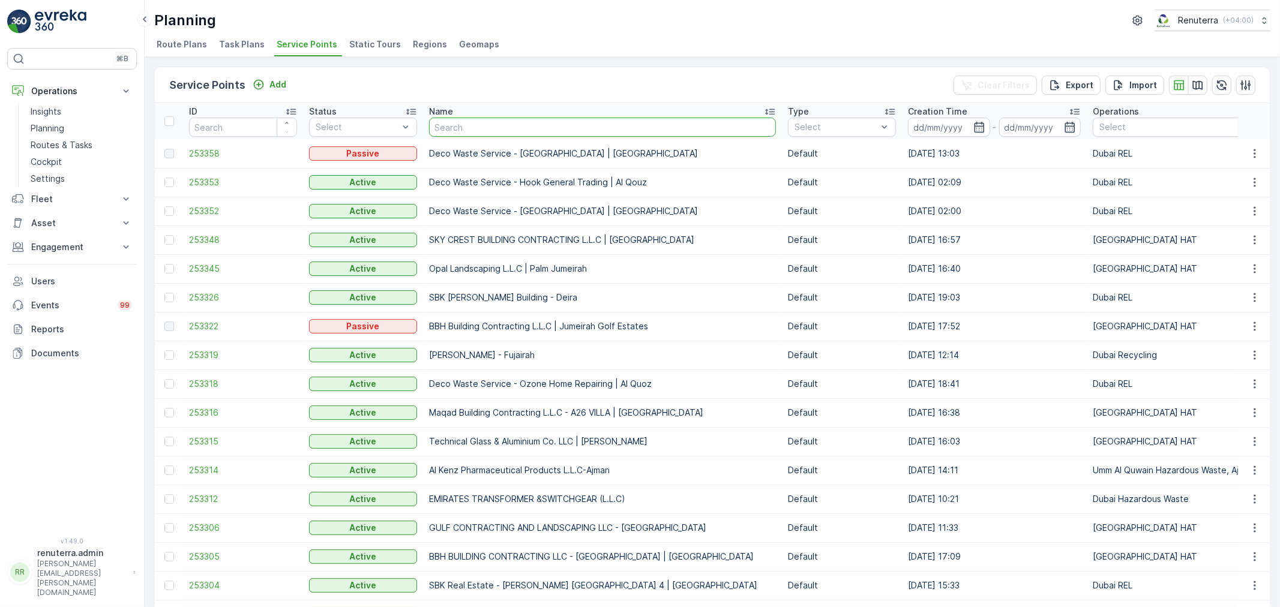
drag, startPoint x: 466, startPoint y: 123, endPoint x: 469, endPoint y: 117, distance: 6.7
click at [468, 118] on input "text" at bounding box center [602, 127] width 347 height 19
type input "[PERSON_NAME] ad"
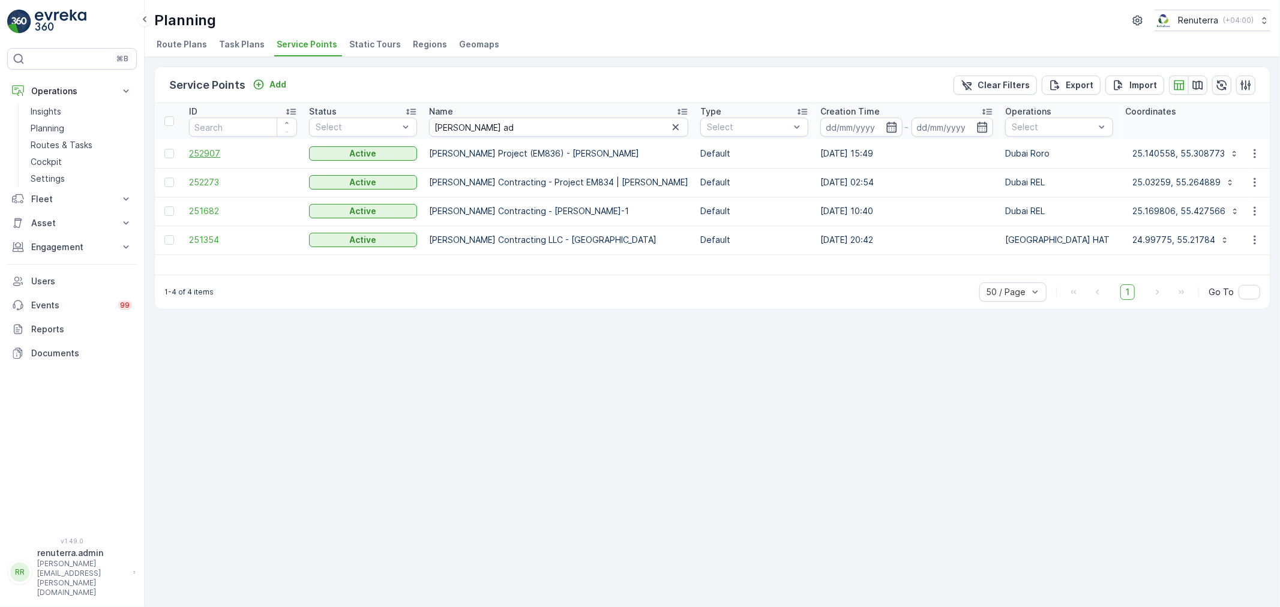
click at [193, 155] on span "252907" at bounding box center [243, 154] width 108 height 12
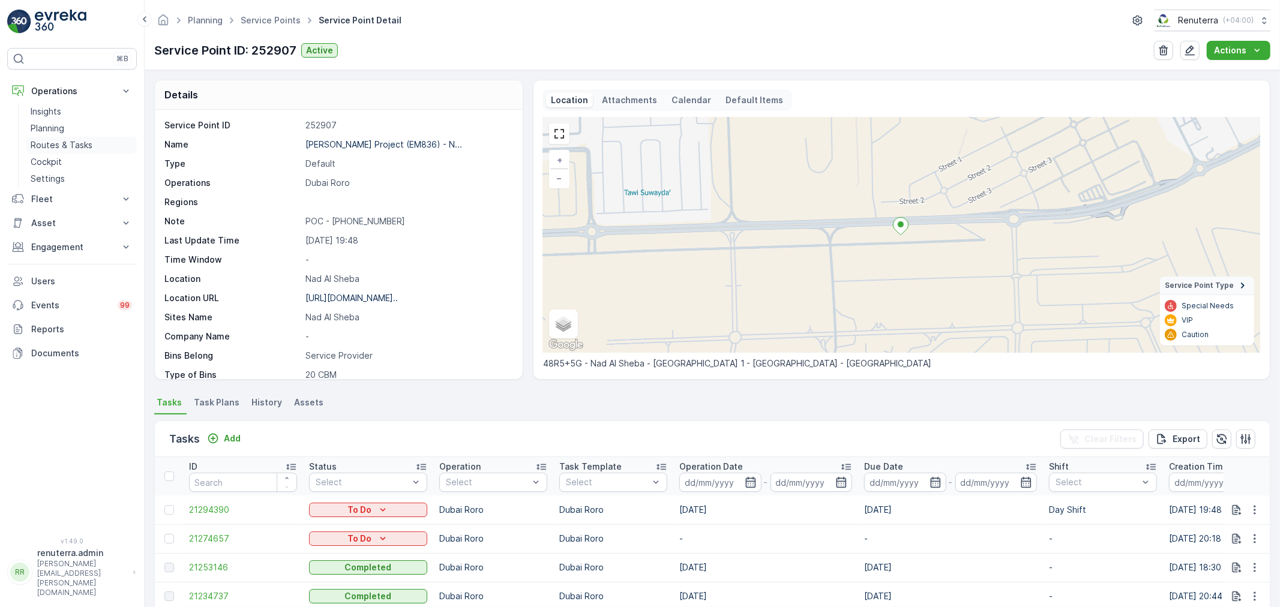
click at [64, 146] on p "Routes & Tasks" at bounding box center [62, 145] width 62 height 12
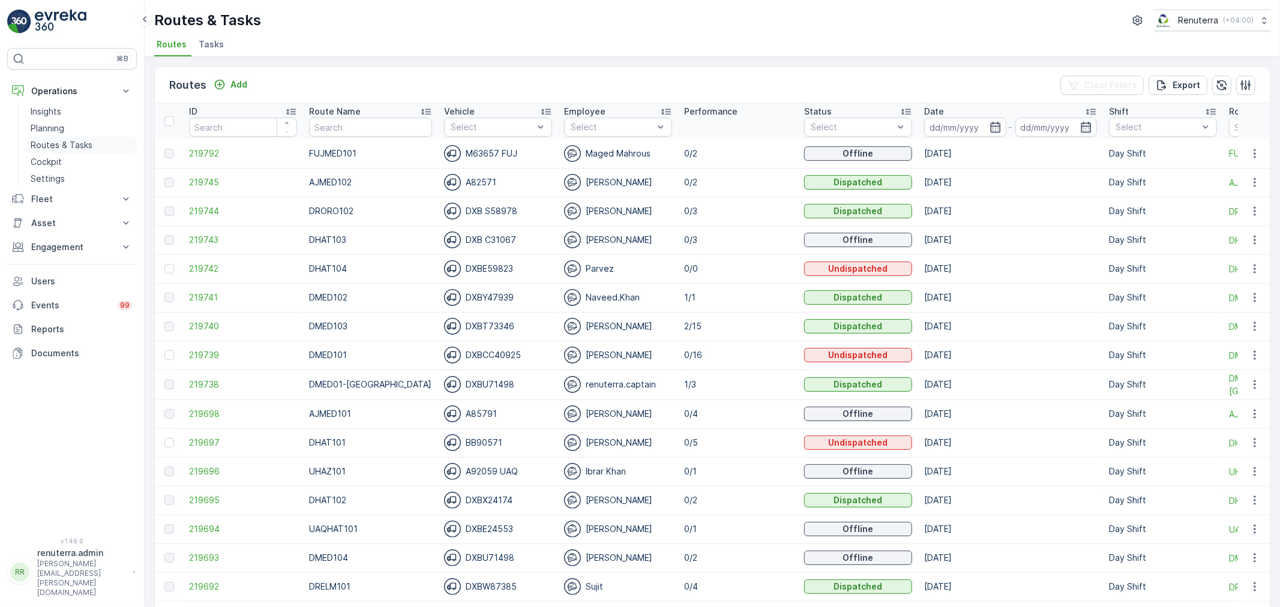
click at [91, 145] on p "Routes & Tasks" at bounding box center [62, 145] width 62 height 12
click at [987, 121] on input at bounding box center [965, 127] width 82 height 19
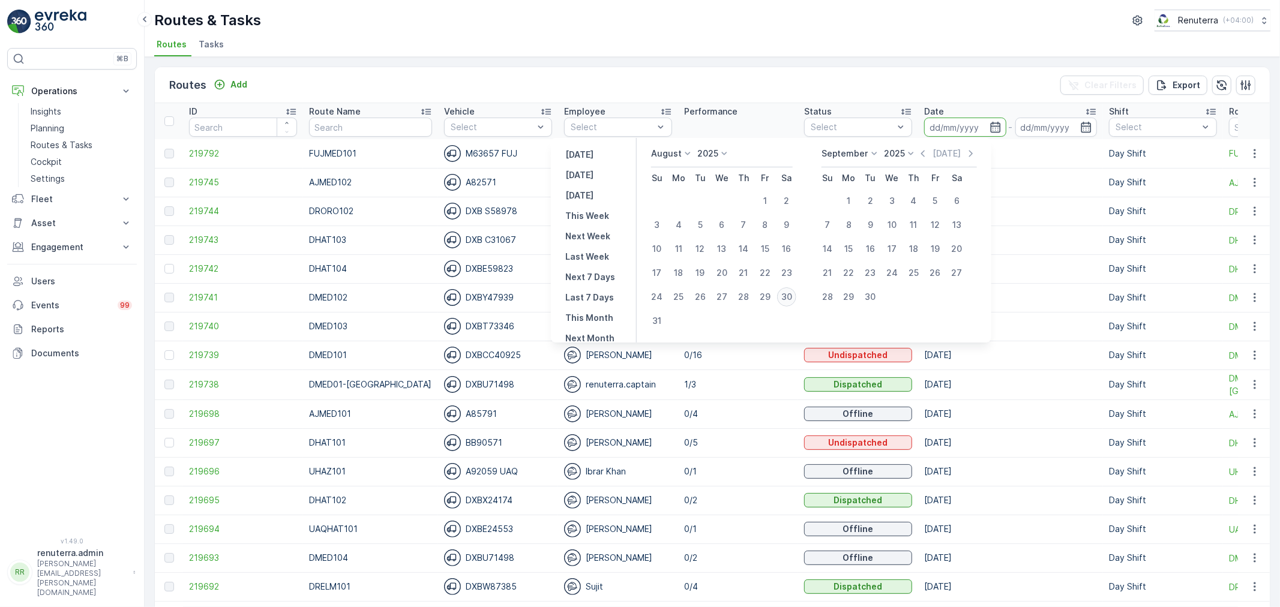
click at [792, 300] on div "30" at bounding box center [786, 296] width 19 height 19
click at [774, 293] on div "29" at bounding box center [764, 296] width 19 height 19
type input "[DATE]"
click at [774, 293] on div "29" at bounding box center [764, 296] width 19 height 19
type input "[DATE]"
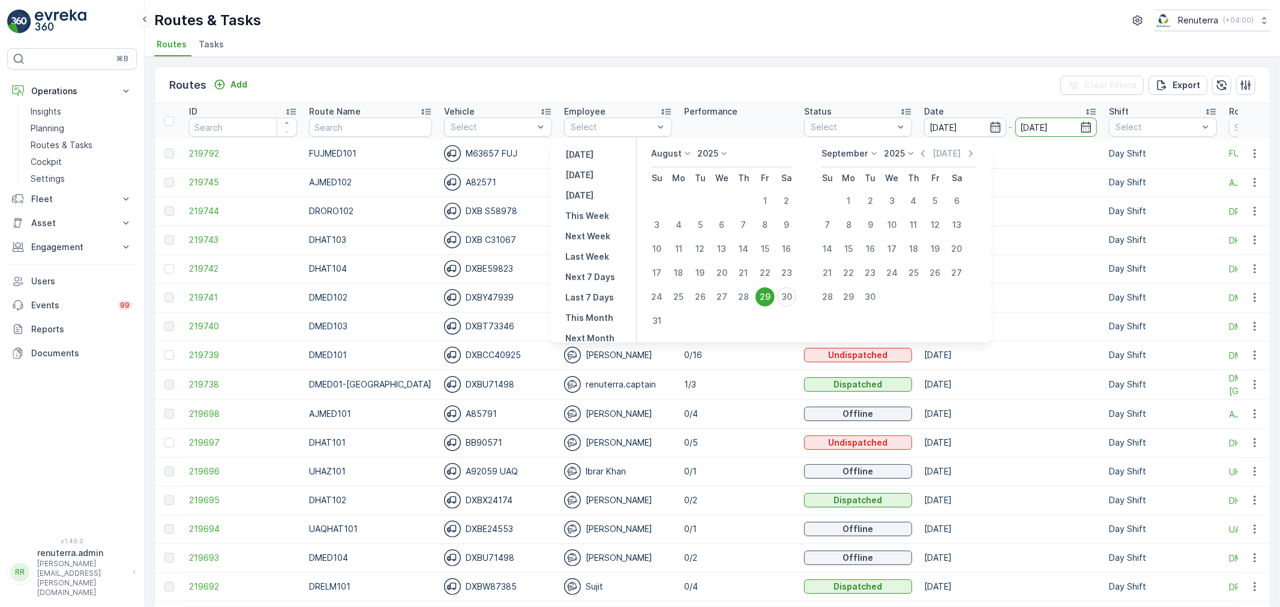
click at [775, 293] on td "1/1" at bounding box center [738, 297] width 120 height 29
